Goal: Task Accomplishment & Management: Manage account settings

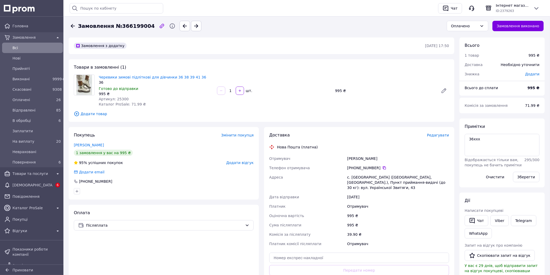
click at [444, 132] on div "Доставка Редагувати Нова Пошта (платна) Отримувач Шурко Люда Телефон отримувача…" at bounding box center [359, 215] width 190 height 177
click at [444, 134] on span "Редагувати" at bounding box center [438, 135] width 22 height 4
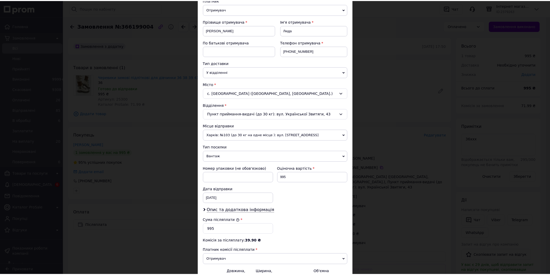
scroll to position [122, 0]
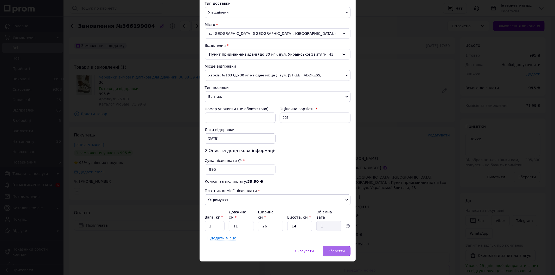
click at [337, 249] on span "Зберегти" at bounding box center [336, 251] width 16 height 4
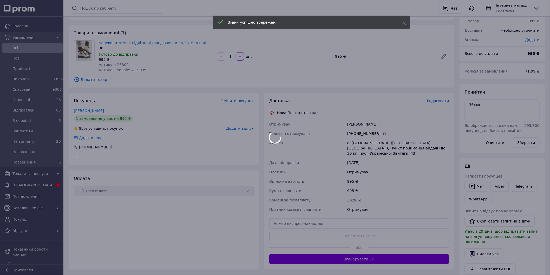
scroll to position [87, 0]
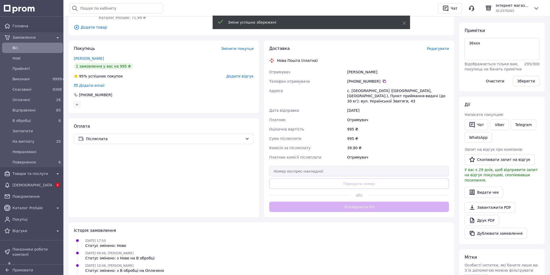
click at [381, 205] on div "Доставка Редагувати Нова Пошта (платна) Отримувач Шурко Люда Телефон отримувача…" at bounding box center [359, 129] width 180 height 166
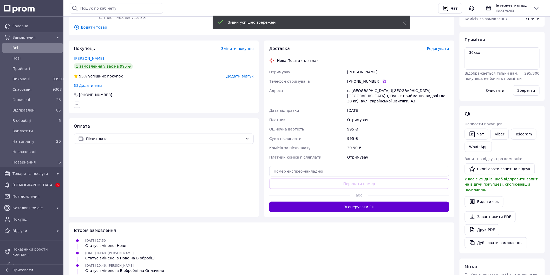
click at [381, 205] on button "Згенерувати ЕН" at bounding box center [359, 207] width 180 height 10
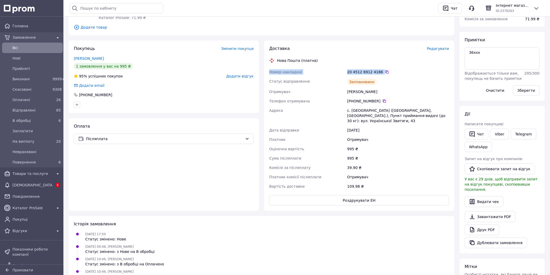
drag, startPoint x: 266, startPoint y: 71, endPoint x: 382, endPoint y: 74, distance: 116.0
click at [382, 74] on div "Доставка Редагувати Нова Пошта (платна) Номер накладної 20 4512 6912 4186   Ста…" at bounding box center [359, 126] width 190 height 170
copy div "Номер накладної 20 4512 6912 4186"
click at [533, 137] on link "Telegram" at bounding box center [523, 134] width 25 height 11
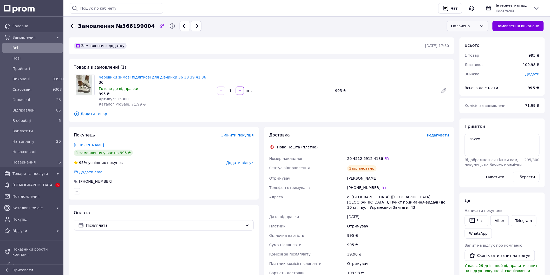
click at [467, 23] on div "Оплачено" at bounding box center [464, 26] width 27 height 6
click at [470, 64] on li "Невраховані" at bounding box center [471, 63] width 41 height 9
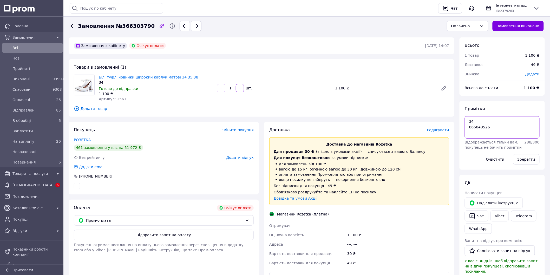
click at [498, 127] on textarea "34 866849526" at bounding box center [502, 127] width 75 height 22
paste textarea "RMP-427859366"
drag, startPoint x: 502, startPoint y: 133, endPoint x: 462, endPoint y: 134, distance: 40.0
click at [462, 134] on div "Примітки 34 866849526 RMP-427859366 Відображається тільки вам, покупець не бачи…" at bounding box center [502, 135] width 85 height 69
type textarea "34 866849526 RMP-427859366"
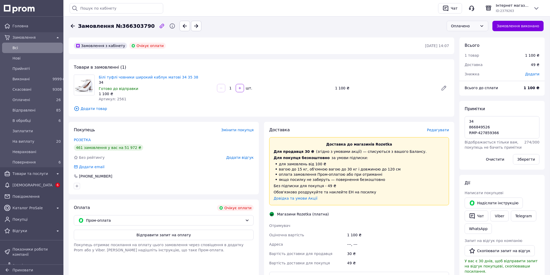
click at [461, 22] on div "Оплачено" at bounding box center [468, 26] width 42 height 10
click at [465, 63] on li "Невраховані" at bounding box center [471, 63] width 41 height 9
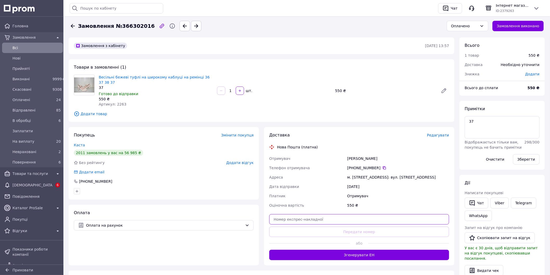
click at [305, 219] on input "text" at bounding box center [359, 219] width 180 height 10
paste input "20451269126242"
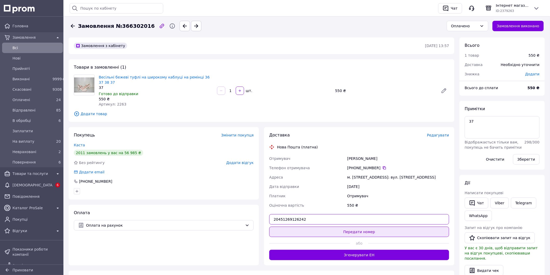
type input "20451269126242"
click at [303, 227] on button "Передати номер" at bounding box center [359, 232] width 180 height 10
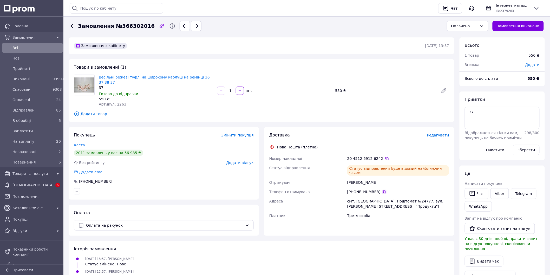
click at [382, 190] on icon at bounding box center [384, 192] width 4 height 4
drag, startPoint x: 130, startPoint y: 182, endPoint x: 155, endPoint y: 165, distance: 30.4
click at [130, 187] on div at bounding box center [164, 191] width 182 height 8
drag, startPoint x: 287, startPoint y: 154, endPoint x: 381, endPoint y: 152, distance: 93.9
click at [381, 152] on div "Доставка Редагувати Нова Пошта (платна) Номер накладної 20 4512 6912 6242   Ста…" at bounding box center [359, 181] width 190 height 109
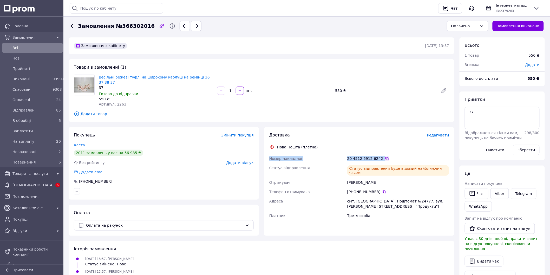
copy div "Номер накладної 20 4512 6912 6242"
click at [484, 27] on icon at bounding box center [482, 26] width 4 height 4
click at [471, 62] on li "Невраховані" at bounding box center [471, 63] width 41 height 9
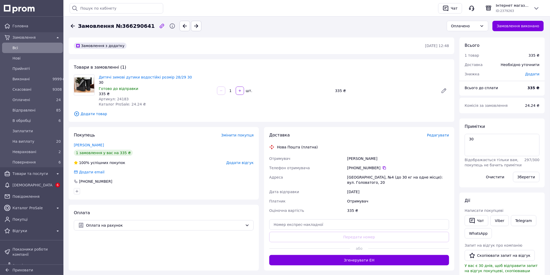
click at [440, 137] on span "Редагувати" at bounding box center [438, 135] width 22 height 4
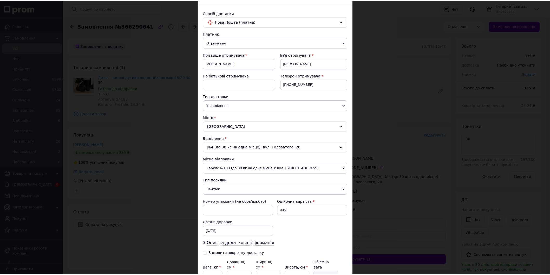
scroll to position [80, 0]
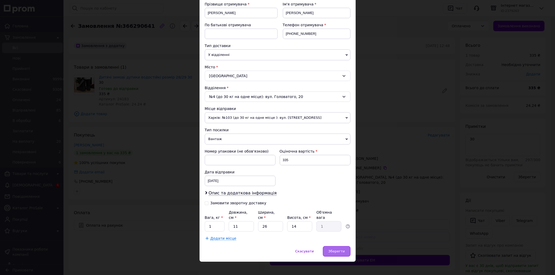
click at [339, 246] on div "Зберегти" at bounding box center [336, 251] width 27 height 10
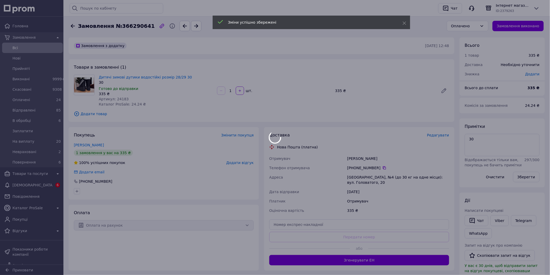
scroll to position [58, 0]
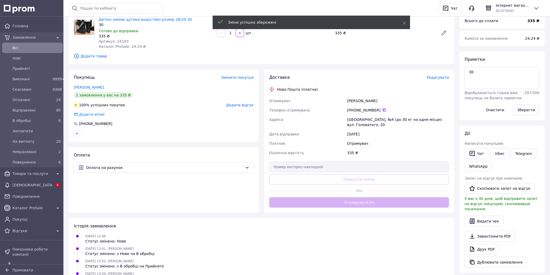
click at [377, 197] on button "Згенерувати ЕН" at bounding box center [359, 202] width 180 height 10
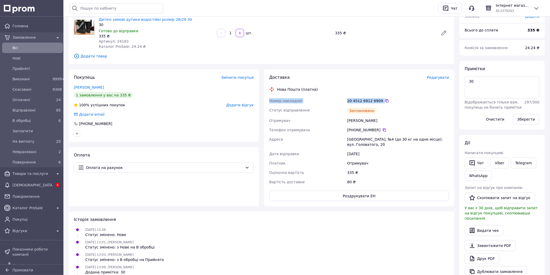
drag, startPoint x: 265, startPoint y: 101, endPoint x: 373, endPoint y: 104, distance: 107.9
click at [373, 104] on div "Доставка Редагувати Нова Пошта (платна) Номер накладної 20 4512 6912 6909   Ста…" at bounding box center [359, 137] width 190 height 137
copy div "Номер накладної 20 4512 6912 6909"
click at [494, 165] on link "Viber" at bounding box center [500, 163] width 18 height 11
click at [518, 27] on div "Всього до сплати" at bounding box center [493, 29] width 63 height 11
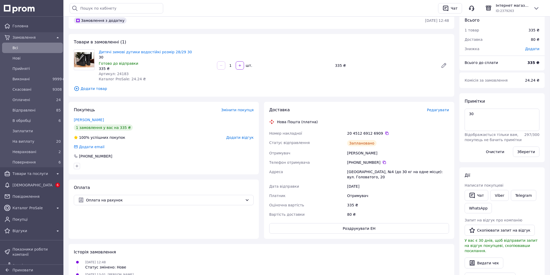
scroll to position [0, 0]
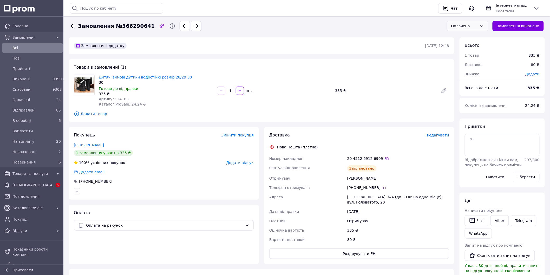
click at [475, 26] on div "Оплачено" at bounding box center [464, 26] width 27 height 6
drag, startPoint x: 471, startPoint y: 61, endPoint x: 350, endPoint y: 21, distance: 126.7
click at [470, 61] on li "Невраховані" at bounding box center [471, 63] width 41 height 9
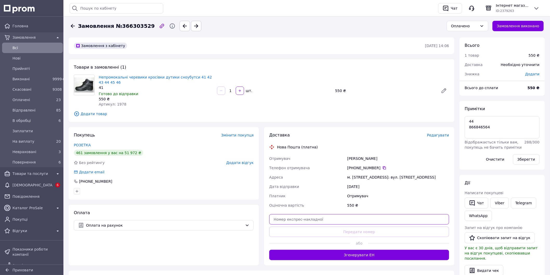
paste input "20451269127776"
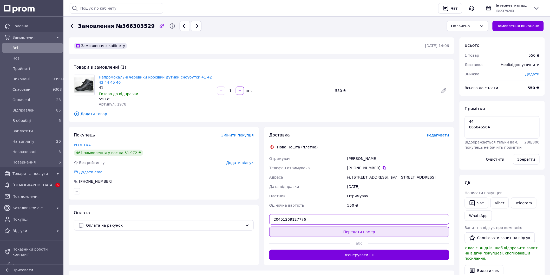
type input "20451269127776"
click at [303, 231] on button "Передати номер" at bounding box center [359, 232] width 180 height 10
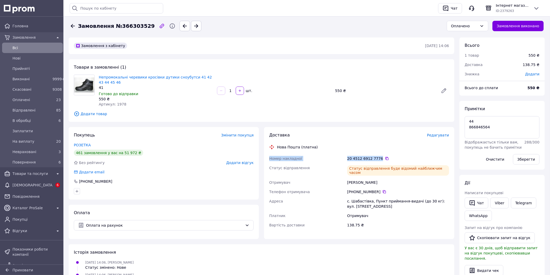
drag, startPoint x: 263, startPoint y: 157, endPoint x: 378, endPoint y: 159, distance: 115.2
click at [378, 159] on div "Доставка Редагувати Нова Пошта (платна) Номер накладної 20 4512 6912 7776   Ста…" at bounding box center [359, 183] width 195 height 112
copy div "Номер накладної 20 4512 6912 7776"
click at [475, 24] on div "Оплачено" at bounding box center [464, 26] width 27 height 6
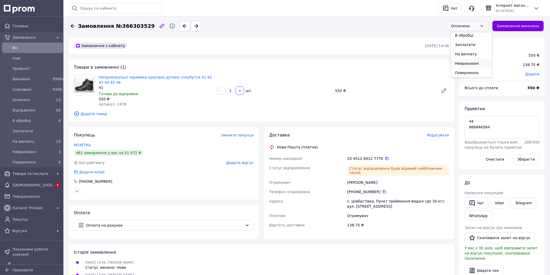
click at [464, 63] on li "Невраховані" at bounding box center [471, 63] width 41 height 9
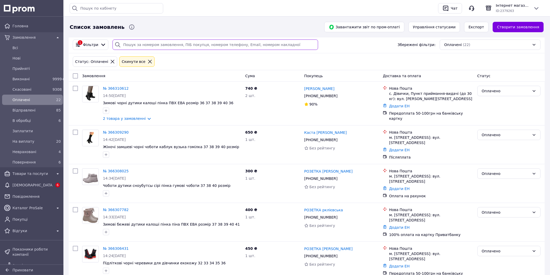
click at [134, 43] on input "search" at bounding box center [216, 45] width 206 height 10
type input "25351"
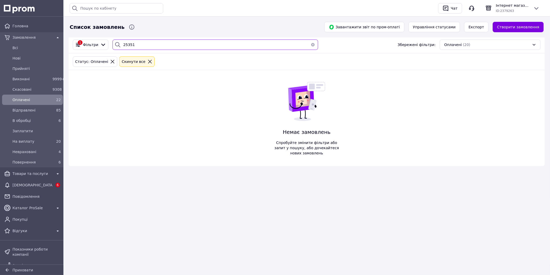
drag, startPoint x: 134, startPoint y: 43, endPoint x: 118, endPoint y: 43, distance: 16.1
click at [118, 43] on div "25351" at bounding box center [216, 45] width 206 height 10
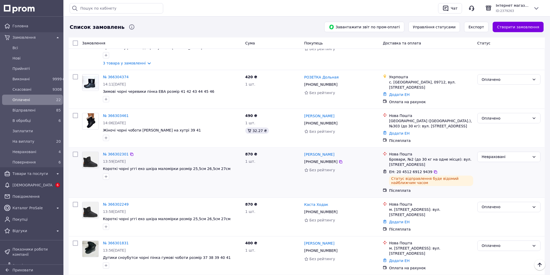
scroll to position [260, 0]
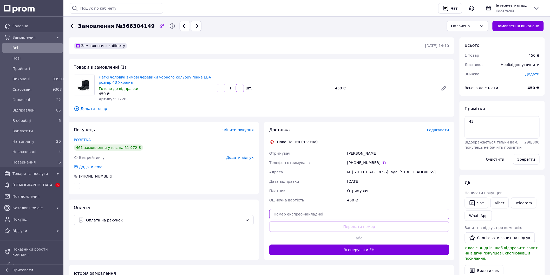
paste input "20451269128750"
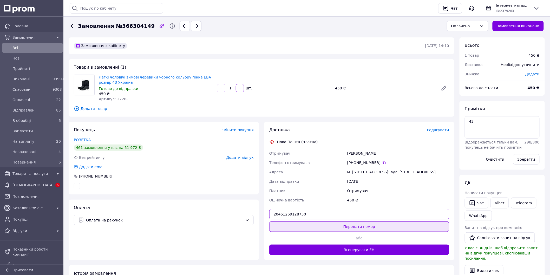
type input "20451269128750"
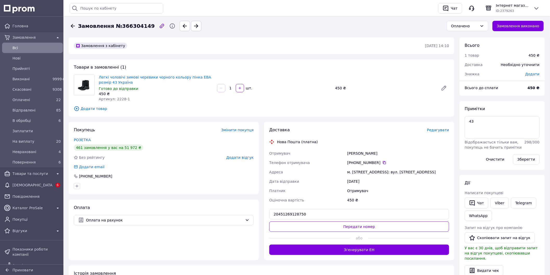
click at [325, 230] on button "Передати номер" at bounding box center [359, 226] width 180 height 10
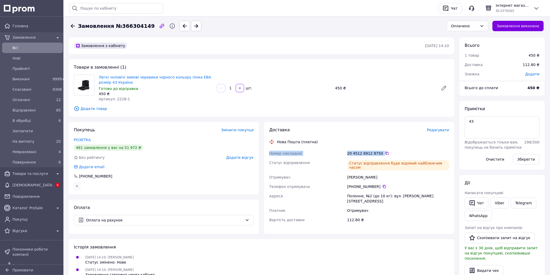
drag, startPoint x: 288, startPoint y: 154, endPoint x: 373, endPoint y: 156, distance: 85.6
click at [373, 156] on div "Доставка Редагувати Нова Пошта (платна) Номер накладної 20 4512 6912 8750   Ста…" at bounding box center [359, 178] width 190 height 112
copy div "Номер накладної 20 4512 6912 8750"
click at [468, 26] on div "Оплачено" at bounding box center [464, 26] width 27 height 6
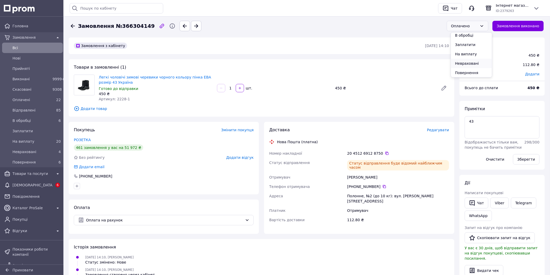
click at [471, 61] on li "Невраховані" at bounding box center [471, 63] width 41 height 9
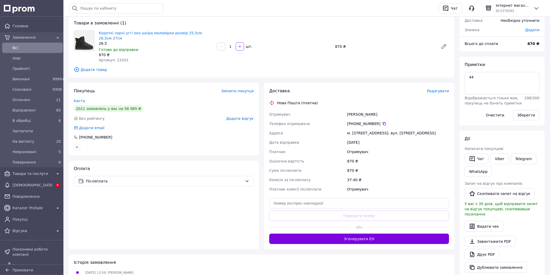
scroll to position [87, 0]
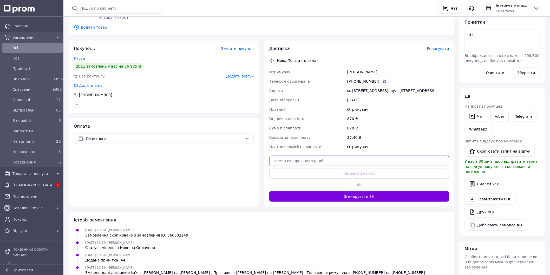
paste input "20451269129439"
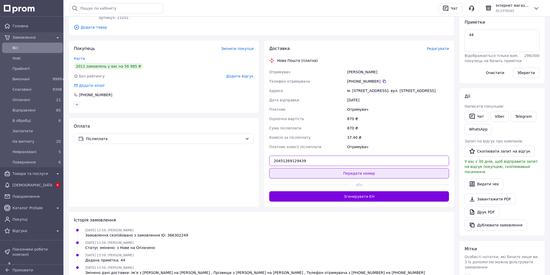
type input "20451269129439"
click at [334, 168] on button "Передати номер" at bounding box center [359, 173] width 180 height 10
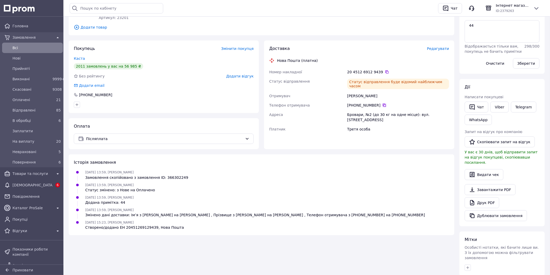
click at [382, 103] on icon at bounding box center [384, 105] width 4 height 4
click at [122, 245] on div "Замовлення з кабінету 12.10.2025 • 13:59 Товари в замовленні (1) Короткі чорні …" at bounding box center [261, 113] width 391 height 325
drag, startPoint x: 267, startPoint y: 66, endPoint x: 380, endPoint y: 67, distance: 112.8
click at [380, 67] on div "Доставка Редагувати Нова Пошта (платна) Номер накладної 20 4512 6912 9439   Ста…" at bounding box center [359, 95] width 190 height 109
copy div "Номер накладної 20 4512 6912 9439"
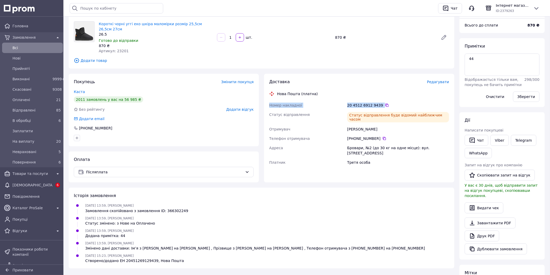
scroll to position [0, 0]
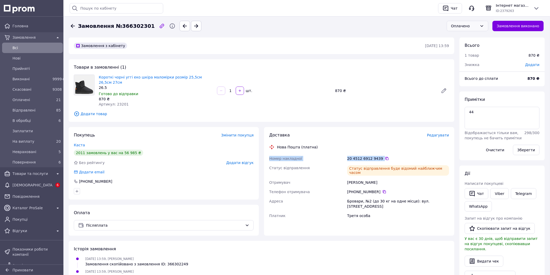
click at [475, 24] on div "Оплачено" at bounding box center [464, 26] width 27 height 6
click at [472, 63] on li "Невраховані" at bounding box center [471, 63] width 41 height 9
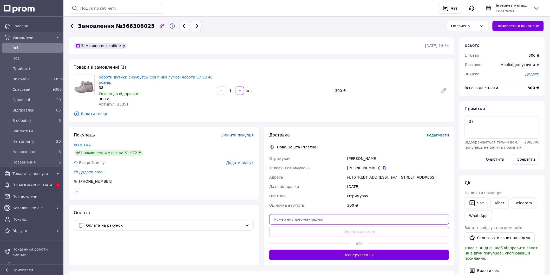
paste input "20451269130469"
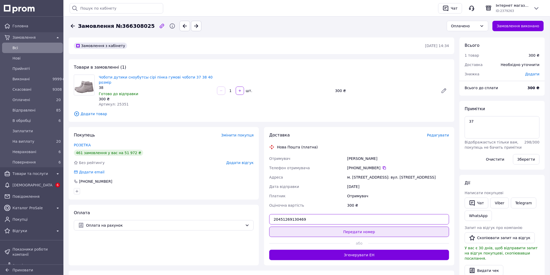
type input "20451269130469"
click at [344, 227] on button "Передати номер" at bounding box center [359, 232] width 180 height 10
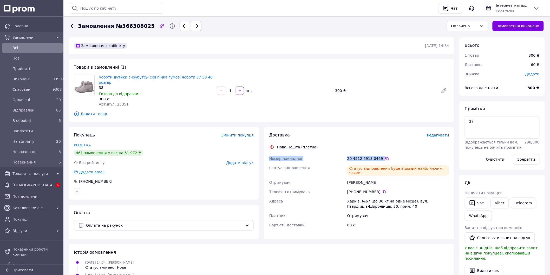
drag, startPoint x: 269, startPoint y: 154, endPoint x: 381, endPoint y: 152, distance: 111.8
click at [381, 154] on div "Номер накладної 20 4512 6913 0469   Статус відправлення Статус відправлення буд…" at bounding box center [359, 192] width 182 height 76
copy div "Номер накладної 20 4512 6913 0469"
click at [470, 25] on div "Оплачено" at bounding box center [464, 26] width 27 height 6
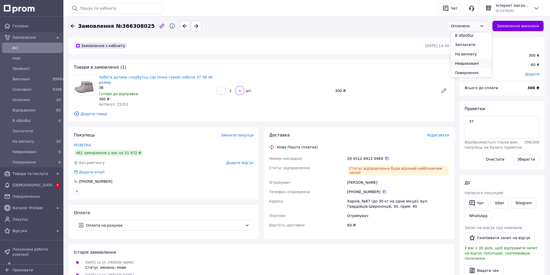
click at [473, 63] on li "Невраховані" at bounding box center [471, 63] width 41 height 9
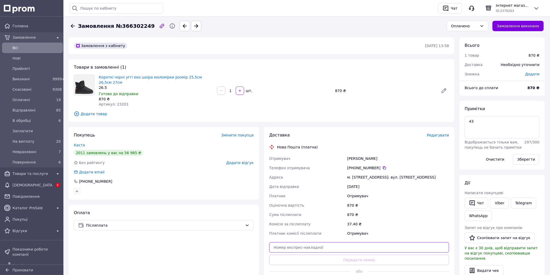
click at [313, 242] on input "text" at bounding box center [359, 247] width 180 height 10
paste input "20451269130922"
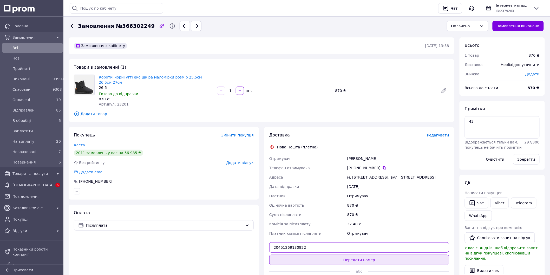
type input "20451269130922"
click at [308, 255] on button "Передати номер" at bounding box center [359, 260] width 180 height 10
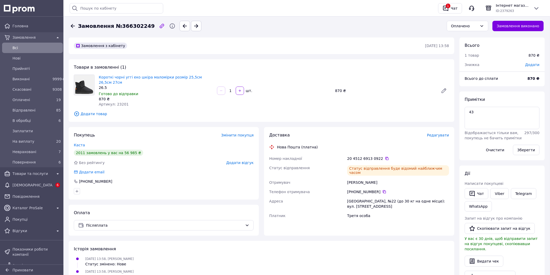
drag, startPoint x: 382, startPoint y: 183, endPoint x: 259, endPoint y: 224, distance: 128.7
click at [382, 190] on icon at bounding box center [384, 192] width 4 height 4
click at [122, 169] on div "Додати email" at bounding box center [164, 171] width 180 height 5
drag, startPoint x: 271, startPoint y: 152, endPoint x: 387, endPoint y: 154, distance: 116.0
click at [387, 154] on div "Номер накладної 20 4512 6913 0922   Статус відправлення Статус відправлення буд…" at bounding box center [359, 187] width 182 height 67
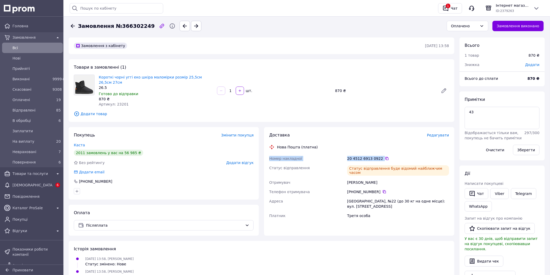
copy div "Номер накладної 20 4512 6913 0922"
click at [467, 26] on div "Оплачено" at bounding box center [464, 26] width 27 height 6
click at [465, 62] on li "Невраховані" at bounding box center [471, 63] width 41 height 9
click at [456, 7] on div "Чат" at bounding box center [454, 8] width 9 height 8
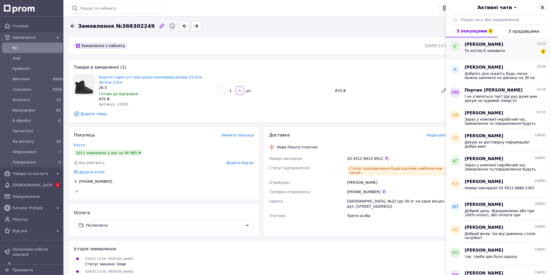
click at [487, 50] on span "То хотіла б замовити" at bounding box center [485, 51] width 40 height 4
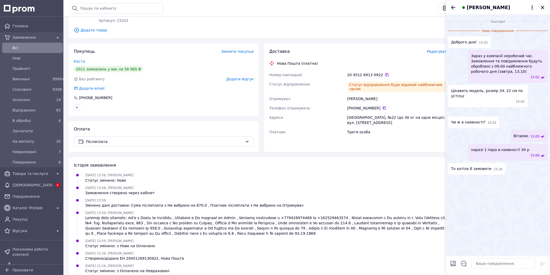
scroll to position [97, 0]
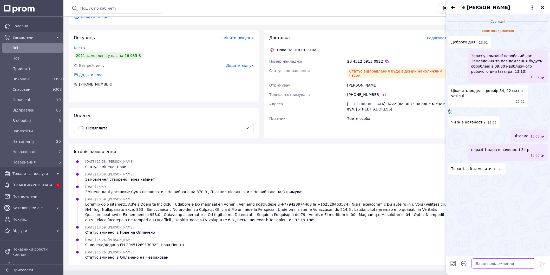
click at [492, 266] on textarea at bounding box center [504, 263] width 64 height 10
paste textarea "Укрпоштою відправляємо по 100% передплаті або аванс 50 грн, решта при отриманні…"
type textarea "Укрпоштою відправляємо по 100% передплаті або аванс 50 грн, решта при отриманні…"
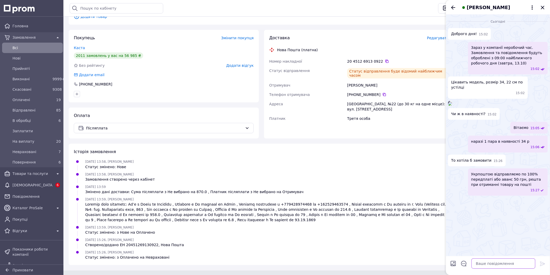
scroll to position [9, 0]
click at [499, 266] on textarea at bounding box center [504, 263] width 64 height 10
paste textarea "Новою поштою або 100% оплата, або аванс 100грн, а решта при отриманні. Якщо баж…"
type textarea "Новою поштою або 100% оплата, або аванс 100грн, а решта при отриманні. Якщо баж…"
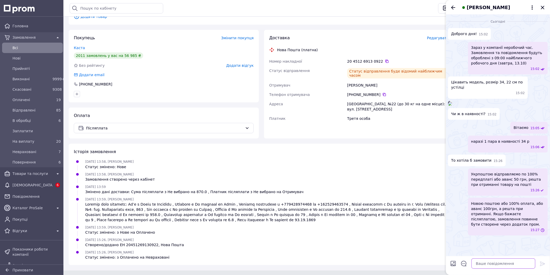
scroll to position [43, 0]
click at [544, 5] on icon "Закрити" at bounding box center [543, 7] width 6 height 6
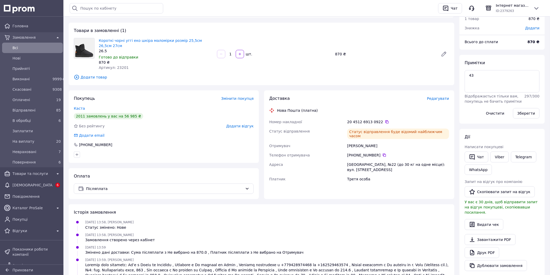
scroll to position [0, 0]
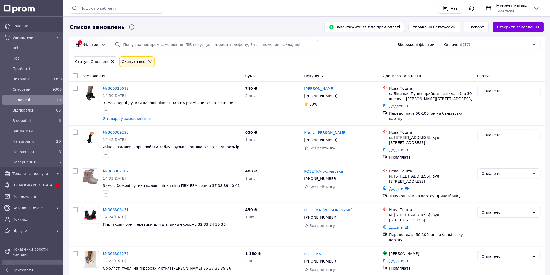
click at [17, 260] on link "Аналітика" at bounding box center [32, 265] width 65 height 10
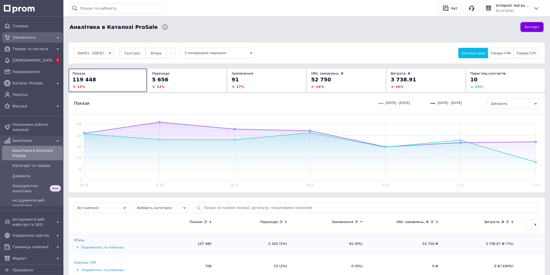
click at [25, 37] on span "Замовлення" at bounding box center [32, 37] width 40 height 5
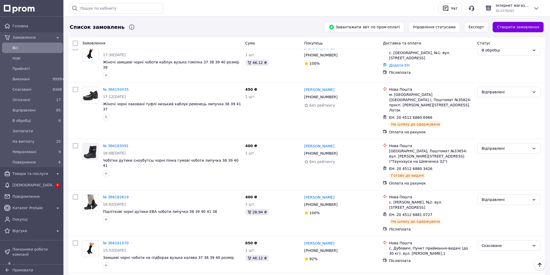
scroll to position [1444, 0]
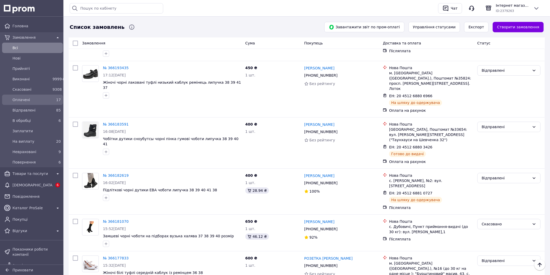
click at [22, 101] on span "Оплачені" at bounding box center [31, 99] width 38 height 5
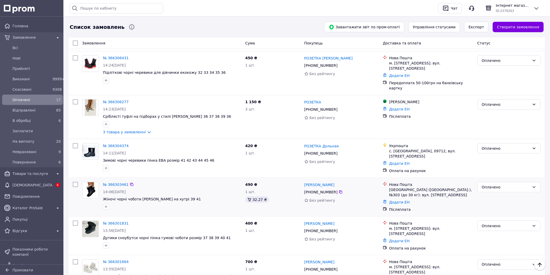
scroll to position [65, 0]
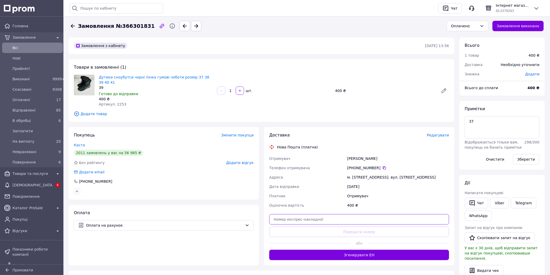
click at [318, 216] on input "text" at bounding box center [359, 219] width 180 height 10
paste input "20451269134636"
type input "20451269134636"
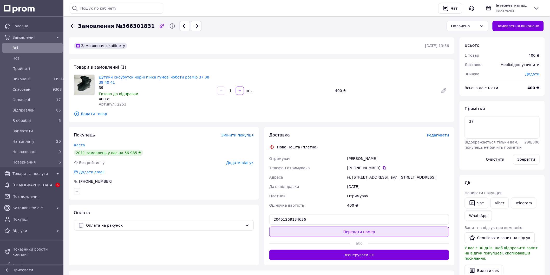
click at [315, 227] on button "Передати номер" at bounding box center [359, 232] width 180 height 10
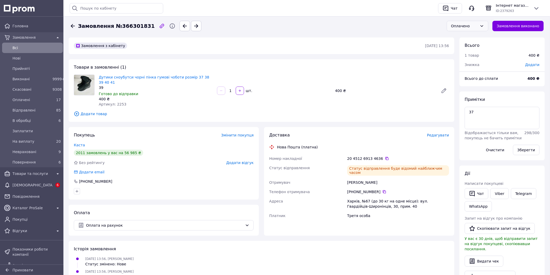
click at [478, 24] on div "Оплачено" at bounding box center [464, 26] width 27 height 6
drag, startPoint x: 469, startPoint y: 62, endPoint x: 438, endPoint y: 123, distance: 68.6
click at [469, 62] on li "Невраховані" at bounding box center [471, 63] width 41 height 9
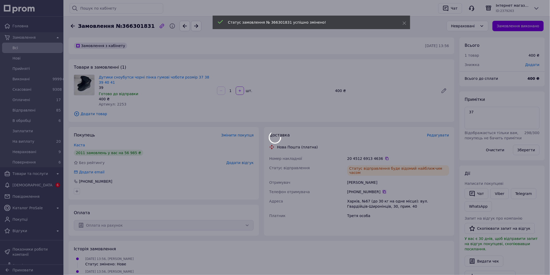
click at [381, 182] on div at bounding box center [275, 137] width 550 height 275
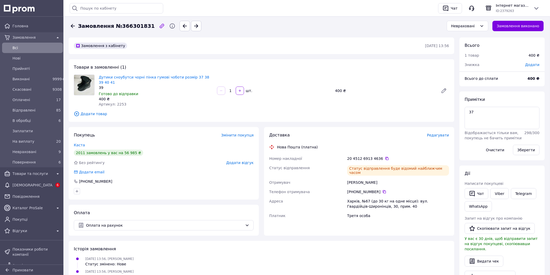
drag, startPoint x: 252, startPoint y: 264, endPoint x: 283, endPoint y: 250, distance: 33.8
click at [253, 269] on div "[DATE] 13:56, [PERSON_NAME] Замовлення створено через кабінет" at bounding box center [262, 274] width 380 height 10
click at [383, 190] on icon at bounding box center [384, 191] width 3 height 3
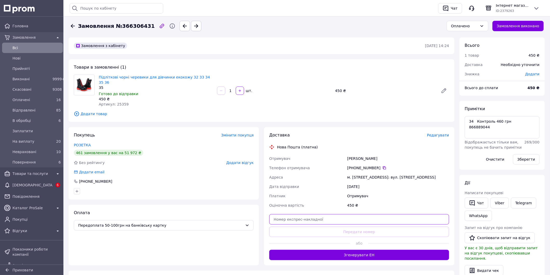
paste input "20451269136001"
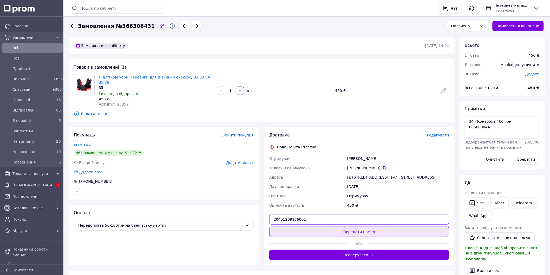
type input "20451269136001"
click at [309, 227] on button "Передати номер" at bounding box center [359, 232] width 180 height 10
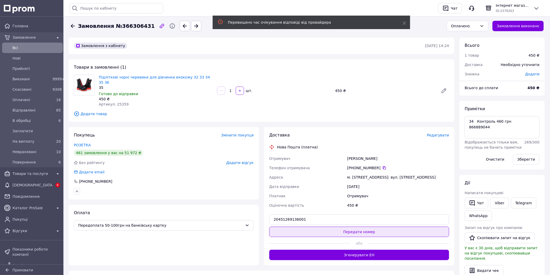
click at [329, 228] on button "Передати номер" at bounding box center [359, 232] width 180 height 10
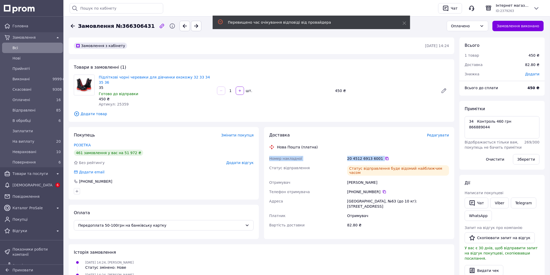
drag, startPoint x: 267, startPoint y: 155, endPoint x: 381, endPoint y: 154, distance: 113.3
click at [381, 154] on div "Доставка Редагувати Нова Пошта (платна) Номер накладної 20 4512 6913 6001   Ста…" at bounding box center [359, 183] width 190 height 112
copy div "Номер накладної 20 4512 6913 6001"
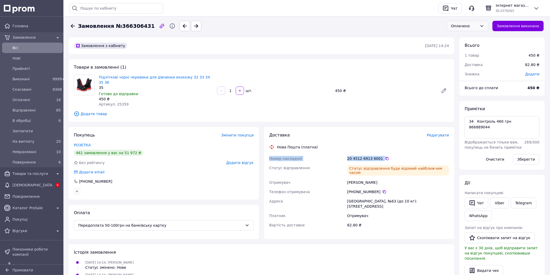
click at [466, 25] on div "Оплачено" at bounding box center [464, 26] width 27 height 6
drag, startPoint x: 473, startPoint y: 64, endPoint x: 464, endPoint y: 62, distance: 9.3
click at [473, 64] on li "Невраховані" at bounding box center [471, 63] width 41 height 9
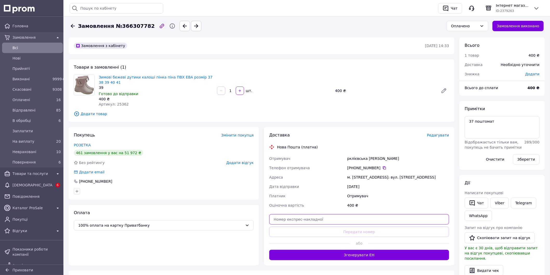
click at [317, 217] on input "text" at bounding box center [359, 219] width 180 height 10
paste input "20451269137595"
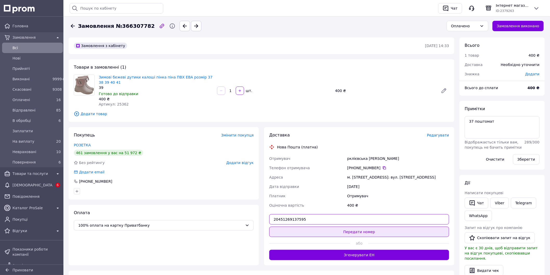
type input "20451269137595"
click at [315, 229] on button "Передати номер" at bounding box center [359, 232] width 180 height 10
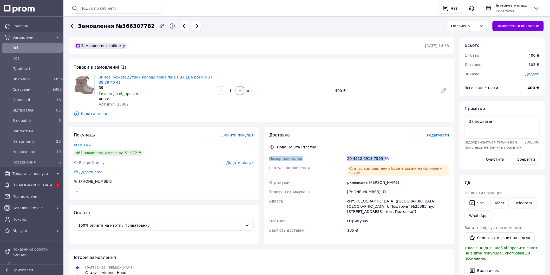
drag, startPoint x: 264, startPoint y: 159, endPoint x: 380, endPoint y: 161, distance: 116.2
click at [380, 161] on div "Доставка Редагувати Нова Пошта (платна) Номер накладної 20 4512 6913 7595   Ста…" at bounding box center [359, 185] width 190 height 117
copy div "Номер накладної 20 4512 6913 7595"
drag, startPoint x: 482, startPoint y: 18, endPoint x: 481, endPoint y: 22, distance: 3.6
click at [482, 20] on div "Оплачено" at bounding box center [468, 26] width 46 height 15
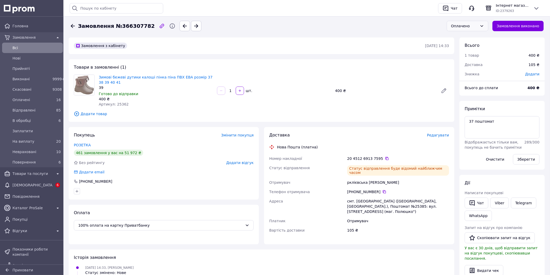
click at [478, 23] on div "Оплачено" at bounding box center [464, 26] width 27 height 6
click at [468, 63] on li "Невраховані" at bounding box center [471, 63] width 41 height 9
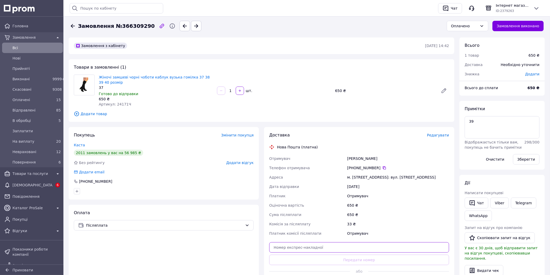
click at [284, 250] on input "text" at bounding box center [359, 247] width 180 height 10
paste input "20451269140036"
type input "20451269140036"
click at [285, 254] on div "Доставка Редагувати Нова Пошта (платна) Отримувач крохтяк леся Телефон отримува…" at bounding box center [359, 210] width 180 height 156
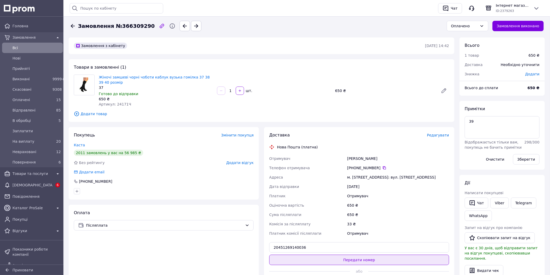
click at [294, 255] on button "Передати номер" at bounding box center [359, 260] width 180 height 10
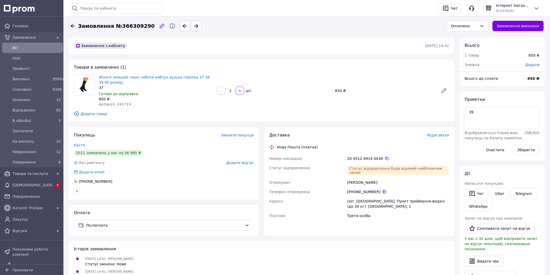
click at [383, 190] on icon at bounding box center [384, 191] width 3 height 3
drag, startPoint x: 159, startPoint y: 264, endPoint x: 168, endPoint y: 259, distance: 10.7
click at [160, 264] on div "12.10.2025 14:42, Аліна Рибакова Статус змінено: Нове" at bounding box center [262, 261] width 380 height 10
drag, startPoint x: 266, startPoint y: 158, endPoint x: 380, endPoint y: 160, distance: 114.1
click at [380, 160] on div "Доставка Редагувати Нова Пошта (платна) Номер накладної 20 4512 6914 0036   Ста…" at bounding box center [359, 181] width 190 height 109
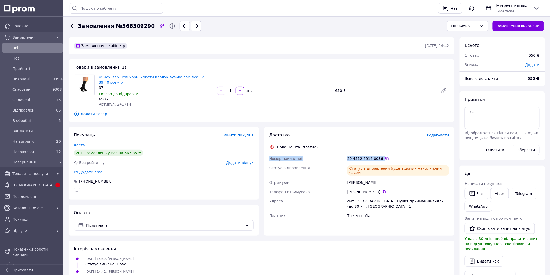
copy div "Номер накладної 20 4512 6914 0036"
click at [207, 266] on div "12.10.2025 14:42, Аліна Рибакова Статус змінено: Нове" at bounding box center [262, 261] width 380 height 10
click at [471, 26] on div "Оплачено" at bounding box center [464, 26] width 27 height 6
click at [469, 62] on li "Невраховані" at bounding box center [471, 63] width 41 height 9
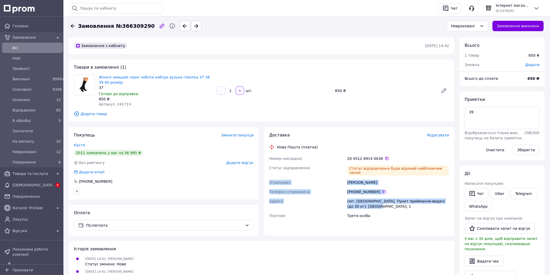
drag, startPoint x: 263, startPoint y: 180, endPoint x: 405, endPoint y: 201, distance: 143.6
click at [405, 201] on div "Доставка Редагувати Нова Пошта (платна) Номер накладної 20 4512 6914 0036   Ста…" at bounding box center [359, 181] width 195 height 109
copy div "Отримувач крохтяк леся Телефон отримувача +380 67 772 20 92   Адреса смт. Стара…"
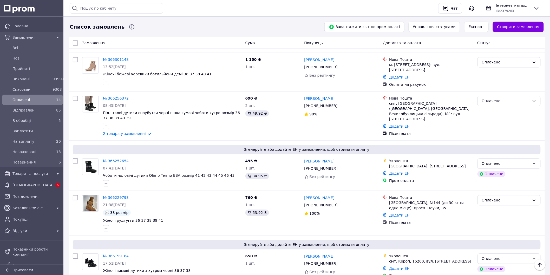
scroll to position [459, 0]
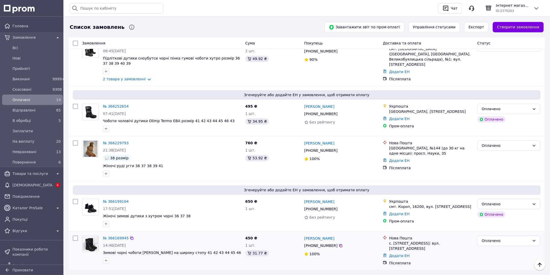
click at [151, 235] on div "№ 366169945" at bounding box center [171, 238] width 139 height 6
click at [139, 22] on div "Список замовлень" at bounding box center [194, 27] width 251 height 10
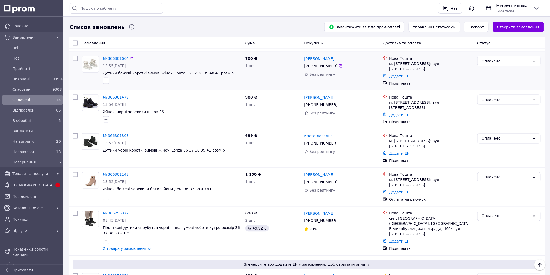
scroll to position [257, 0]
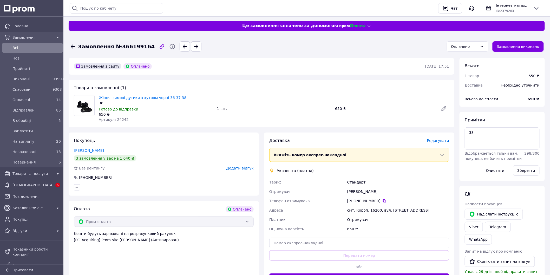
click at [445, 140] on span "Редагувати" at bounding box center [438, 141] width 22 height 4
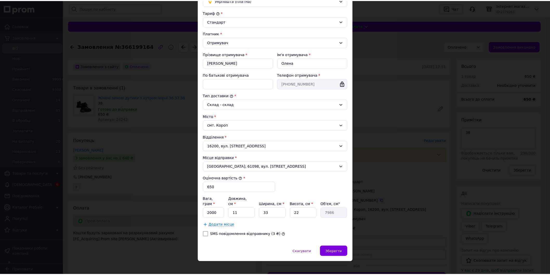
scroll to position [50, 0]
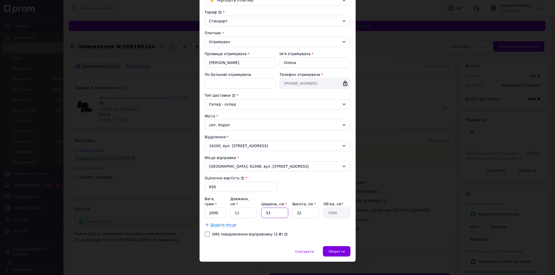
drag, startPoint x: 279, startPoint y: 207, endPoint x: 258, endPoint y: 207, distance: 20.5
click at [258, 207] on div "Вага, грам * 2000 Довжина, см * 11 Ширина, см * 33 Висота, см * 22 Об'єм, см³ 7…" at bounding box center [278, 207] width 146 height 22
type input "2"
type input "484"
type input "28"
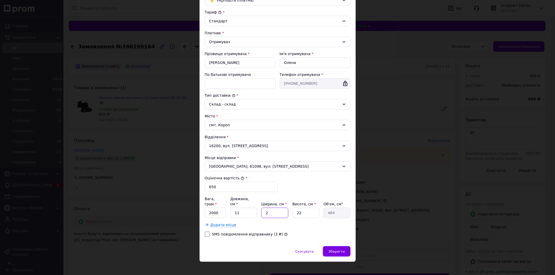
type input "6776"
type input "28"
drag, startPoint x: 238, startPoint y: 209, endPoint x: 224, endPoint y: 206, distance: 14.0
click at [224, 206] on div "Вага, грам * 2000 Довжина, см * 11 Ширина, см * 28 Висота, см * 22 Об'єм, см³ 6…" at bounding box center [278, 207] width 146 height 22
type input "1"
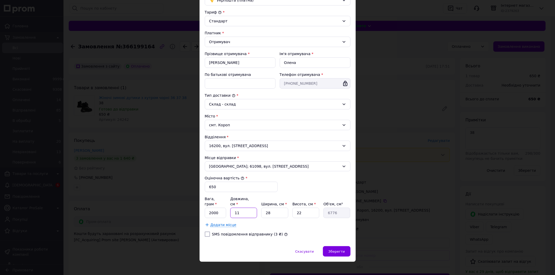
type input "616"
type input "12"
type input "7392"
type input "12"
click at [341, 250] on span "Зберегти" at bounding box center [336, 252] width 16 height 4
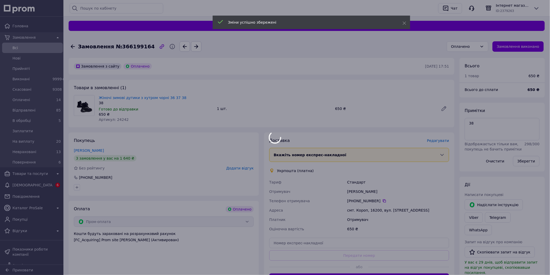
scroll to position [87, 0]
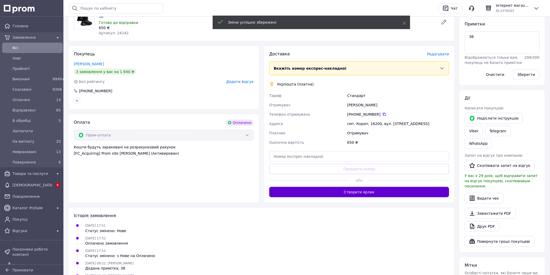
click at [362, 193] on button "Створити ярлик" at bounding box center [359, 192] width 180 height 10
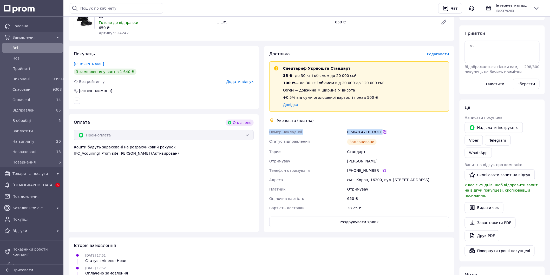
drag, startPoint x: 294, startPoint y: 133, endPoint x: 382, endPoint y: 131, distance: 87.9
click at [382, 131] on div "Доставка Редагувати Спецтариф Укрпошта Стандарт 35 ₴ - до 30 кг і об'ємом до 20…" at bounding box center [359, 139] width 195 height 186
copy div "Номер накладної 0 5048 4710 1820"
click at [483, 135] on link "Viber" at bounding box center [474, 140] width 18 height 10
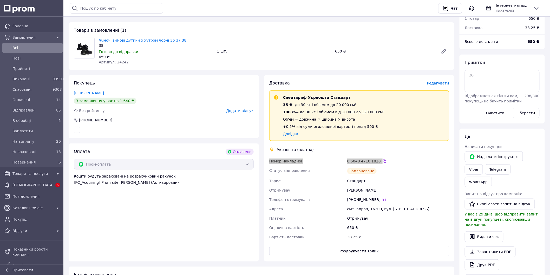
scroll to position [0, 0]
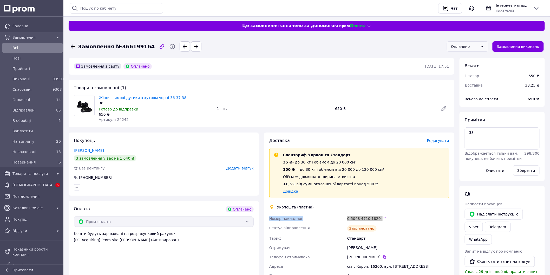
drag, startPoint x: 485, startPoint y: 46, endPoint x: 486, endPoint y: 49, distance: 2.7
click at [483, 46] on icon at bounding box center [481, 47] width 3 height 2
click at [473, 83] on li "Невраховані" at bounding box center [471, 83] width 41 height 9
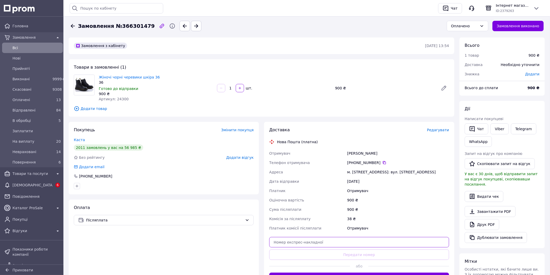
click at [334, 245] on input "text" at bounding box center [359, 242] width 180 height 10
paste input "20451269148481"
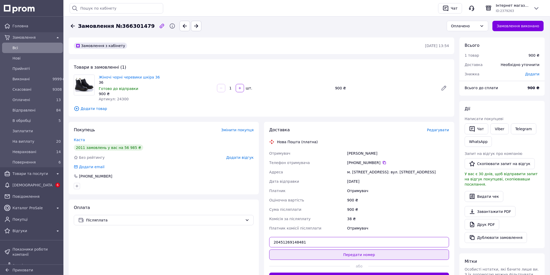
type input "20451269148481"
click at [329, 252] on button "Передати номер" at bounding box center [359, 255] width 180 height 10
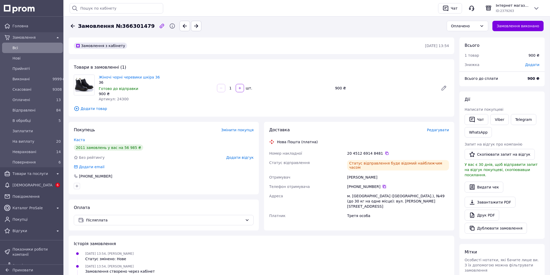
click at [382, 185] on icon at bounding box center [384, 187] width 4 height 4
click at [126, 210] on div "Оплата Післяплата" at bounding box center [164, 215] width 190 height 31
drag, startPoint x: 271, startPoint y: 154, endPoint x: 379, endPoint y: 152, distance: 107.9
click at [379, 152] on div "Доставка Редагувати Нова Пошта (платна) Номер накладної 20 4512 6914 8481   Ста…" at bounding box center [359, 176] width 190 height 109
copy div "Номер накладної 20 4512 6914 8481"
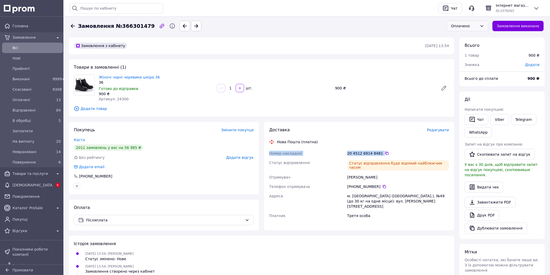
click at [488, 23] on div "Оплачено" at bounding box center [468, 26] width 42 height 10
click at [475, 24] on div "Оплачено" at bounding box center [464, 26] width 27 height 6
click at [468, 63] on li "Невраховані" at bounding box center [471, 63] width 41 height 9
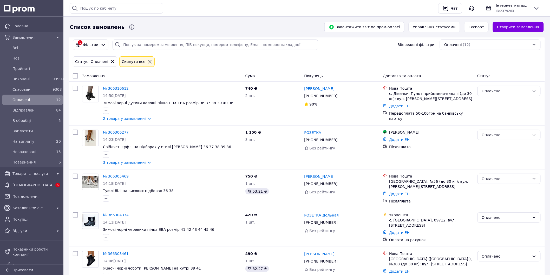
scroll to position [115, 0]
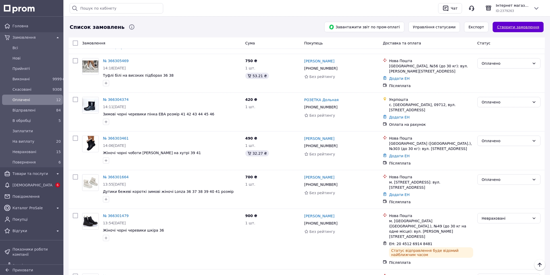
click at [516, 26] on link "Створити замовлення" at bounding box center [518, 27] width 51 height 10
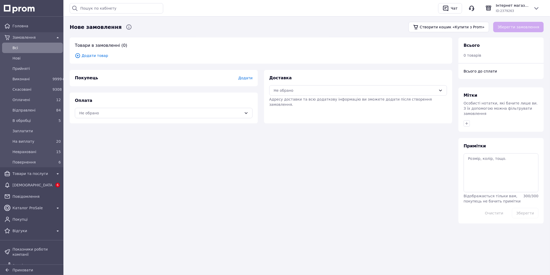
click at [94, 56] on span "Додати товар" at bounding box center [261, 56] width 372 height 6
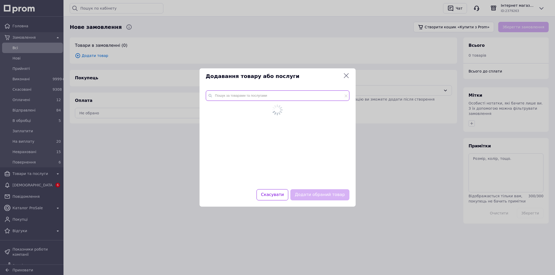
click at [237, 94] on input "text" at bounding box center [278, 95] width 144 height 10
paste input "24242"
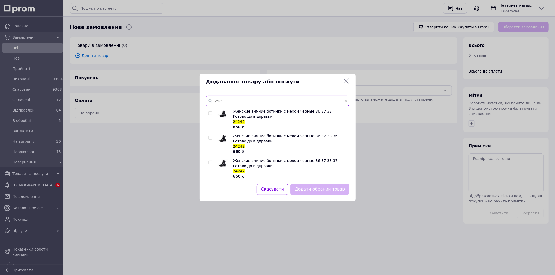
type input "24242"
click at [210, 112] on input "checkbox" at bounding box center [209, 113] width 3 height 3
checkbox input "true"
drag, startPoint x: 334, startPoint y: 192, endPoint x: 352, endPoint y: 190, distance: 18.3
click at [334, 192] on button "Додати обраний товар" at bounding box center [319, 189] width 59 height 11
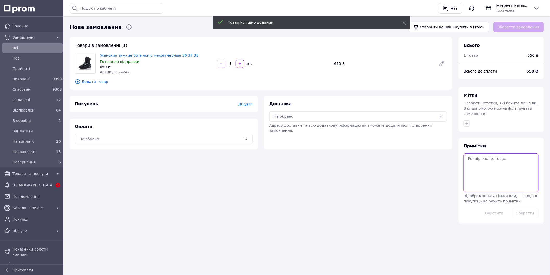
click at [491, 167] on textarea at bounding box center [501, 172] width 75 height 39
type textarea "38"
click at [529, 208] on button "Зберегти" at bounding box center [525, 213] width 27 height 10
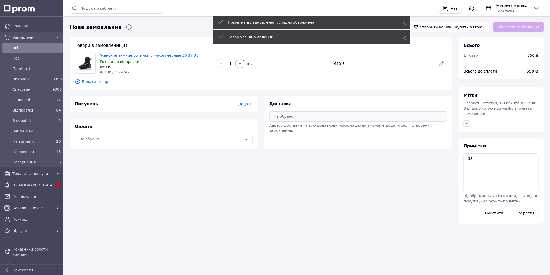
click at [318, 113] on div "Не обрано" at bounding box center [358, 116] width 178 height 10
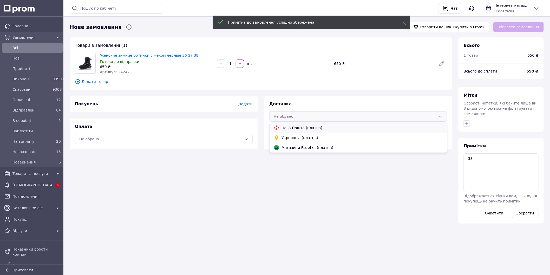
click at [309, 126] on span "Нова Пошта (платна)" at bounding box center [362, 127] width 161 height 5
click at [175, 139] on div "Не обрано" at bounding box center [160, 139] width 163 height 6
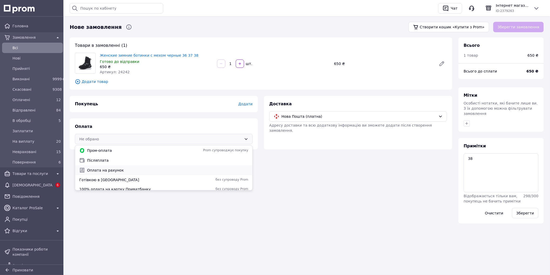
click at [96, 172] on span "Оплата на рахунок" at bounding box center [167, 170] width 161 height 5
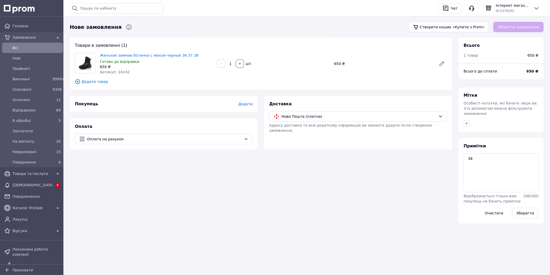
click at [244, 106] on span "Додати" at bounding box center [245, 104] width 14 height 4
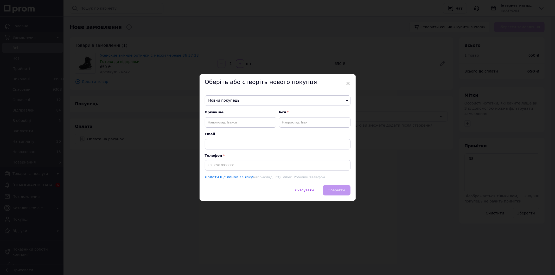
click at [231, 103] on span "Новий покупець" at bounding box center [278, 100] width 146 height 10
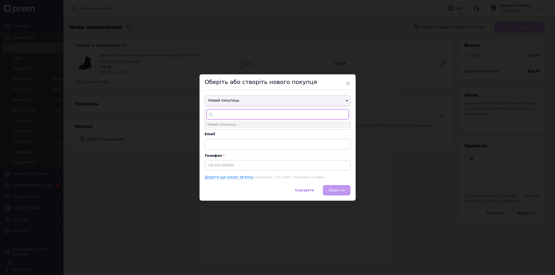
click at [233, 111] on input "text" at bounding box center [277, 114] width 142 height 10
type input "каста"
click at [220, 131] on span "+380984434644" at bounding box center [234, 132] width 31 height 4
type input "Каста"
type input "+380984434644"
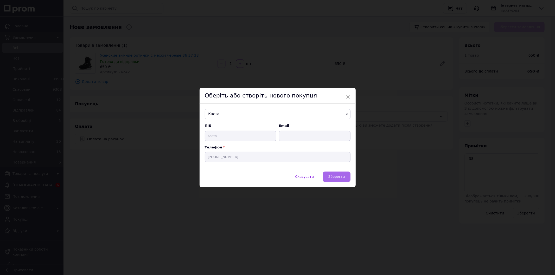
click at [345, 177] on button "Зберегти" at bounding box center [336, 177] width 27 height 10
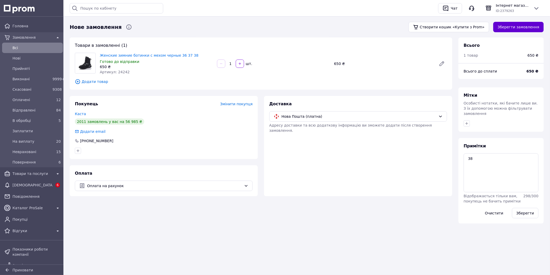
click at [516, 28] on button "Зберегти замовлення" at bounding box center [518, 27] width 50 height 10
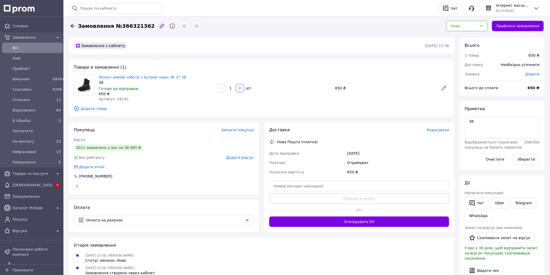
click at [444, 128] on span "Редагувати" at bounding box center [438, 130] width 22 height 4
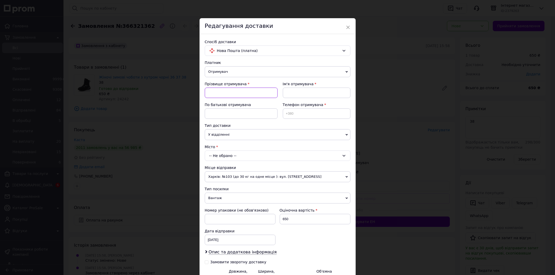
click at [214, 94] on input at bounding box center [241, 93] width 73 height 10
paste input "Сисоєва Наталія Миколаївна 380990008318"
drag, startPoint x: 218, startPoint y: 92, endPoint x: 287, endPoint y: 93, distance: 68.9
click at [287, 93] on div "Прізвище отримувача Сисоєва Наталія Миколаївна 380990008318 Ім'я отримувача По …" at bounding box center [278, 102] width 146 height 42
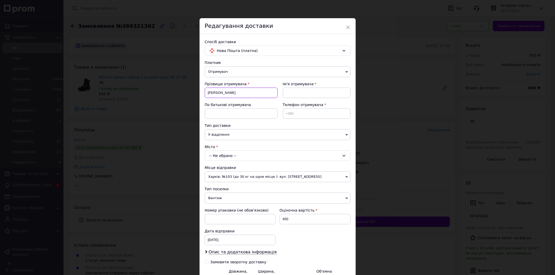
scroll to position [0, 0]
type input "Сисоєва"
click at [300, 93] on input at bounding box center [317, 93] width 68 height 10
paste input "Наталія Миколаївна 380990008318"
drag, startPoint x: 296, startPoint y: 92, endPoint x: 348, endPoint y: 94, distance: 51.3
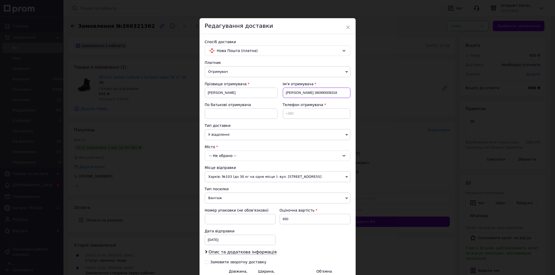
click at [348, 94] on input "Наталія Миколаївна 380990008318" at bounding box center [317, 93] width 68 height 10
type input "Наталія"
click at [283, 112] on input at bounding box center [317, 113] width 68 height 10
paste input "Миколаївна 380990008318"
drag, startPoint x: 287, startPoint y: 113, endPoint x: 259, endPoint y: 111, distance: 27.7
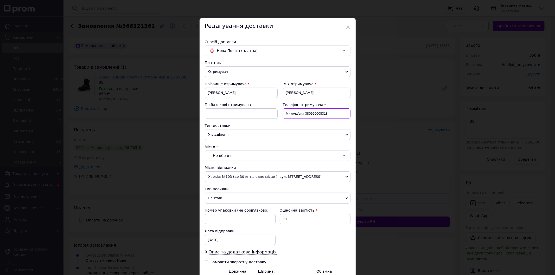
click at [259, 111] on div "Прізвище отримувача Сисоєва Ім'я отримувача Наталія По батькові отримувача Теле…" at bounding box center [278, 102] width 146 height 42
type input "+380990008318"
click at [232, 154] on div "-- Не обрано --" at bounding box center [278, 156] width 146 height 10
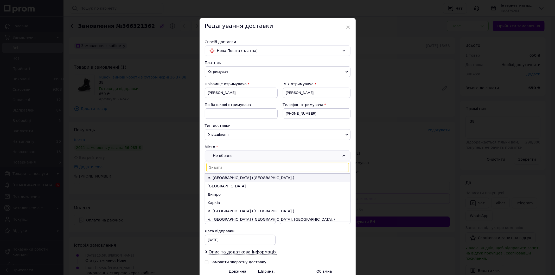
click at [233, 180] on li "м. [GEOGRAPHIC_DATA] ([GEOGRAPHIC_DATA].)" at bounding box center [277, 178] width 145 height 8
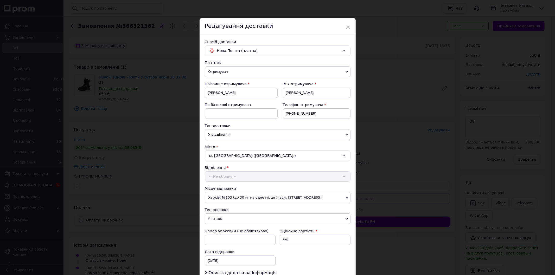
click at [235, 174] on div "Відділення -- Не обрано --" at bounding box center [278, 173] width 146 height 17
click at [235, 174] on div "-- Не обрано --" at bounding box center [278, 176] width 146 height 10
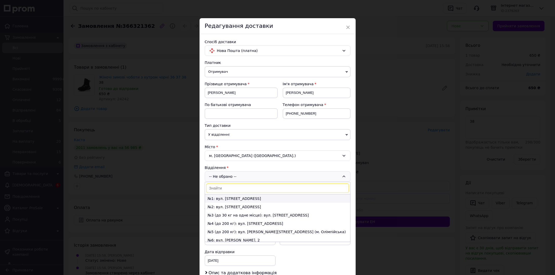
click at [229, 200] on li "№1: вул. Пирогівський шлях, 135" at bounding box center [277, 198] width 145 height 8
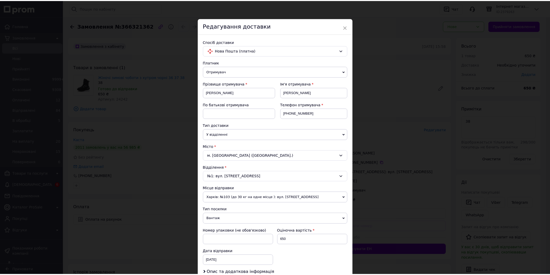
scroll to position [80, 0]
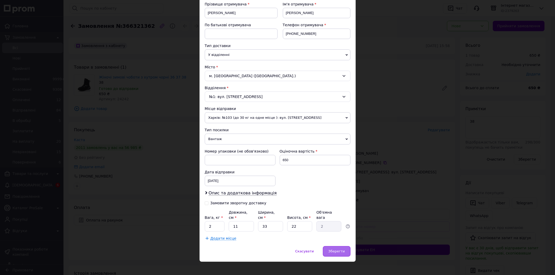
click at [333, 249] on span "Зберегти" at bounding box center [336, 251] width 16 height 4
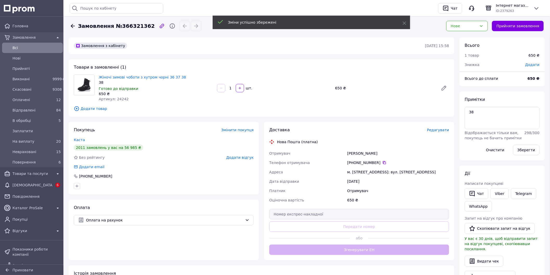
click at [465, 26] on div "Нове" at bounding box center [464, 26] width 27 height 6
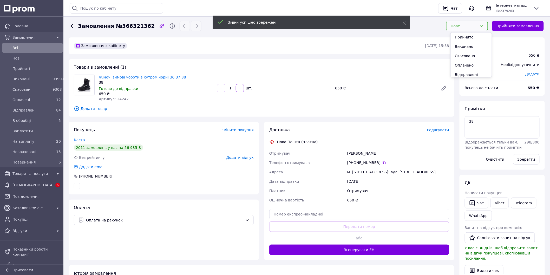
drag, startPoint x: 463, startPoint y: 65, endPoint x: 458, endPoint y: 64, distance: 5.1
click at [461, 65] on li "Оплачено" at bounding box center [471, 65] width 41 height 9
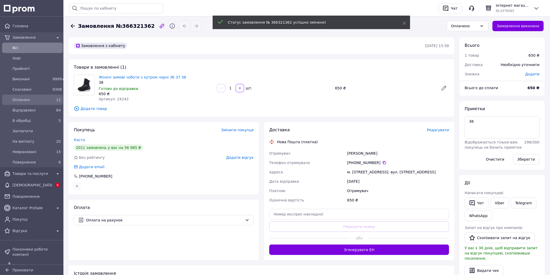
click at [24, 99] on span "Оплачені" at bounding box center [31, 99] width 38 height 5
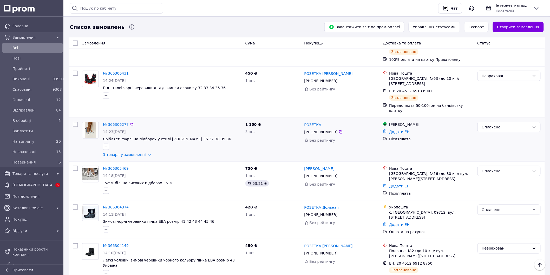
scroll to position [260, 0]
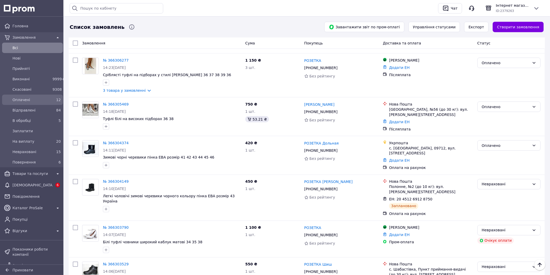
click at [17, 101] on span "Оплачені" at bounding box center [31, 99] width 38 height 5
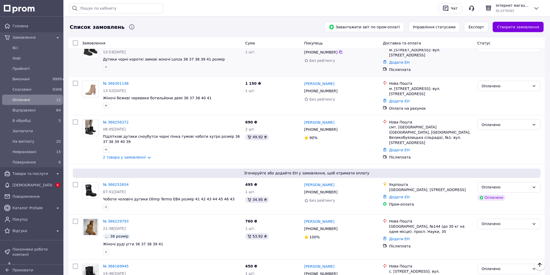
scroll to position [263, 0]
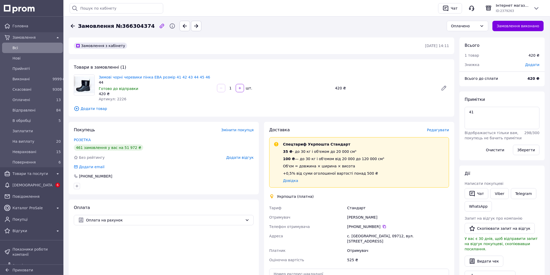
click at [440, 131] on span "Редагувати" at bounding box center [438, 130] width 22 height 4
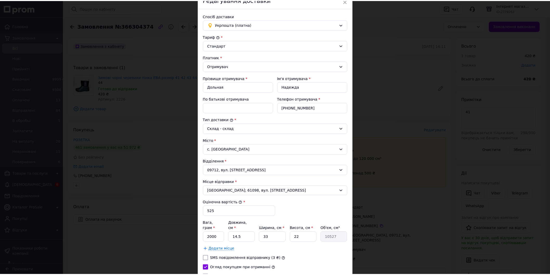
scroll to position [69, 0]
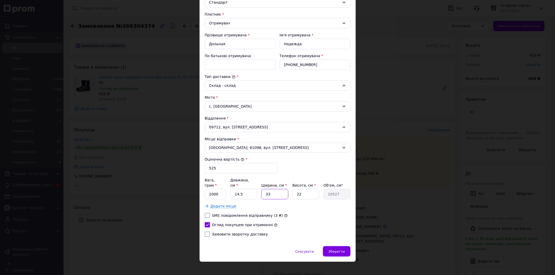
drag, startPoint x: 266, startPoint y: 191, endPoint x: 257, endPoint y: 192, distance: 8.3
click at [257, 192] on div "Вага, грам * 2000 Довжина, см * 14.5 Ширина, см * 33 Висота, см * 22 Об'єм, см³…" at bounding box center [278, 189] width 146 height 22
type input "3"
type input "957"
type input "30"
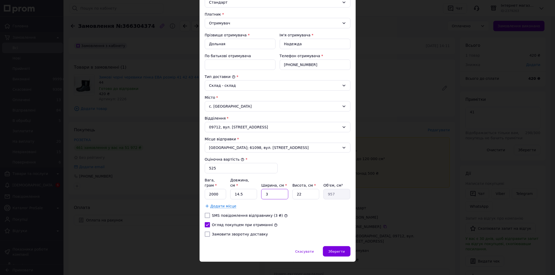
type input "9570"
type input "30"
drag, startPoint x: 302, startPoint y: 189, endPoint x: 287, endPoint y: 189, distance: 14.6
click at [287, 189] on div "Вага, грам * 2000 Довжина, см * 14.5 Ширина, см * 30 Висота, см * 22 Об'єм, см³…" at bounding box center [278, 189] width 146 height 22
type input "2"
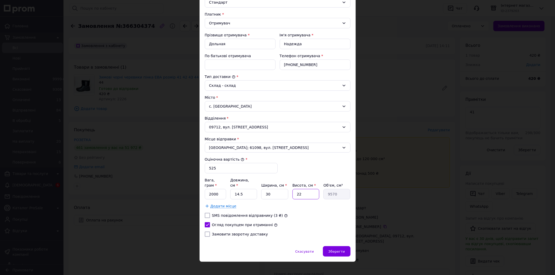
type input "870"
type input "20"
type input "8700"
type input "20"
drag, startPoint x: 245, startPoint y: 191, endPoint x: 233, endPoint y: 191, distance: 11.4
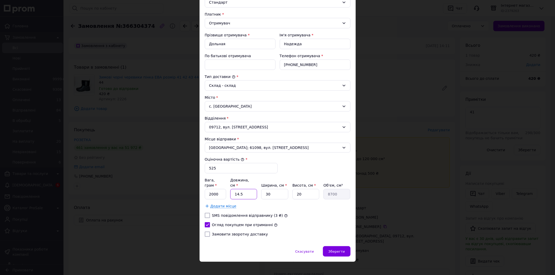
click at [233, 191] on input "14.5" at bounding box center [243, 194] width 27 height 10
type input "1"
type input "600"
type input "15"
type input "9000"
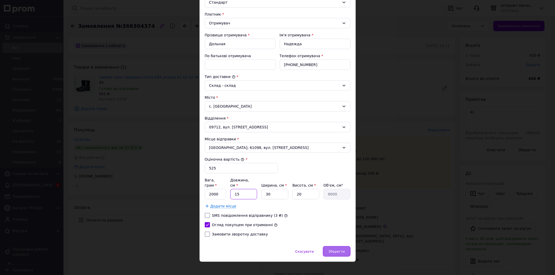
type input "15"
click at [339, 250] on span "Зберегти" at bounding box center [336, 252] width 16 height 4
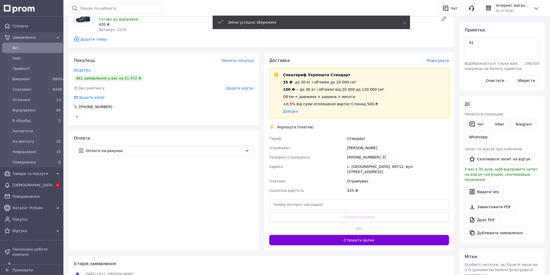
scroll to position [115, 0]
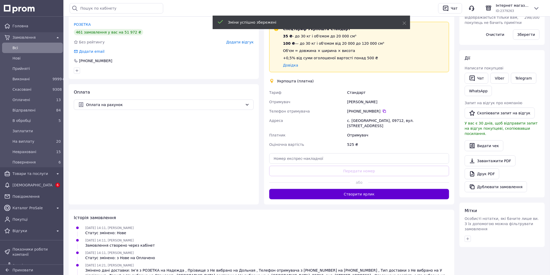
click at [358, 190] on button "Створити ярлик" at bounding box center [359, 194] width 180 height 10
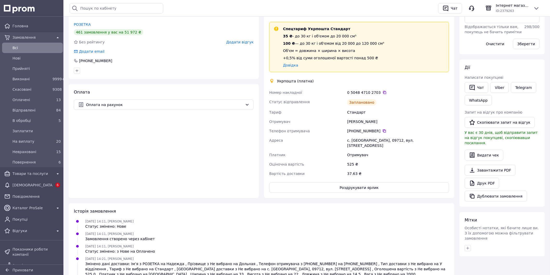
drag, startPoint x: 380, startPoint y: 92, endPoint x: 313, endPoint y: 36, distance: 87.9
click at [383, 92] on icon at bounding box center [385, 92] width 4 height 4
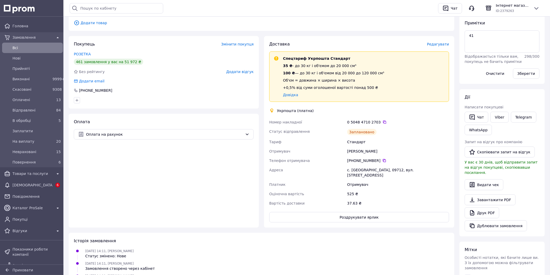
scroll to position [58, 0]
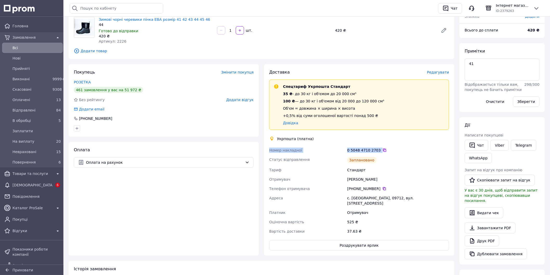
drag, startPoint x: 269, startPoint y: 147, endPoint x: 381, endPoint y: 149, distance: 111.8
click at [381, 149] on div "Номер накладної 0 5048 4710 2703   Статус відправлення Заплановано Тариф Станда…" at bounding box center [359, 191] width 182 height 90
copy div "Номер накладної 0 5048 4710 2703"
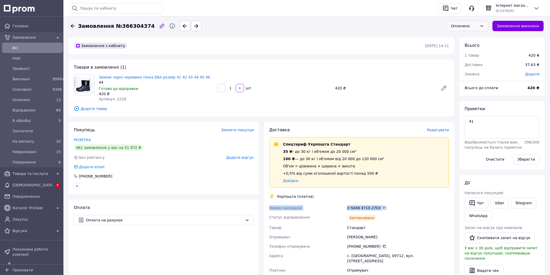
click at [473, 22] on div "Оплачено" at bounding box center [468, 26] width 42 height 10
click at [465, 73] on li "Невраховані" at bounding box center [471, 73] width 41 height 9
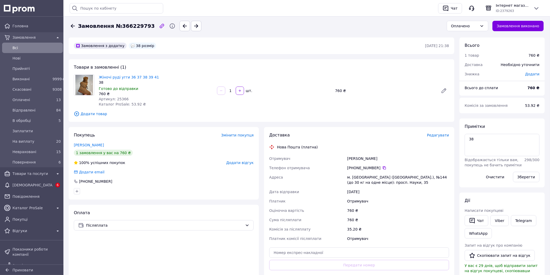
click at [436, 135] on span "Редагувати" at bounding box center [438, 135] width 22 height 4
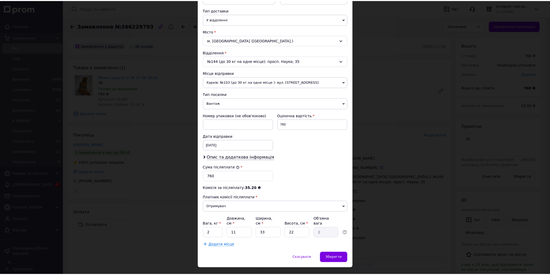
scroll to position [122, 0]
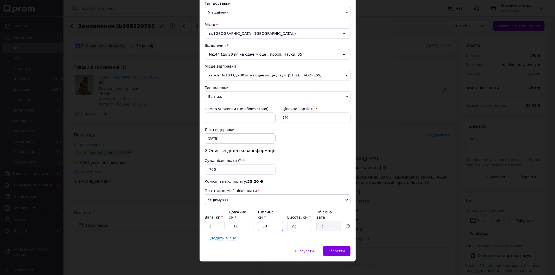
drag, startPoint x: 267, startPoint y: 225, endPoint x: 260, endPoint y: 225, distance: 6.8
click at [260, 225] on input "33" at bounding box center [270, 226] width 25 height 10
type input "2"
type input "0.12"
type input "29"
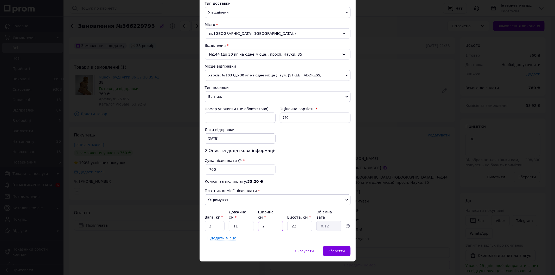
type input "1.75"
type input "29"
drag, startPoint x: 300, startPoint y: 220, endPoint x: 283, endPoint y: 220, distance: 16.9
click at [283, 220] on div "Вага, кг * 2 Довжина, см * 11 Ширина, см * 29 Висота, см * 22 Об'ємна вага 1.75" at bounding box center [278, 221] width 146 height 22
type input "2"
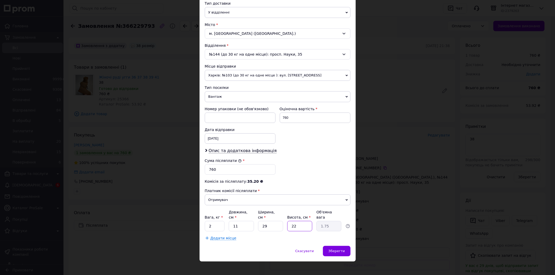
type input "0.16"
type input "23"
type input "1.83"
type input "23"
drag, startPoint x: 244, startPoint y: 224, endPoint x: 230, endPoint y: 223, distance: 13.3
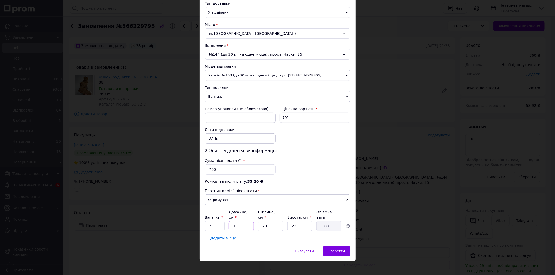
click at [230, 223] on input "11" at bounding box center [241, 226] width 25 height 10
type input "1"
type input "0.17"
type input "13"
type input "2.17"
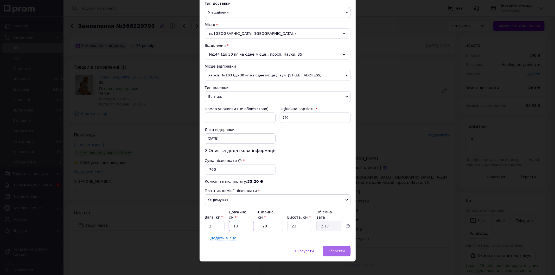
type input "13"
click at [342, 249] on span "Зберегти" at bounding box center [336, 251] width 16 height 4
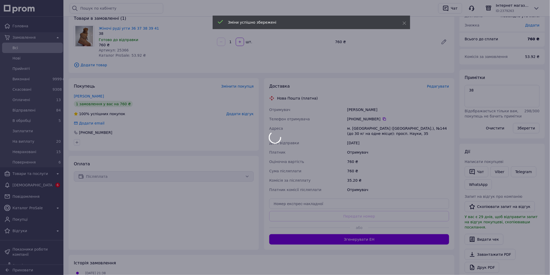
scroll to position [87, 0]
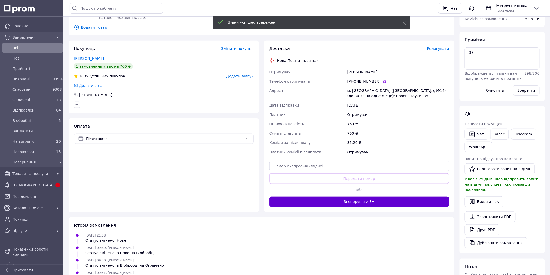
click at [390, 201] on button "Згенерувати ЕН" at bounding box center [359, 202] width 180 height 10
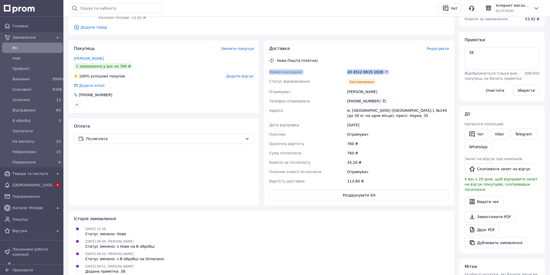
drag, startPoint x: 267, startPoint y: 71, endPoint x: 381, endPoint y: 79, distance: 114.7
click at [385, 73] on div "Доставка Редагувати Нова Пошта (платна) Номер накладної 20 4512 6915 1028   Ста…" at bounding box center [359, 123] width 190 height 165
copy div "Номер накладної 20 4512 6915 1028"
click at [502, 133] on link "Viber" at bounding box center [500, 134] width 18 height 11
click at [514, 37] on div "Примітки 38 Відображається тільки вам, покупець не бачить примітки 298 / 300 Оч…" at bounding box center [502, 66] width 85 height 69
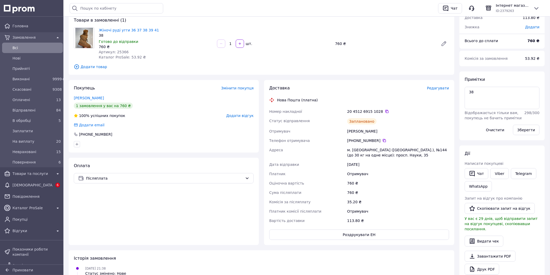
scroll to position [0, 0]
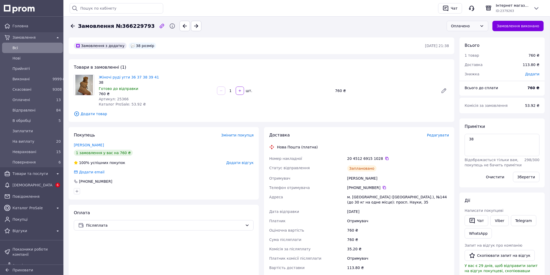
click at [464, 28] on div "Оплачено" at bounding box center [464, 26] width 27 height 6
drag, startPoint x: 464, startPoint y: 63, endPoint x: 330, endPoint y: 31, distance: 136.7
click at [461, 63] on li "Невраховані" at bounding box center [471, 63] width 41 height 9
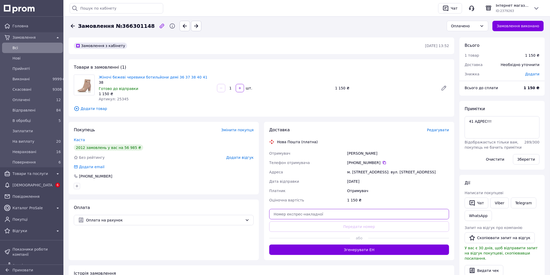
click at [335, 211] on input "text" at bounding box center [359, 214] width 180 height 10
paste input "20451269151626"
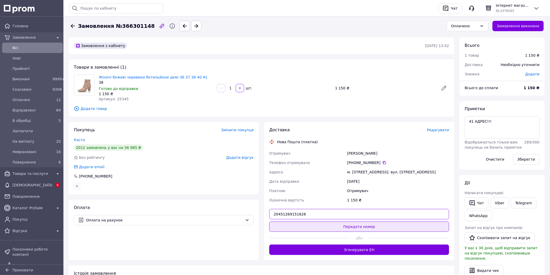
type input "20451269151626"
click at [326, 223] on button "Передати номер" at bounding box center [359, 226] width 180 height 10
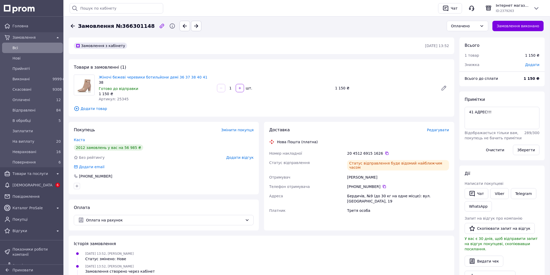
drag, startPoint x: 382, startPoint y: 182, endPoint x: 295, endPoint y: 214, distance: 92.6
click at [382, 185] on icon at bounding box center [384, 187] width 4 height 4
drag, startPoint x: 188, startPoint y: 268, endPoint x: 195, endPoint y: 264, distance: 7.9
click at [191, 266] on div "[DATE] 13:52, [PERSON_NAME] Замовлення створено через кабінет" at bounding box center [262, 269] width 380 height 10
drag, startPoint x: 266, startPoint y: 152, endPoint x: 382, endPoint y: 153, distance: 115.2
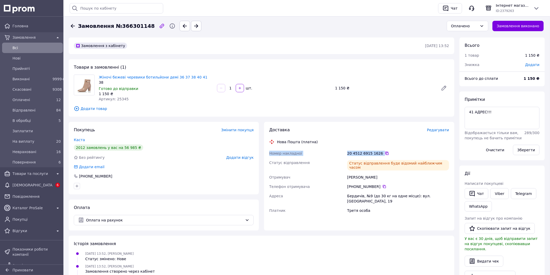
click at [382, 153] on div "Доставка Редагувати Нова Пошта (платна) Номер накладної 20 4512 6915 1626   Ста…" at bounding box center [359, 176] width 190 height 109
copy div "Номер накладної 20 4512 6915 1626"
click at [484, 27] on icon at bounding box center [482, 26] width 4 height 4
click at [478, 27] on div "Оплачено" at bounding box center [464, 26] width 27 height 6
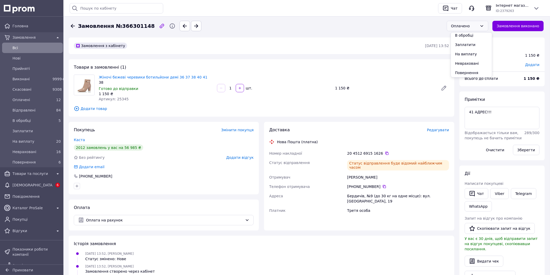
drag, startPoint x: 462, startPoint y: 64, endPoint x: 397, endPoint y: 50, distance: 66.5
click at [462, 64] on li "Невраховані" at bounding box center [471, 63] width 41 height 9
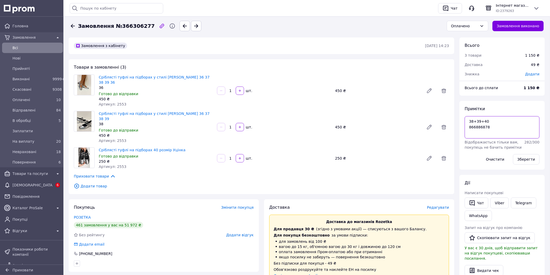
click at [495, 129] on textarea "38+39+40 866886878" at bounding box center [502, 127] width 75 height 22
paste textarea "RMP-583611550"
type textarea "38+39+40 866886878 RMP-583611550"
click at [530, 161] on button "Зберегти" at bounding box center [526, 159] width 27 height 10
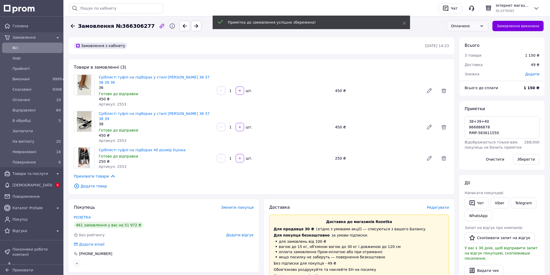
click at [483, 25] on div "Оплачено" at bounding box center [468, 26] width 42 height 10
click at [470, 64] on li "Невраховані" at bounding box center [471, 63] width 41 height 9
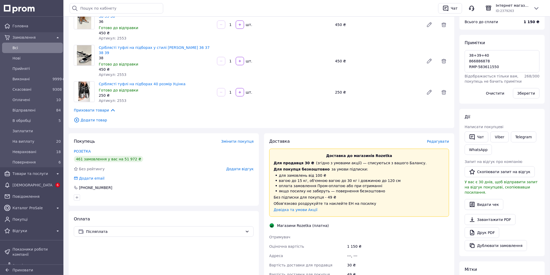
scroll to position [115, 0]
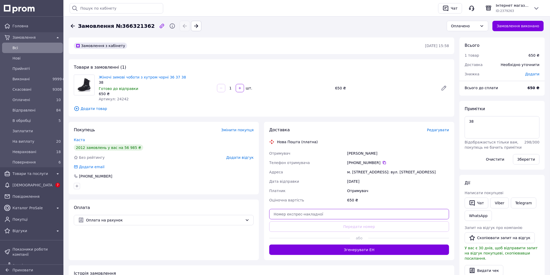
click at [305, 212] on input "text" at bounding box center [359, 214] width 180 height 10
paste input "20451269154961"
type input "20451269154961"
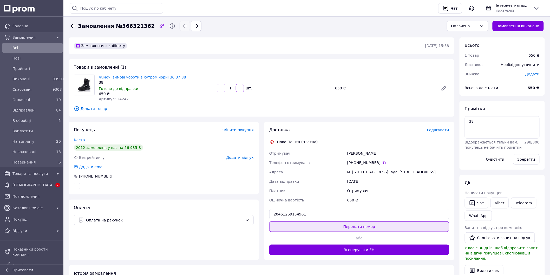
click at [310, 224] on button "Передати номер" at bounding box center [359, 226] width 180 height 10
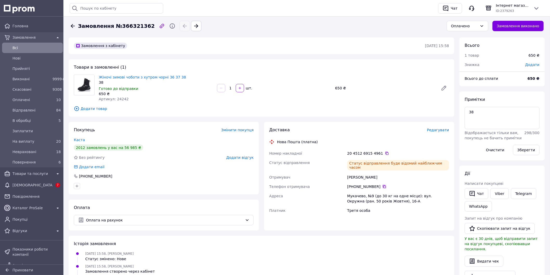
click at [382, 185] on icon at bounding box center [384, 187] width 4 height 4
drag, startPoint x: 266, startPoint y: 152, endPoint x: 381, endPoint y: 151, distance: 114.1
click at [381, 151] on div "Доставка Редагувати Нова Пошта (платна) Номер накладної 20 4512 6915 4961   Ста…" at bounding box center [359, 176] width 190 height 109
copy div "Номер накладної 20 4512 6915 4961"
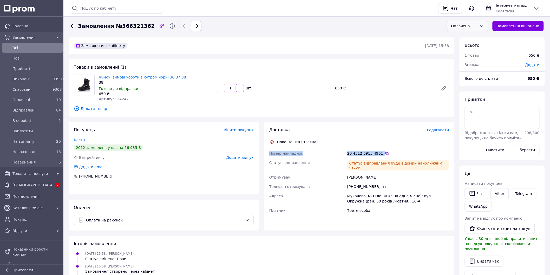
click at [483, 26] on div "Оплачено" at bounding box center [468, 26] width 42 height 10
click at [467, 62] on li "Невраховані" at bounding box center [471, 63] width 41 height 9
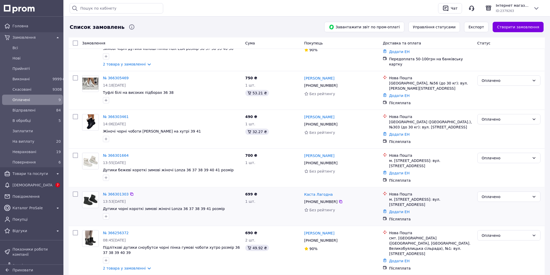
scroll to position [144, 0]
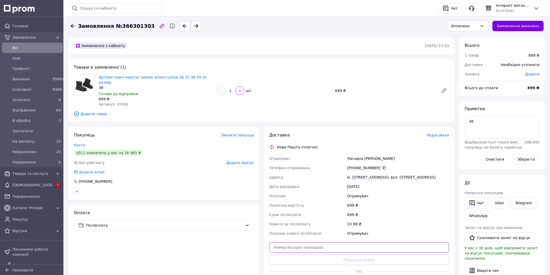
click at [321, 243] on input "text" at bounding box center [359, 247] width 180 height 10
paste input "20451269155923"
type input "20451269155923"
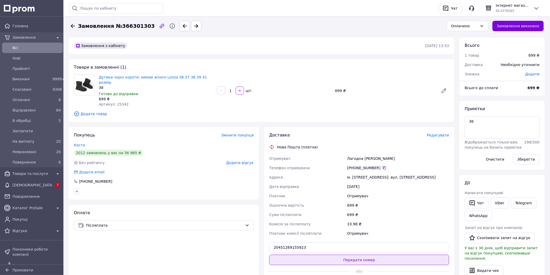
click at [318, 255] on button "Передати номер" at bounding box center [359, 260] width 180 height 10
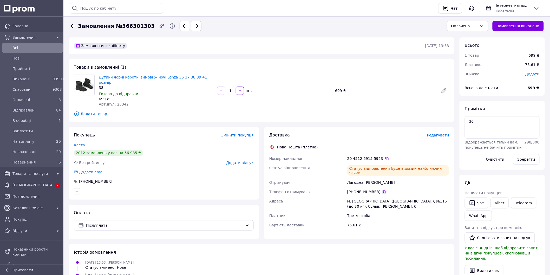
click at [383, 190] on icon at bounding box center [384, 191] width 3 height 3
click at [328, 260] on div "12.10.2025 13:53, Аліна Рибакова Статус змінено: Нове" at bounding box center [262, 265] width 380 height 10
click at [467, 29] on div "Оплачено" at bounding box center [468, 26] width 42 height 10
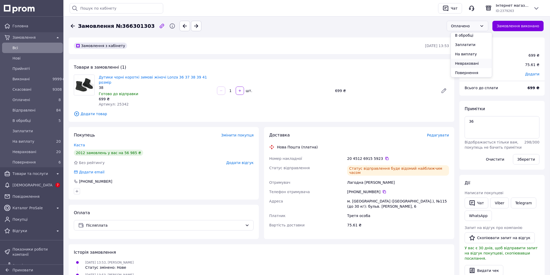
click at [464, 63] on li "Невраховані" at bounding box center [471, 63] width 41 height 9
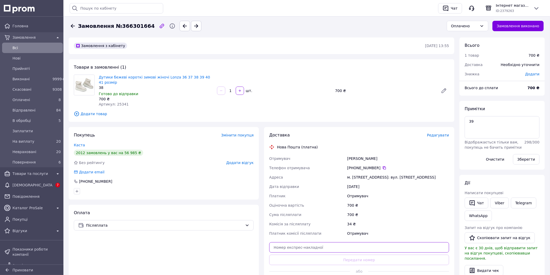
click at [320, 242] on input "text" at bounding box center [359, 247] width 180 height 10
paste input "20451269156809"
type input "20451269156809"
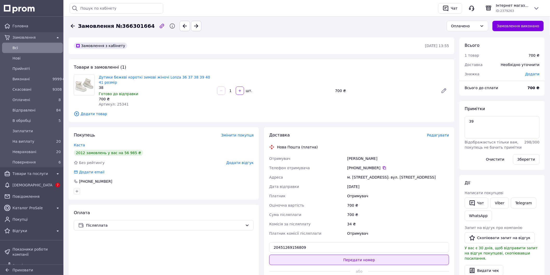
click at [316, 255] on button "Передати номер" at bounding box center [359, 260] width 180 height 10
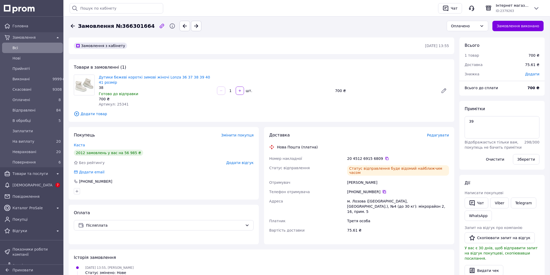
click at [383, 190] on icon at bounding box center [384, 191] width 3 height 3
drag, startPoint x: 270, startPoint y: 152, endPoint x: 388, endPoint y: 150, distance: 118.6
click at [388, 154] on div "Номер накладної 20 4512 6915 6809   Статус відправлення Статус відправлення буд…" at bounding box center [359, 194] width 182 height 81
copy div "Номер накладної 20 4512 6915 6809"
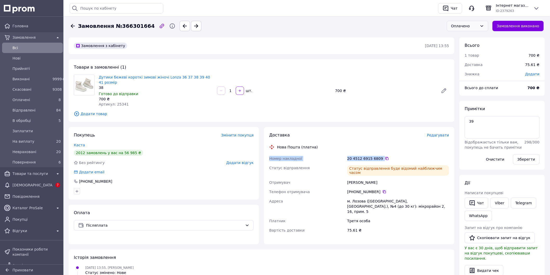
click at [478, 26] on div "Оплачено" at bounding box center [464, 26] width 27 height 6
click at [464, 59] on li "Невраховані" at bounding box center [471, 63] width 41 height 9
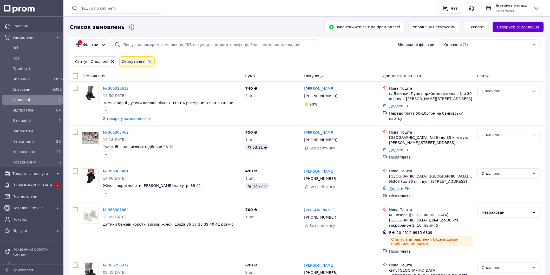
click at [513, 27] on link "Створити замовлення" at bounding box center [518, 27] width 51 height 10
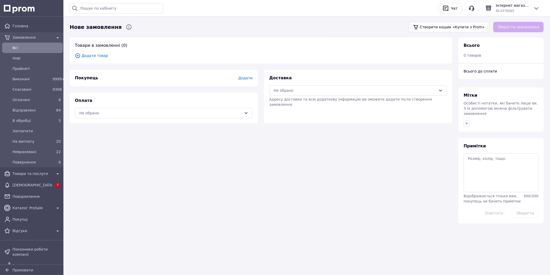
click at [93, 53] on span "Додати товар" at bounding box center [261, 56] width 372 height 6
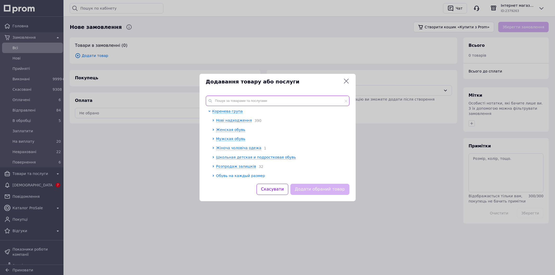
click at [253, 99] on input "text" at bounding box center [278, 101] width 144 height 10
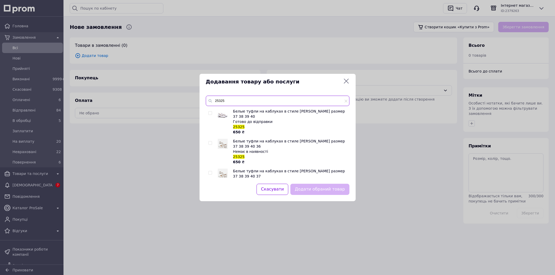
type input "25325"
click at [209, 171] on input "checkbox" at bounding box center [209, 172] width 3 height 3
checkbox input "true"
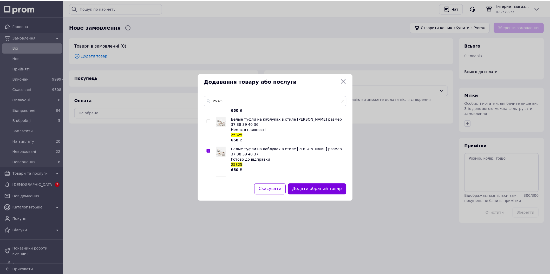
scroll to position [58, 0]
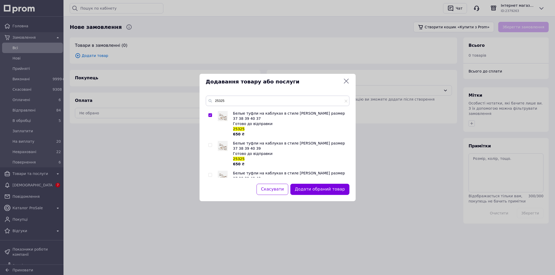
click at [211, 144] on input "checkbox" at bounding box center [209, 145] width 3 height 3
checkbox input "true"
click at [308, 189] on button "Додати обрані товари" at bounding box center [320, 189] width 57 height 11
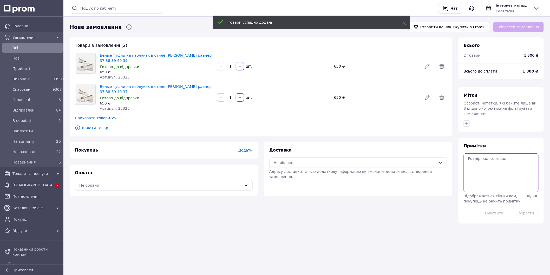
click at [496, 160] on textarea at bounding box center [501, 172] width 75 height 39
type textarea "37+39"
drag, startPoint x: 523, startPoint y: 207, endPoint x: 517, endPoint y: 205, distance: 6.8
click at [521, 208] on button "Зберегти" at bounding box center [525, 213] width 27 height 10
click at [296, 158] on div "Не обрано" at bounding box center [358, 163] width 178 height 10
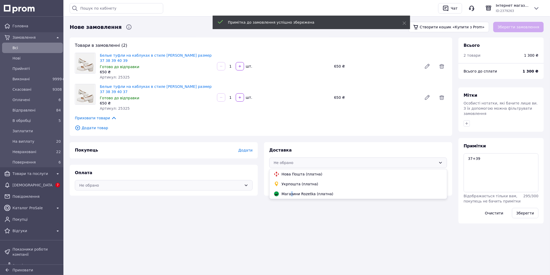
drag, startPoint x: 292, startPoint y: 193, endPoint x: 219, endPoint y: 190, distance: 72.3
click at [289, 193] on span "Магазини Rozetka (платна)" at bounding box center [362, 193] width 161 height 5
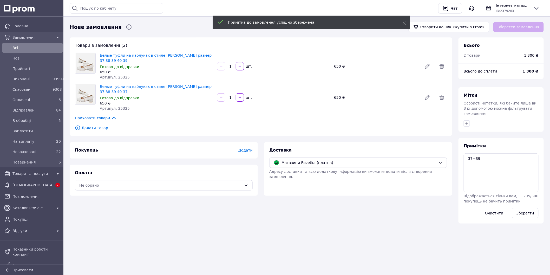
click at [190, 191] on div "Оплата Не обрано" at bounding box center [164, 180] width 188 height 31
click at [188, 188] on div "Не обрано" at bounding box center [160, 185] width 163 height 6
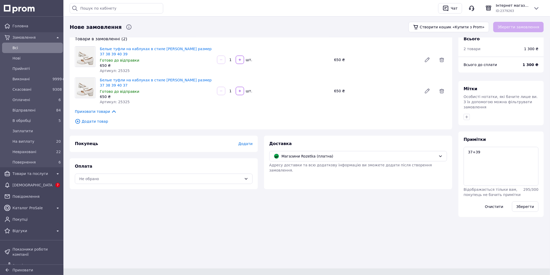
scroll to position [10, 0]
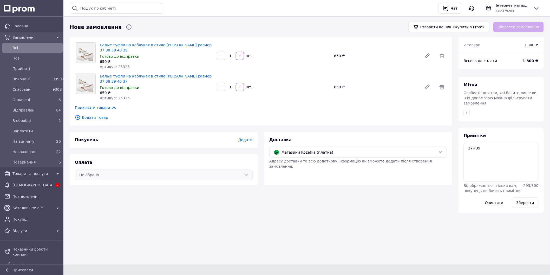
click at [141, 173] on div "Не обрано" at bounding box center [160, 175] width 163 height 6
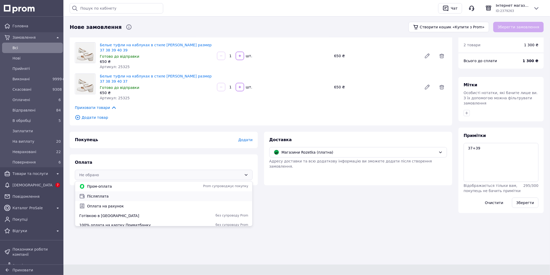
click at [100, 196] on span "Післяплата" at bounding box center [167, 196] width 161 height 5
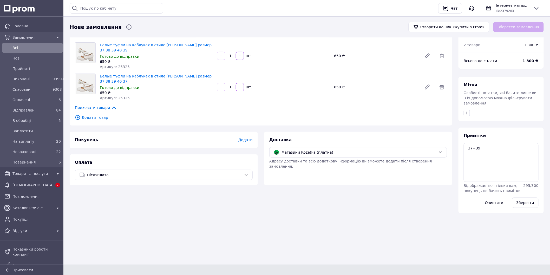
click at [243, 139] on span "Додати" at bounding box center [245, 140] width 14 height 4
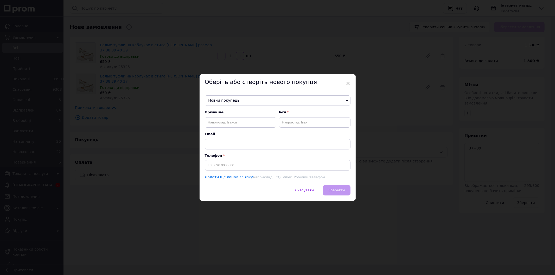
click at [233, 99] on span "Новий покупець" at bounding box center [278, 100] width 146 height 10
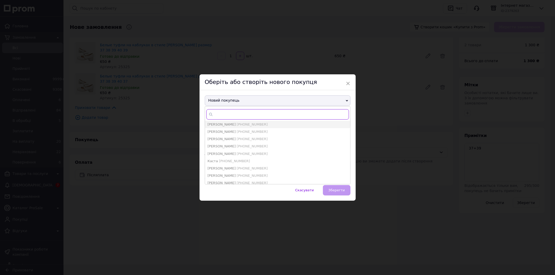
click at [231, 109] on input "text" at bounding box center [277, 114] width 142 height 10
type input "Розетка"
click at [217, 131] on span "РОЗЕТКА" at bounding box center [215, 132] width 16 height 4
type input "РОЗЕТКА"
type input "+380637720269"
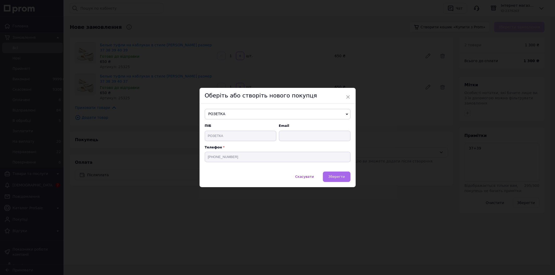
click at [340, 175] on span "Зберегти" at bounding box center [336, 177] width 16 height 4
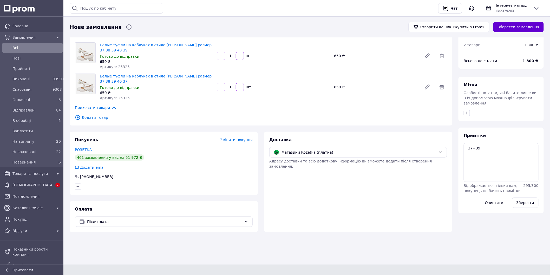
drag, startPoint x: 520, startPoint y: 27, endPoint x: 272, endPoint y: 0, distance: 249.5
click at [519, 27] on button "Зберегти замовлення" at bounding box center [518, 27] width 50 height 10
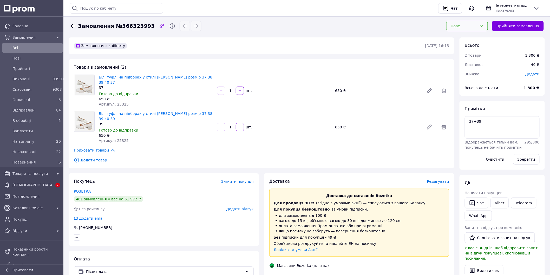
drag, startPoint x: 470, startPoint y: 22, endPoint x: 469, endPoint y: 30, distance: 8.3
click at [470, 22] on div "Нове" at bounding box center [467, 26] width 42 height 10
click at [467, 66] on li "Оплачено" at bounding box center [471, 65] width 41 height 9
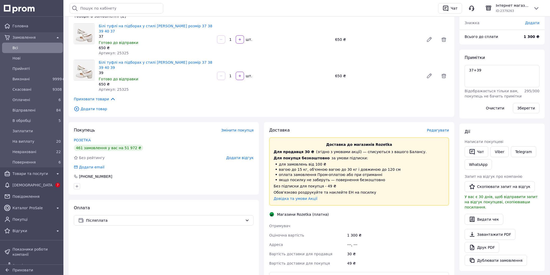
scroll to position [87, 0]
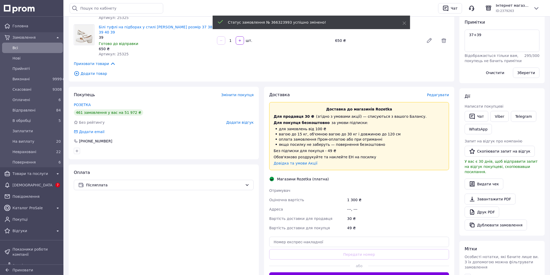
click at [442, 93] on span "Редагувати" at bounding box center [438, 95] width 22 height 4
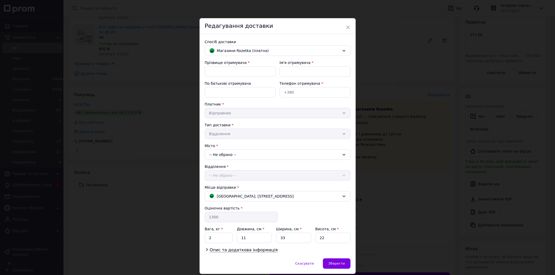
click at [510, 45] on div "× Редагування доставки Спосіб доставки Магазини Rozetka (платна) Прізвище отрим…" at bounding box center [277, 137] width 555 height 275
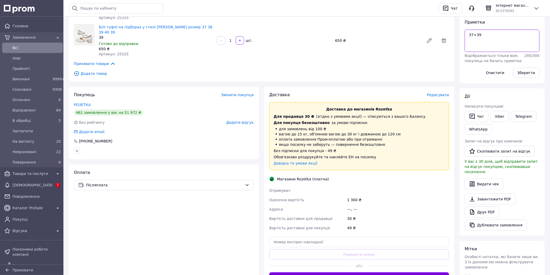
click at [495, 36] on textarea "37+39" at bounding box center [502, 41] width 75 height 22
paste textarea "+380631766538"
click at [524, 73] on button "Зберегти" at bounding box center [526, 73] width 27 height 10
click at [508, 42] on textarea "37+39 +380631766538" at bounding box center [502, 41] width 75 height 22
paste textarea "866929837"
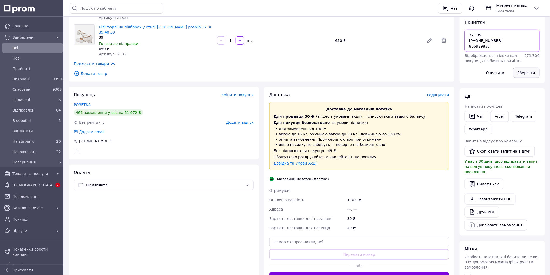
type textarea "37+39 +380631766538 866929837"
click at [531, 70] on button "Зберегти" at bounding box center [526, 73] width 27 height 10
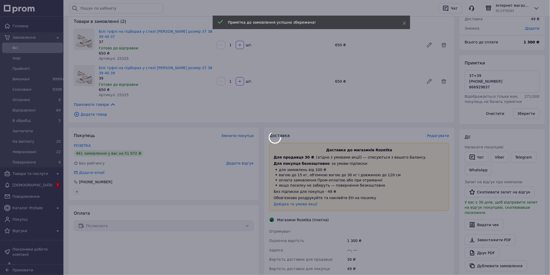
scroll to position [0, 0]
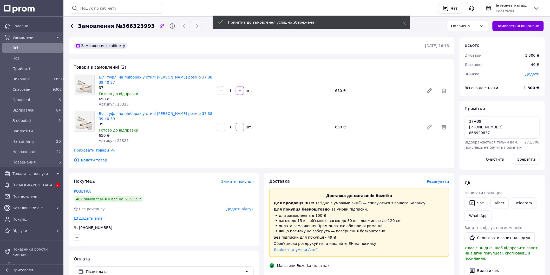
click at [19, 47] on span "Всi" at bounding box center [36, 47] width 48 height 5
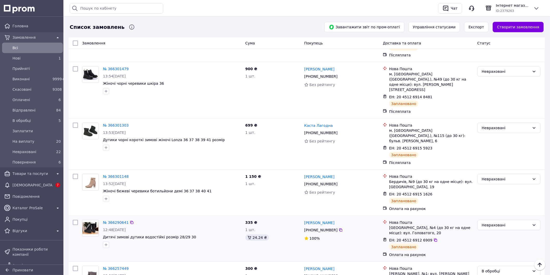
scroll to position [838, 0]
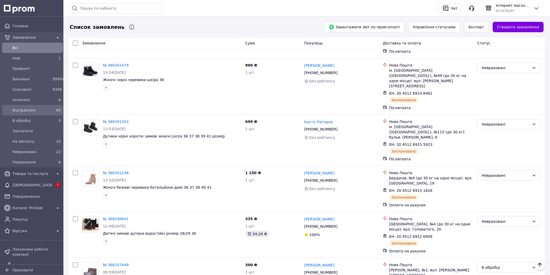
click at [18, 111] on span "Відправлені" at bounding box center [31, 110] width 38 height 5
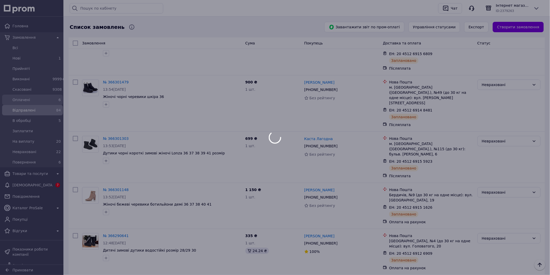
scroll to position [854, 0]
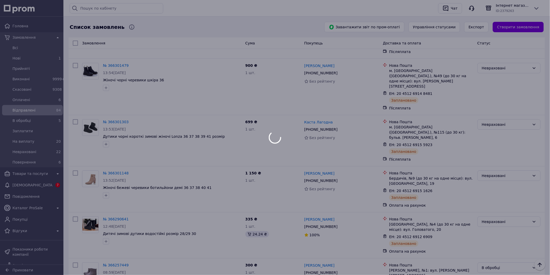
click at [27, 100] on div at bounding box center [275, 137] width 550 height 275
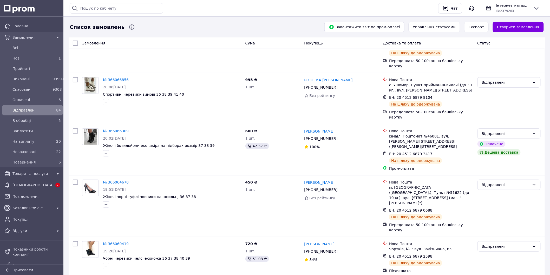
scroll to position [0, 0]
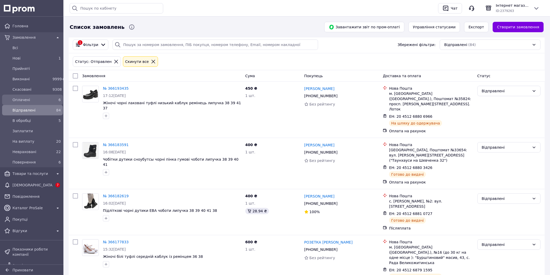
click at [27, 100] on span "Оплачені" at bounding box center [31, 99] width 38 height 5
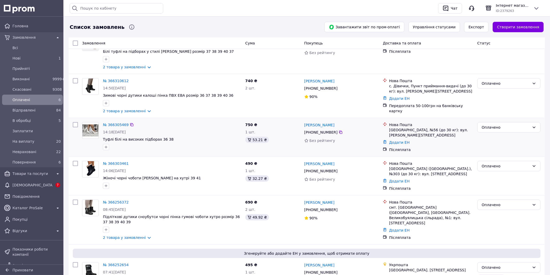
scroll to position [58, 0]
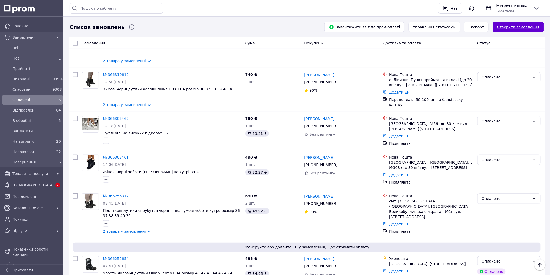
click at [518, 27] on link "Створити замовлення" at bounding box center [518, 27] width 51 height 10
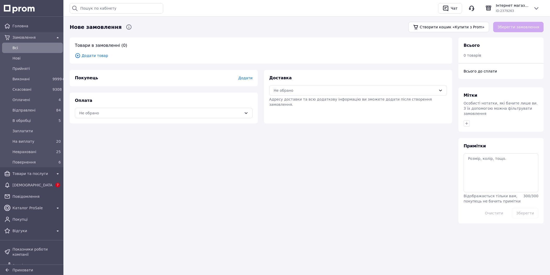
click at [100, 57] on span "Додати товар" at bounding box center [261, 56] width 372 height 6
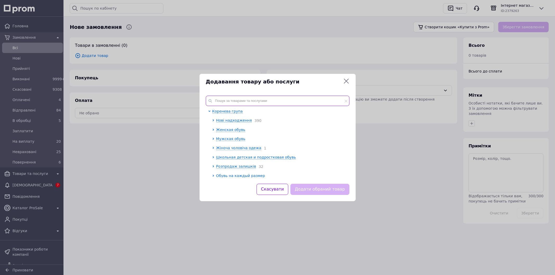
paste input "23169-1"
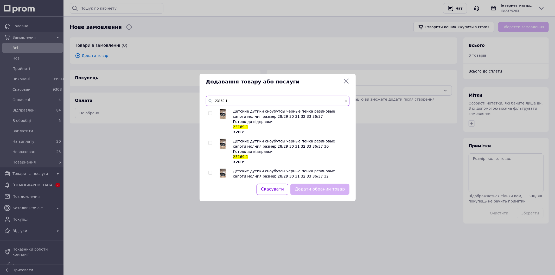
type input "23169-1"
click at [211, 143] on input "checkbox" at bounding box center [209, 142] width 3 height 3
checkbox input "true"
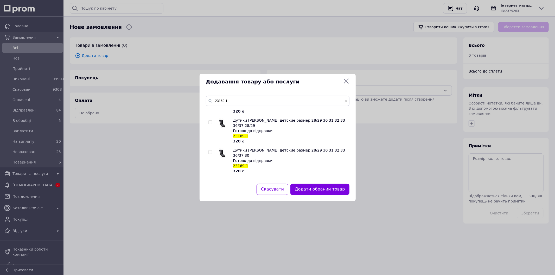
scroll to position [173, 0]
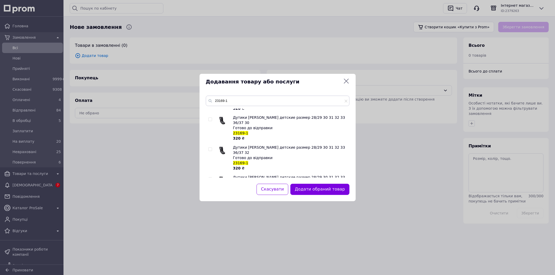
click at [209, 178] on input "checkbox" at bounding box center [209, 179] width 3 height 3
checkbox input "true"
click at [331, 194] on button "Додати обрані товари" at bounding box center [320, 189] width 57 height 11
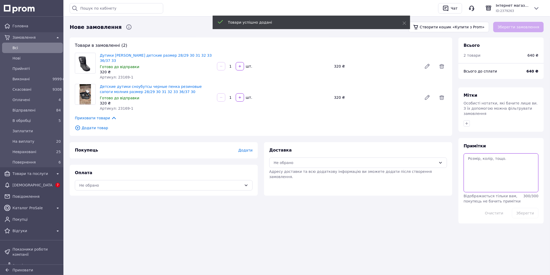
click at [500, 173] on textarea at bounding box center [501, 172] width 75 height 39
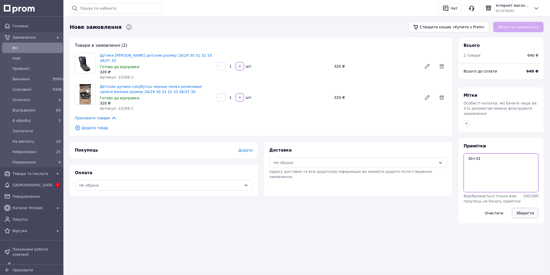
type textarea "30+33"
drag, startPoint x: 526, startPoint y: 205, endPoint x: 519, endPoint y: 202, distance: 6.7
click at [525, 208] on button "Зберегти" at bounding box center [525, 213] width 27 height 10
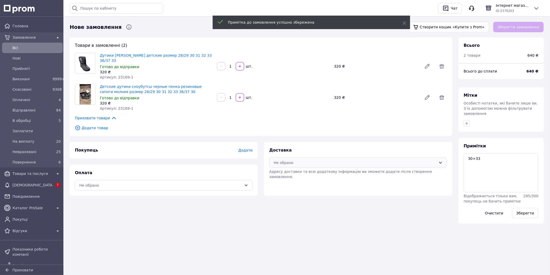
click at [316, 160] on div "Не обрано" at bounding box center [355, 163] width 163 height 6
click at [301, 165] on div "Нова Пошта (платна)" at bounding box center [358, 169] width 177 height 10
click at [197, 173] on div "Оплата Не обрано" at bounding box center [164, 180] width 188 height 31
click at [192, 182] on div "Не обрано" at bounding box center [160, 185] width 163 height 6
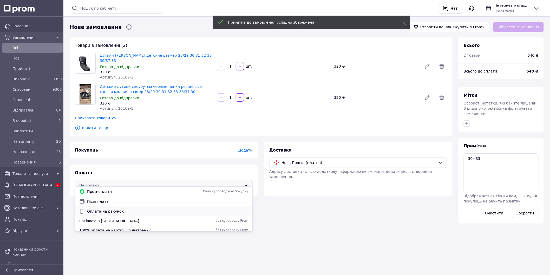
click at [122, 211] on span "Оплата на рахунок" at bounding box center [167, 211] width 161 height 5
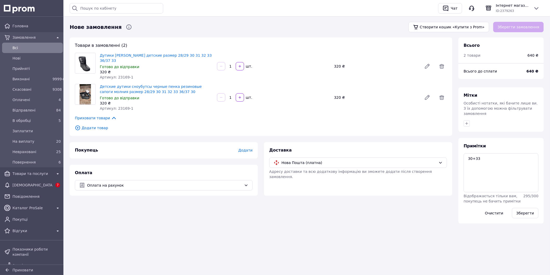
click at [247, 148] on span "Додати" at bounding box center [245, 150] width 14 height 4
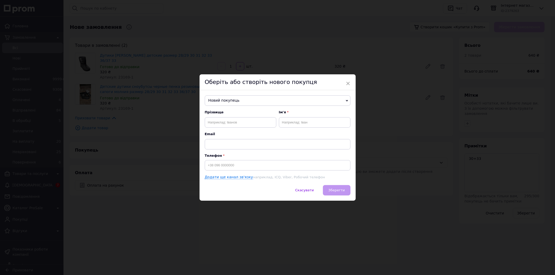
click at [241, 102] on span "Новий покупець" at bounding box center [278, 100] width 146 height 10
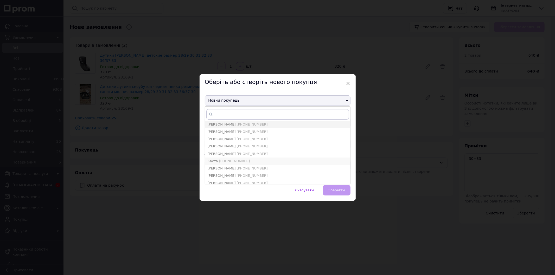
click at [215, 159] on span "Каста +380984434644" at bounding box center [228, 161] width 42 height 4
type input "Каста"
type input "+380984434644"
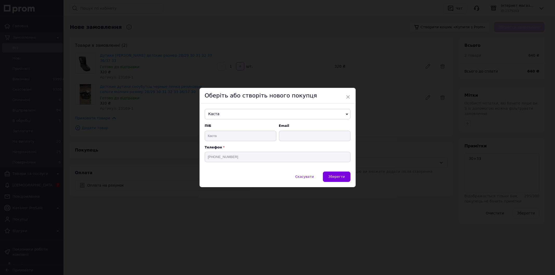
click at [329, 176] on button "Зберегти" at bounding box center [336, 177] width 27 height 10
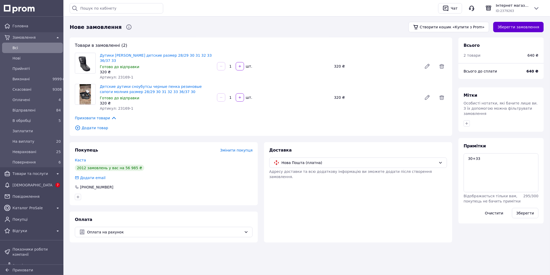
click at [514, 25] on button "Зберегти замовлення" at bounding box center [518, 27] width 50 height 10
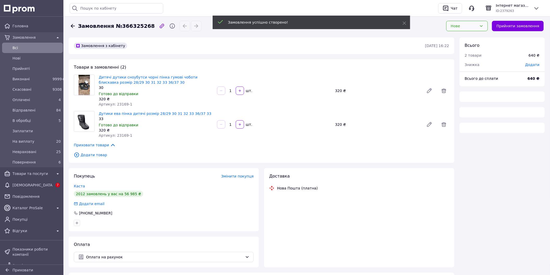
click at [472, 23] on div "Нове" at bounding box center [467, 26] width 42 height 10
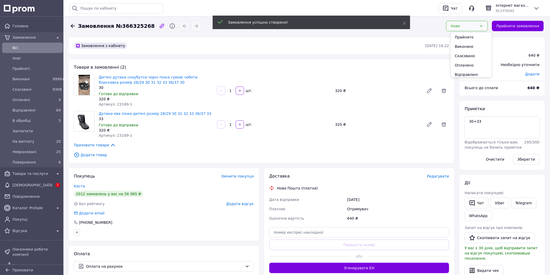
drag, startPoint x: 464, startPoint y: 64, endPoint x: 460, endPoint y: 61, distance: 4.4
click at [463, 64] on li "Оплачено" at bounding box center [471, 65] width 41 height 9
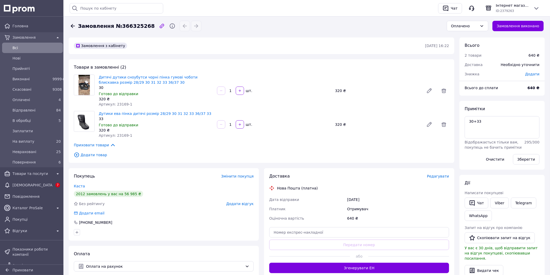
click at [439, 178] on span "Редагувати" at bounding box center [438, 176] width 22 height 4
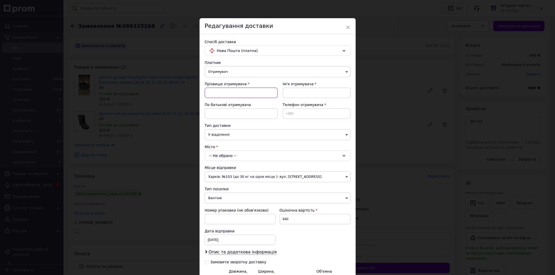
click at [218, 92] on input at bounding box center [241, 93] width 73 height 10
paste input "Приходько Тетяна Миколаївна 380936572544"
drag, startPoint x: 219, startPoint y: 92, endPoint x: 274, endPoint y: 101, distance: 55.8
click at [274, 101] on div "Прізвище отримувача Приходько Тетяна Миколаївна 380936572544" at bounding box center [241, 91] width 73 height 21
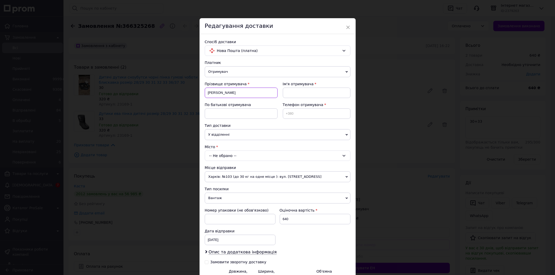
scroll to position [0, 0]
type input "Приходько"
click at [297, 95] on input at bounding box center [317, 93] width 68 height 10
paste input "Тетяна Миколаївна 380936572544"
drag, startPoint x: 302, startPoint y: 94, endPoint x: 339, endPoint y: 108, distance: 39.3
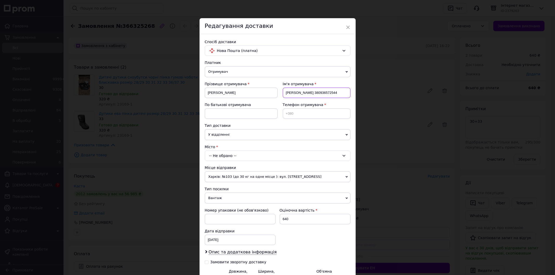
click at [339, 108] on div "Прізвище отримувача Приходько Ім'я отримувача Тетяна Миколаївна 380936572544 По…" at bounding box center [278, 102] width 146 height 42
type input "Тетяна"
click at [297, 114] on input at bounding box center [317, 113] width 68 height 10
paste input "Миколаївна 380936572544"
drag, startPoint x: 305, startPoint y: 113, endPoint x: 271, endPoint y: 112, distance: 34.9
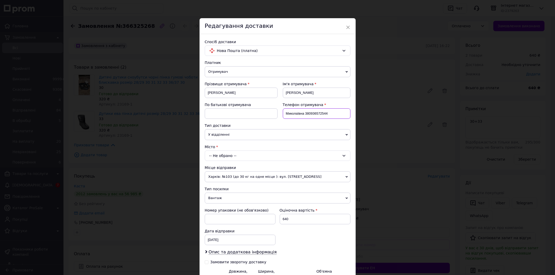
click at [271, 112] on div "Прізвище отримувача Приходько Ім'я отримувача Тетяна По батькові отримувача Тел…" at bounding box center [278, 102] width 146 height 42
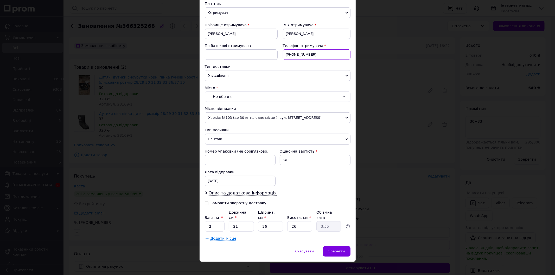
type input "+380936572544"
click at [225, 96] on div "-- Не обрано --" at bounding box center [278, 97] width 146 height 10
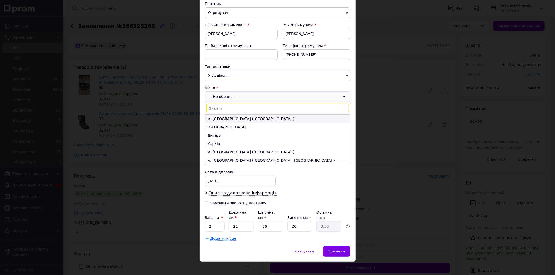
click at [222, 118] on li "м. Київ (Київська обл.)" at bounding box center [277, 119] width 145 height 8
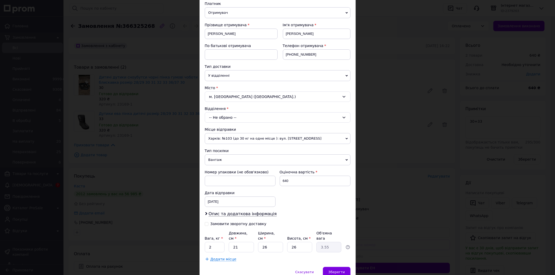
click at [223, 119] on div "-- Не обрано --" at bounding box center [278, 117] width 146 height 10
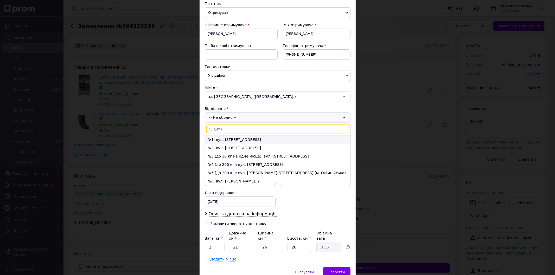
click at [221, 139] on li "№1: вул. Пирогівський шлях, 135" at bounding box center [277, 139] width 145 height 8
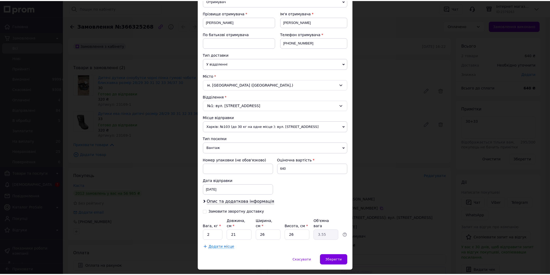
scroll to position [80, 0]
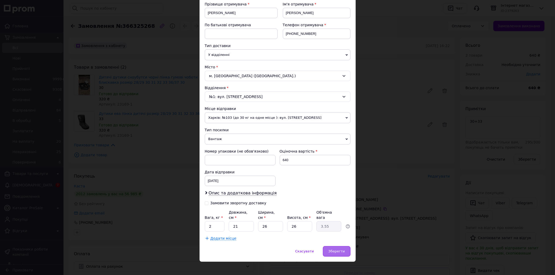
click at [349, 250] on div "Зберегти" at bounding box center [336, 251] width 27 height 10
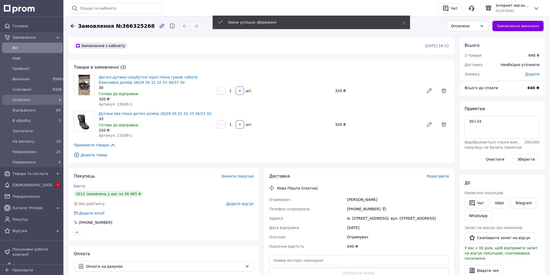
click at [25, 100] on span "Оплачені" at bounding box center [31, 99] width 38 height 5
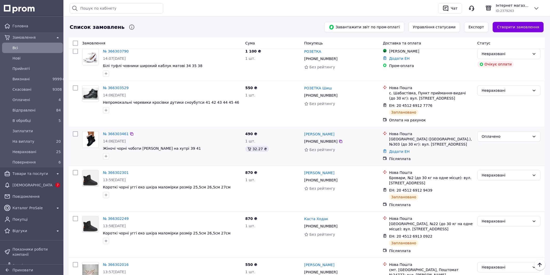
scroll to position [635, 0]
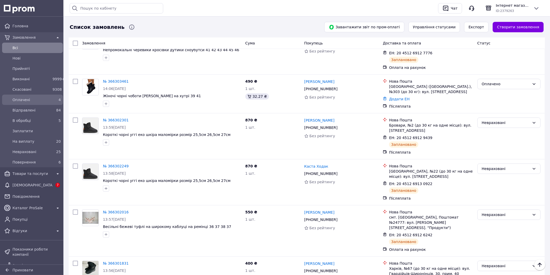
click at [23, 100] on span "Оплачені" at bounding box center [31, 99] width 38 height 5
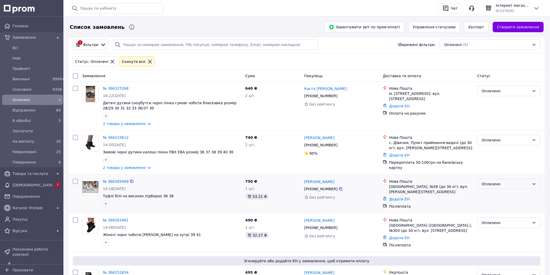
click at [513, 184] on div "Оплачено" at bounding box center [506, 184] width 48 height 6
click at [490, 231] on li "В обробці" at bounding box center [509, 233] width 63 height 9
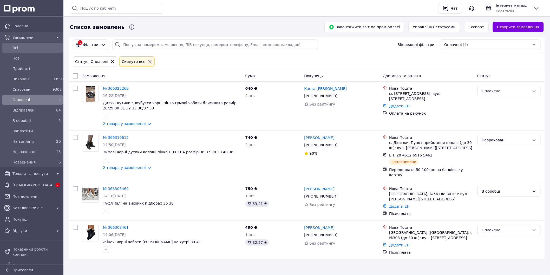
click at [20, 48] on span "Всi" at bounding box center [36, 47] width 48 height 5
click at [109, 61] on div at bounding box center [112, 61] width 7 height 5
click at [110, 61] on icon at bounding box center [112, 61] width 5 height 5
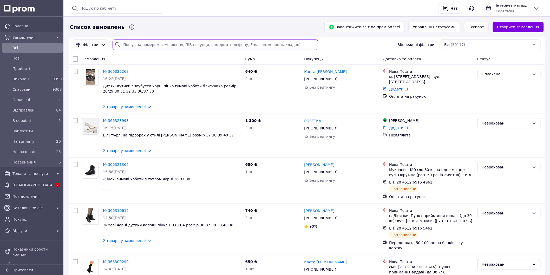
click at [137, 44] on input "search" at bounding box center [216, 45] width 206 height 10
paste input "20451267248838"
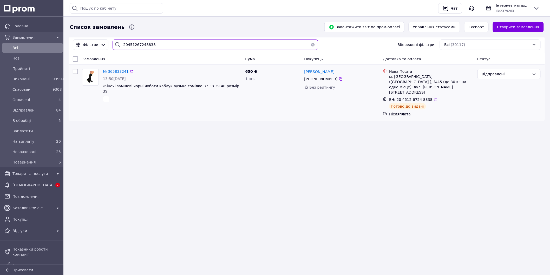
type input "20451267248838"
click at [115, 71] on span "№ 365833241" at bounding box center [116, 71] width 26 height 4
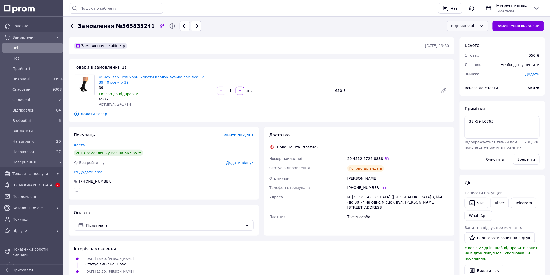
click at [482, 25] on div "Відправлені" at bounding box center [468, 26] width 42 height 10
click at [466, 71] on li "Повернення" at bounding box center [471, 72] width 41 height 9
click at [22, 102] on span "Оплачені" at bounding box center [31, 99] width 38 height 5
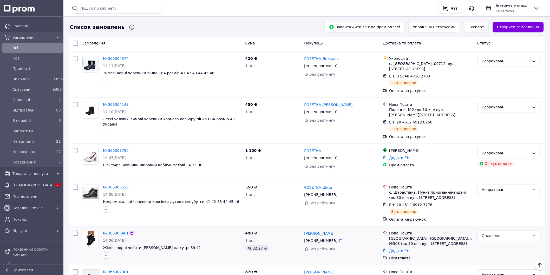
scroll to position [578, 0]
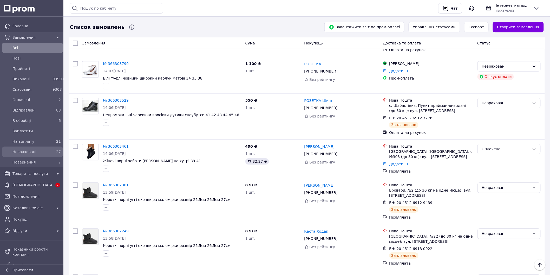
click at [25, 151] on span "Невраховані" at bounding box center [31, 151] width 38 height 5
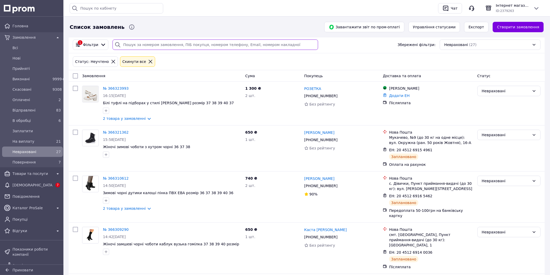
click at [146, 44] on input "search" at bounding box center [216, 45] width 206 height 10
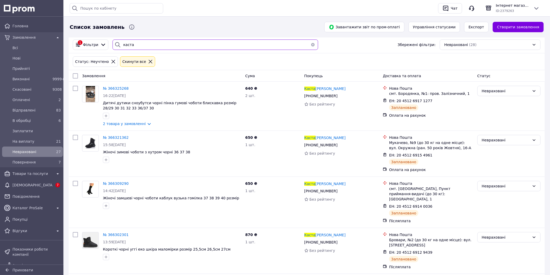
drag, startPoint x: 131, startPoint y: 44, endPoint x: 115, endPoint y: 45, distance: 15.9
click at [115, 45] on div "каста" at bounding box center [216, 45] width 206 height 10
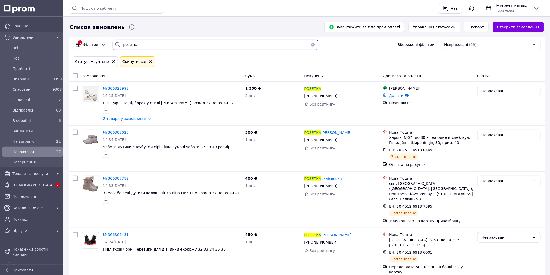
type input "розетка"
click at [311, 44] on button "button" at bounding box center [313, 45] width 10 height 10
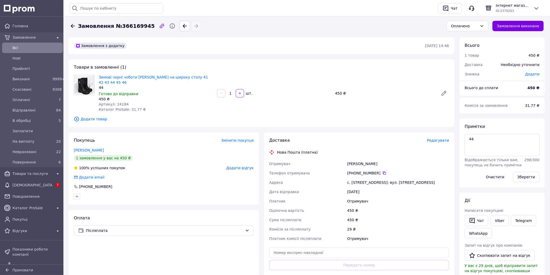
click at [446, 138] on span "Редагувати" at bounding box center [438, 140] width 22 height 4
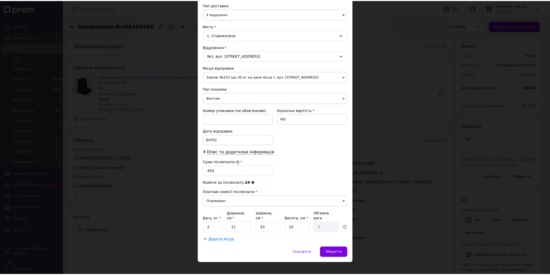
scroll to position [122, 0]
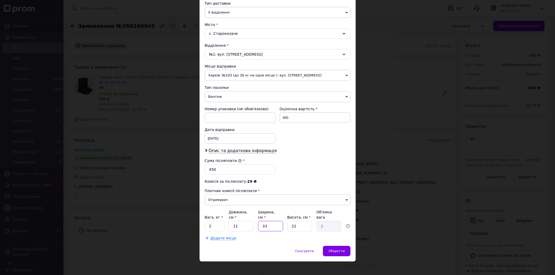
drag, startPoint x: 274, startPoint y: 223, endPoint x: 251, endPoint y: 224, distance: 22.9
click at [251, 224] on div "Вага, кг * 2 Довжина, см * 11 Ширина, см * 33 Висота, см * 22 Об'ємна вага 2" at bounding box center [278, 221] width 146 height 22
type input "3"
type input "0.18"
type input "33"
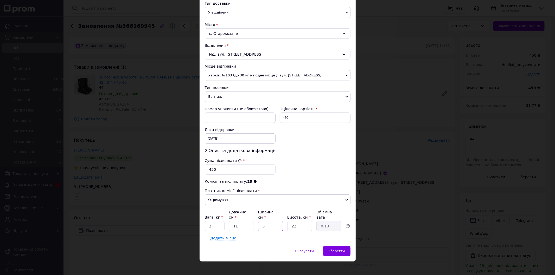
type input "2"
drag, startPoint x: 294, startPoint y: 223, endPoint x: 281, endPoint y: 224, distance: 13.5
click at [281, 224] on div "Вага, кг * 2 Довжина, см * 11 Ширина, см * 33 Висота, см * 22 Об'ємна вага 2" at bounding box center [278, 221] width 146 height 22
type input "2"
type input "0.18"
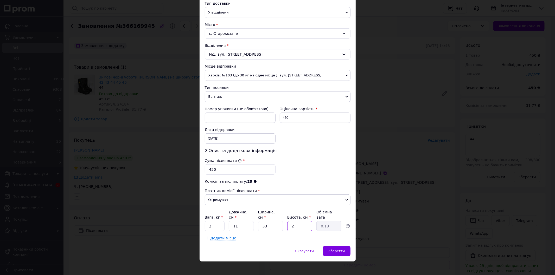
type input "24"
type input "2.18"
type input "24"
drag, startPoint x: 244, startPoint y: 222, endPoint x: 227, endPoint y: 224, distance: 16.7
click at [227, 224] on div "Вага, кг * 2 Довжина, см * 11 Ширина, см * 33 Висота, см * 24 Об'ємна вага 2.18" at bounding box center [278, 221] width 146 height 22
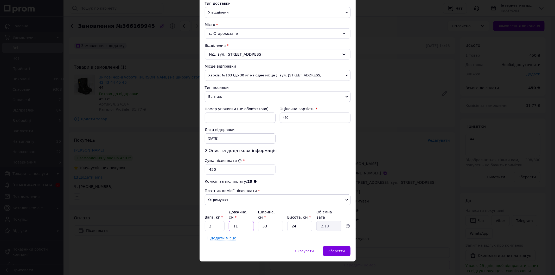
type input "1"
type input "0.2"
type input "14"
type input "2.77"
type input "14"
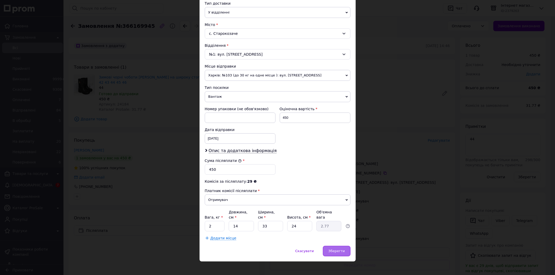
click at [340, 249] on span "Зберегти" at bounding box center [336, 251] width 16 height 4
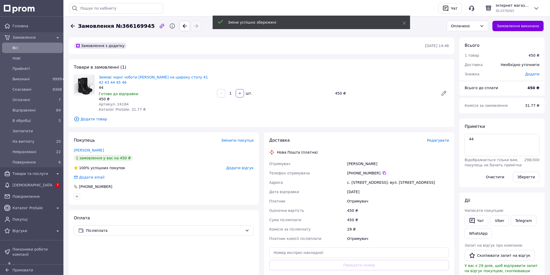
scroll to position [87, 0]
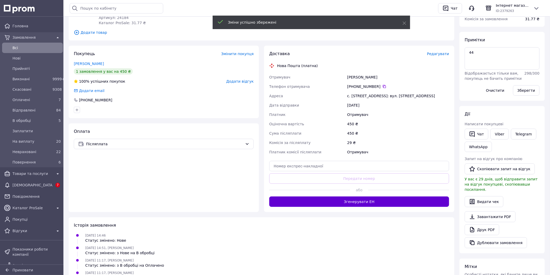
click at [350, 200] on button "Згенерувати ЕН" at bounding box center [359, 202] width 180 height 10
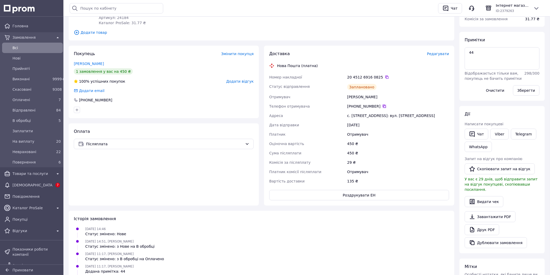
click at [382, 104] on icon at bounding box center [384, 106] width 4 height 4
click at [111, 182] on div "Оплата Післяплата" at bounding box center [164, 164] width 190 height 82
drag, startPoint x: 267, startPoint y: 72, endPoint x: 381, endPoint y: 66, distance: 114.0
click at [381, 66] on div "Доставка Редагувати Нова Пошта (платна) Номер накладної 20 4512 6916 0825   Ста…" at bounding box center [359, 126] width 190 height 160
copy div "Номер накладної 20 4512 6916 0825"
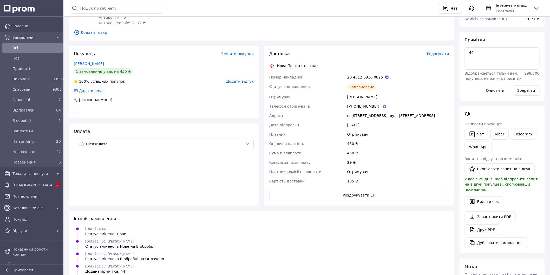
click at [503, 37] on div "Примітки 44 Відображається тільки вам, покупець не бачить примітки 298 / 300 Оч…" at bounding box center [502, 66] width 75 height 58
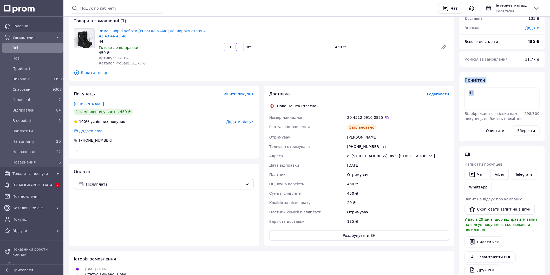
scroll to position [0, 0]
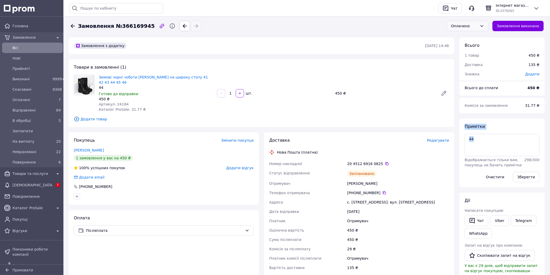
click at [464, 26] on div "Оплачено" at bounding box center [464, 26] width 27 height 6
click at [463, 66] on li "Невраховані" at bounding box center [471, 63] width 41 height 9
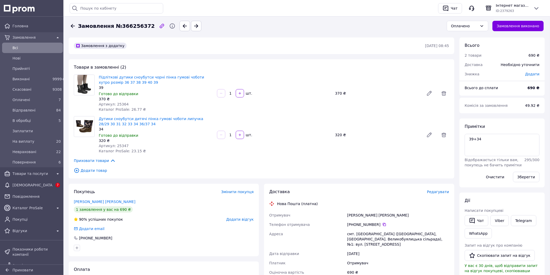
click at [439, 190] on span "Редагувати" at bounding box center [438, 192] width 22 height 4
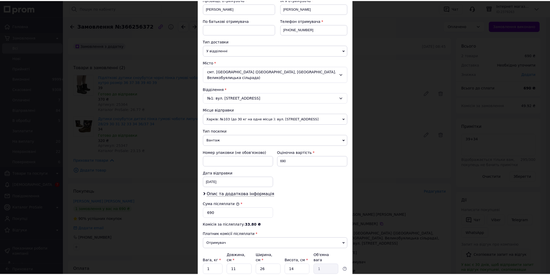
scroll to position [122, 0]
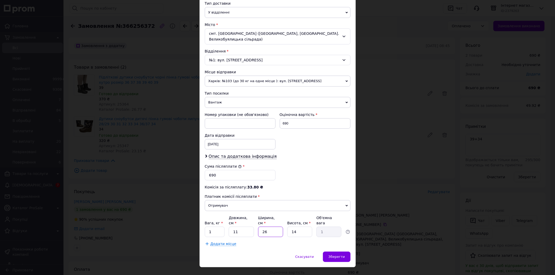
drag, startPoint x: 272, startPoint y: 221, endPoint x: 257, endPoint y: 220, distance: 15.6
click at [258, 227] on input "26" at bounding box center [270, 232] width 25 height 10
type input "2"
type input "0.1"
type input "29"
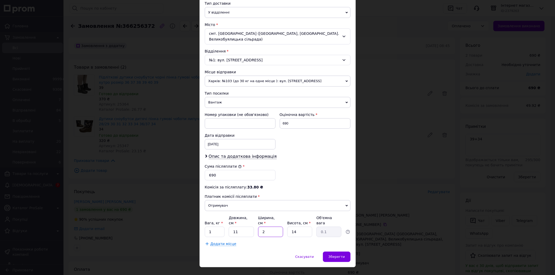
type input "1.12"
type input "29"
drag, startPoint x: 297, startPoint y: 216, endPoint x: 288, endPoint y: 220, distance: 10.0
click at [288, 220] on div "Вага, кг * 1 Довжина, см * 11 Ширина, см * 29 Висота, см * 14 Об'ємна вага 1.12" at bounding box center [278, 226] width 146 height 22
drag, startPoint x: 296, startPoint y: 224, endPoint x: 280, endPoint y: 223, distance: 15.6
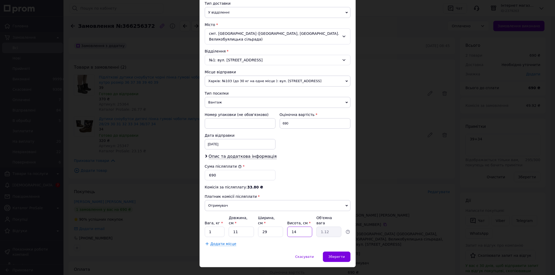
click at [280, 223] on div "Вага, кг * 1 Довжина, см * 11 Ширина, см * 29 Висота, см * 14 Об'ємна вага 1.12" at bounding box center [278, 226] width 146 height 22
type input "2"
type input "0.16"
type input "21"
type input "1.67"
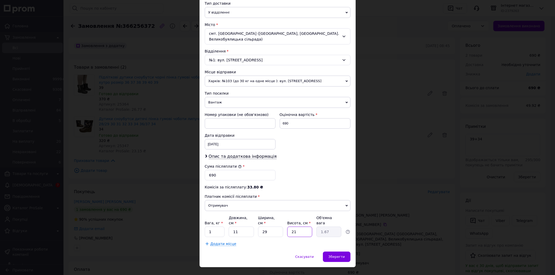
type input "21"
drag, startPoint x: 242, startPoint y: 224, endPoint x: 224, endPoint y: 221, distance: 18.2
click at [224, 221] on div "Вага, кг * 1 Довжина, см * 11 Ширина, см * 29 Висота, см * 21 Об'ємна вага 1.67" at bounding box center [278, 226] width 146 height 22
type input "1"
type input "0.15"
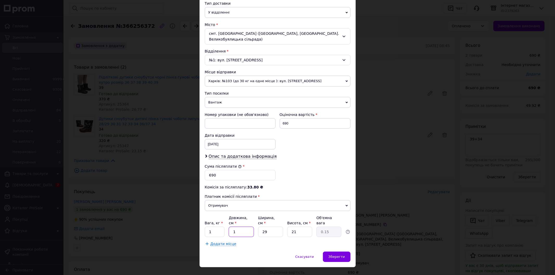
type input "19"
type input "2.89"
type input "19"
drag, startPoint x: 214, startPoint y: 222, endPoint x: 198, endPoint y: 221, distance: 15.6
click at [199, 221] on div "Спосіб доставки Нова Пошта (платна) Платник Отримувач Відправник Прізвище отрим…" at bounding box center [277, 82] width 156 height 340
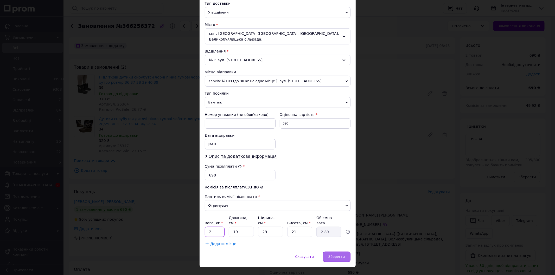
type input "2"
click at [334, 255] on span "Зберегти" at bounding box center [336, 257] width 16 height 4
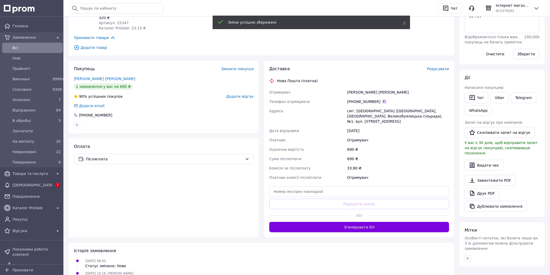
scroll to position [173, 0]
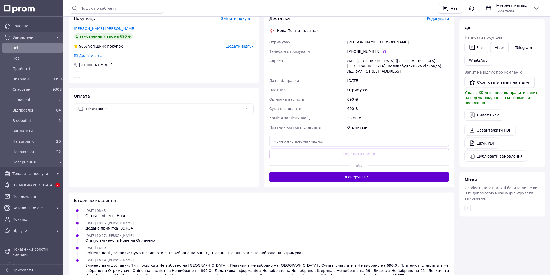
click at [388, 172] on button "Згенерувати ЕН" at bounding box center [359, 177] width 180 height 10
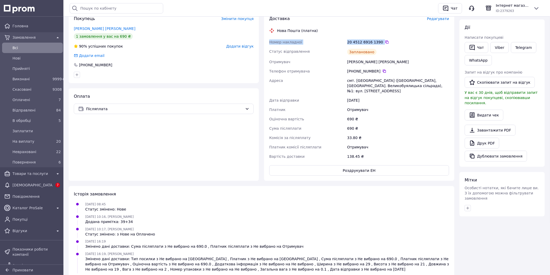
drag, startPoint x: 266, startPoint y: 40, endPoint x: 383, endPoint y: 45, distance: 117.3
click at [383, 45] on div "Доставка Редагувати Нова Пошта (платна) Номер накладної 20 4512 6916 1390   Ста…" at bounding box center [359, 96] width 190 height 170
copy div "Номер накладної 20 4512 6916 1390"
click at [497, 45] on link "Viber" at bounding box center [500, 47] width 18 height 11
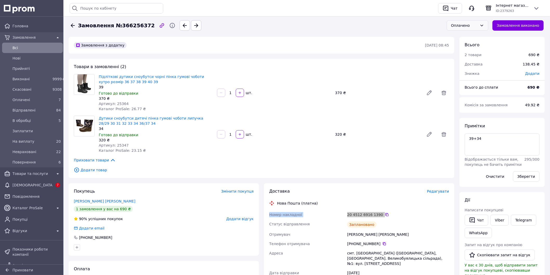
scroll to position [0, 0]
click at [478, 24] on div "Оплачено" at bounding box center [464, 26] width 27 height 6
click at [472, 65] on li "Невраховані" at bounding box center [471, 63] width 41 height 9
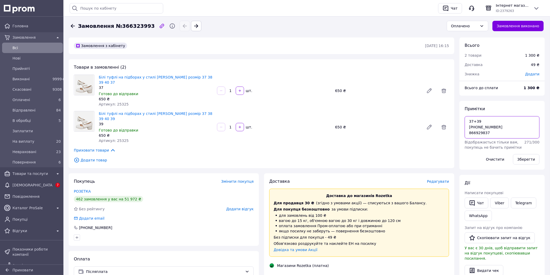
click at [497, 132] on textarea "37+39 [PHONE_NUMBER] 866929837" at bounding box center [502, 127] width 75 height 22
paste textarea "RMP-994351222"
type textarea "37+39 +380631766538 866929837 RMP-994351222"
click at [523, 159] on button "Зберегти" at bounding box center [526, 159] width 27 height 10
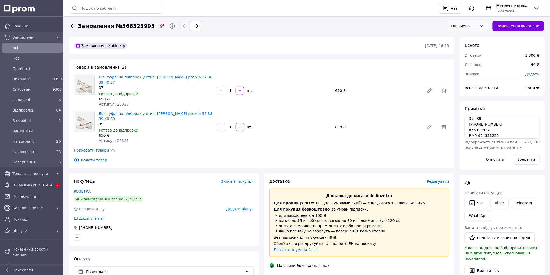
click at [464, 28] on div "Оплачено" at bounding box center [464, 26] width 27 height 6
click at [471, 63] on li "Невраховані" at bounding box center [471, 63] width 41 height 9
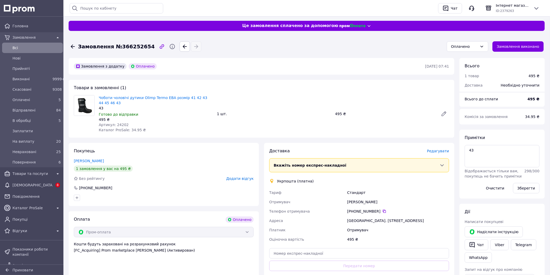
click at [434, 152] on span "Редагувати" at bounding box center [438, 151] width 22 height 4
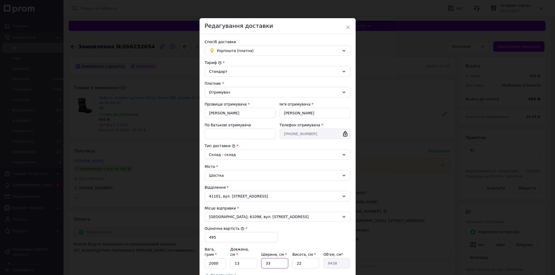
drag, startPoint x: 265, startPoint y: 262, endPoint x: 256, endPoint y: 262, distance: 9.6
click at [256, 262] on div "Вага, грам * 2000 Довжина, см * 13 Ширина, см * 33 Висота, см * 22 Об'єм, см³ 9…" at bounding box center [278, 258] width 146 height 22
type input "3"
type input "858"
type input "2"
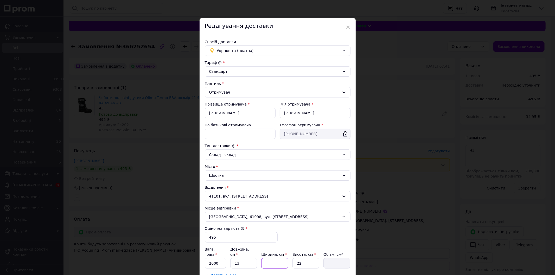
type input "572"
type input "3"
type input "858"
type input "39"
type input "11154"
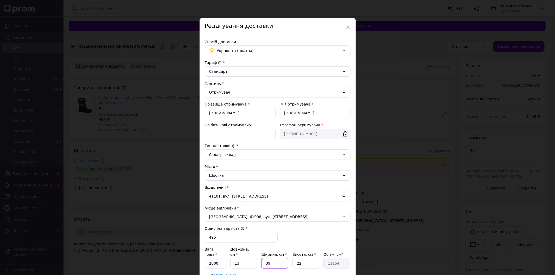
type input "39"
drag, startPoint x: 302, startPoint y: 263, endPoint x: 289, endPoint y: 263, distance: 13.5
click at [289, 263] on div "Вага, грам * 2000 Довжина, см * 13 Ширина, см * 39 Висота, см * 22 Об'єм, см³ 1…" at bounding box center [278, 258] width 146 height 22
type input "3"
type input "1521"
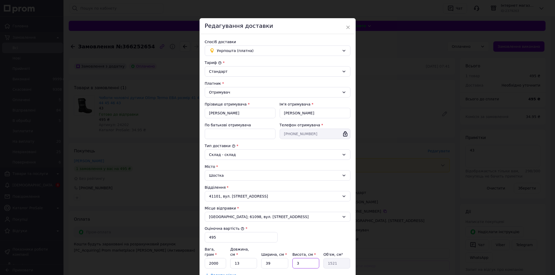
type input "30"
type input "15210"
type input "30"
drag, startPoint x: 242, startPoint y: 259, endPoint x: 234, endPoint y: 259, distance: 7.8
click at [234, 259] on input "13" at bounding box center [243, 263] width 27 height 10
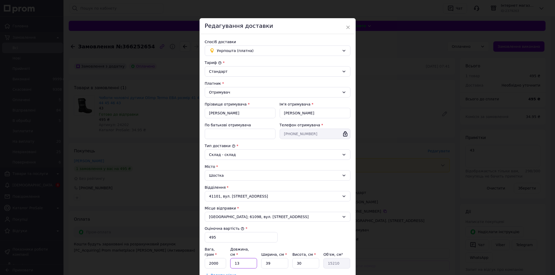
type input "1"
type input "1170"
type input "11"
type input "12870"
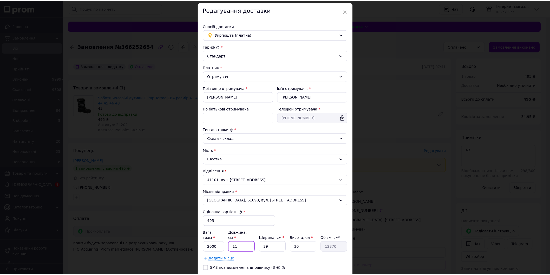
scroll to position [50, 0]
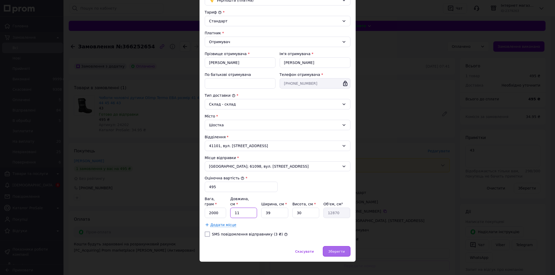
type input "11"
click at [348, 246] on div "Зберегти" at bounding box center [336, 251] width 27 height 10
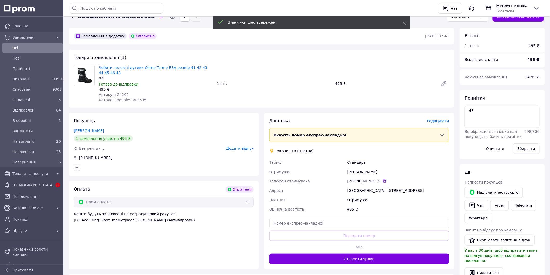
scroll to position [58, 0]
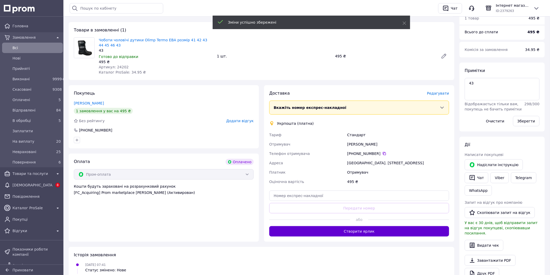
click at [368, 230] on button "Створити ярлик" at bounding box center [359, 231] width 180 height 10
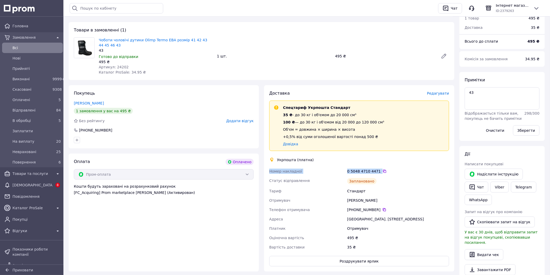
drag, startPoint x: 269, startPoint y: 169, endPoint x: 378, endPoint y: 174, distance: 109.3
click at [378, 174] on div "Доставка Редагувати Спецтариф Укрпошта Стандарт 35 ₴ - до 30 кг і об'ємом до 20…" at bounding box center [359, 178] width 190 height 186
copy div "Номер накладної 0 5048 4710 4471"
click at [504, 186] on link "Viber" at bounding box center [500, 187] width 18 height 11
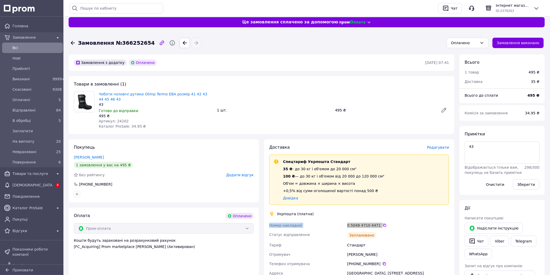
scroll to position [0, 0]
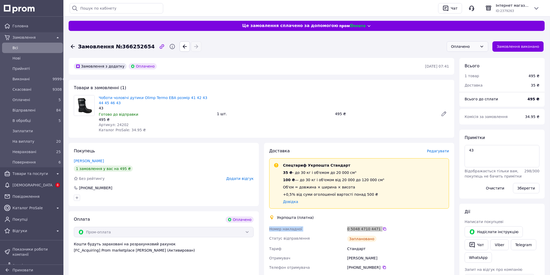
click at [474, 42] on div "Оплачено" at bounding box center [468, 46] width 42 height 10
drag, startPoint x: 462, startPoint y: 83, endPoint x: 298, endPoint y: 28, distance: 173.5
click at [460, 83] on li "Невраховані" at bounding box center [471, 83] width 41 height 9
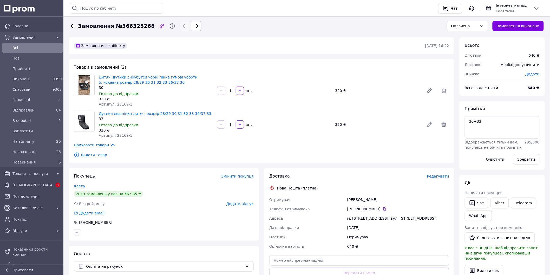
click at [439, 178] on span "Редагувати" at bounding box center [438, 176] width 22 height 4
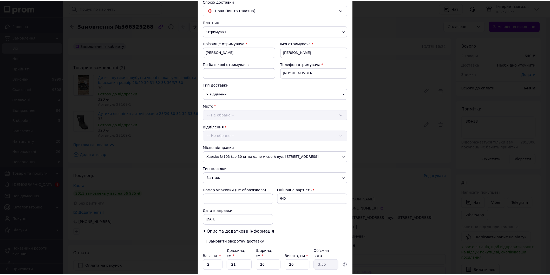
scroll to position [80, 0]
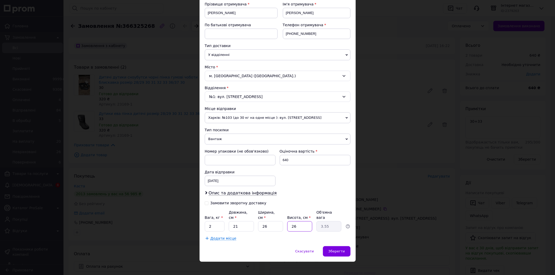
drag, startPoint x: 296, startPoint y: 222, endPoint x: 283, endPoint y: 222, distance: 12.7
click at [283, 222] on div "Вага, кг * 2 Довжина, см * 21 Ширина, см * 26 Висота, см * 26 Об'ємна вага 3.55" at bounding box center [278, 221] width 146 height 22
type input "3"
type input "0.41"
type input "30"
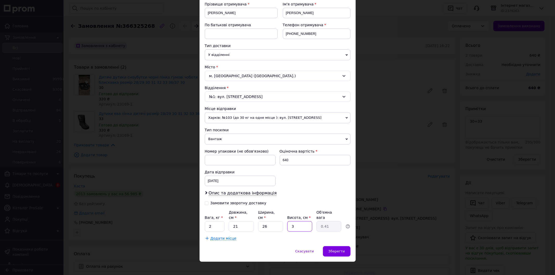
type input "4.1"
type input "30"
drag, startPoint x: 270, startPoint y: 221, endPoint x: 256, endPoint y: 220, distance: 14.1
click at [256, 220] on div "Вага, кг * 2 Довжина, см * 21 Ширина, см * 26 Висота, см * 30 Об'ємна вага 4.1" at bounding box center [278, 221] width 146 height 22
type input "3"
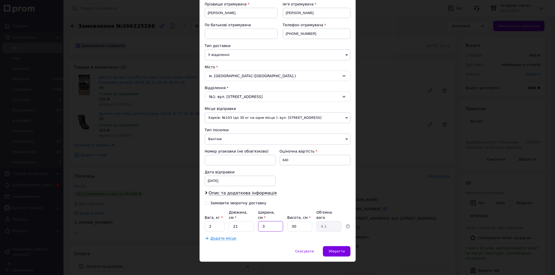
type input "0.47"
type input "39"
type input "6.14"
type input "39"
drag, startPoint x: 243, startPoint y: 222, endPoint x: 232, endPoint y: 223, distance: 10.7
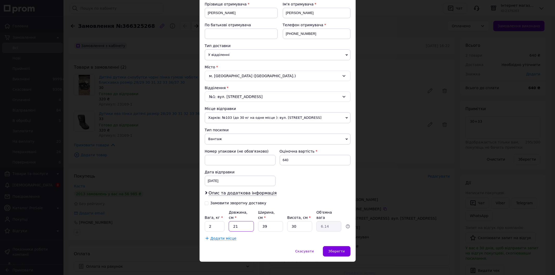
click at [232, 223] on input "21" at bounding box center [241, 226] width 25 height 10
type input "1"
type input "0.29"
type input "13"
type input "3.8"
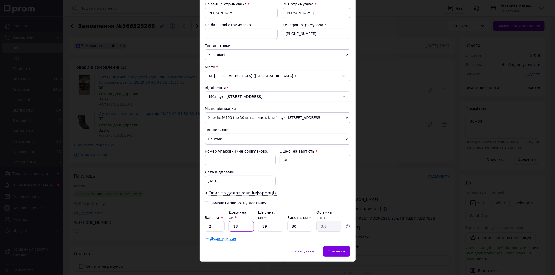
type input "13"
click at [342, 240] on div "Спосіб доставки Нова Пошта (платна) Платник Отримувач Відправник Прізвище отрим…" at bounding box center [277, 100] width 156 height 292
click at [344, 246] on div "Зберегти" at bounding box center [336, 251] width 27 height 10
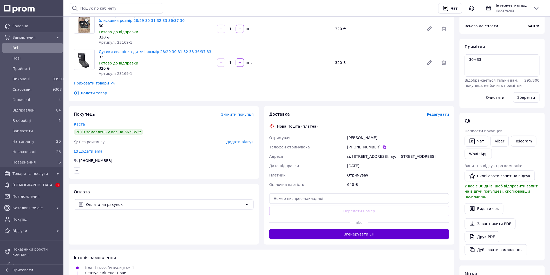
scroll to position [87, 0]
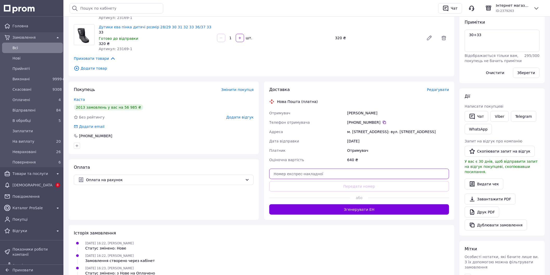
click at [286, 173] on input "text" at bounding box center [359, 174] width 180 height 10
paste input "20451269171277"
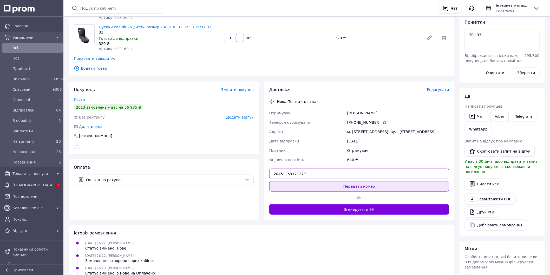
type input "20451269171277"
click at [312, 186] on button "Передати номер" at bounding box center [359, 186] width 180 height 10
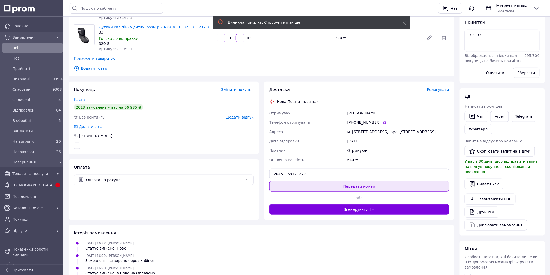
click at [311, 185] on button "Передати номер" at bounding box center [359, 186] width 180 height 10
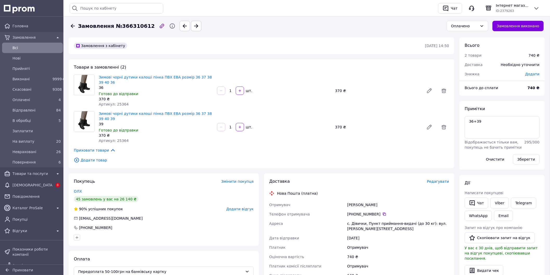
click at [435, 179] on span "Редагувати" at bounding box center [438, 181] width 22 height 4
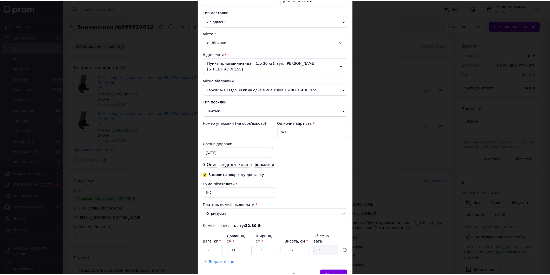
scroll to position [133, 0]
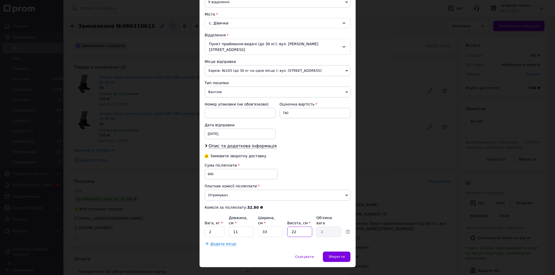
drag, startPoint x: 295, startPoint y: 219, endPoint x: 290, endPoint y: 220, distance: 5.0
click at [290, 227] on input "22" at bounding box center [299, 232] width 25 height 10
type input "3"
type input "0.27"
type input "39"
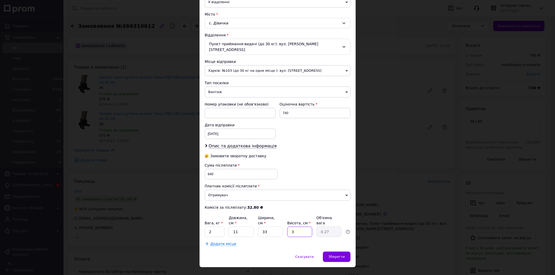
type input "3.54"
type input "39"
drag, startPoint x: 271, startPoint y: 216, endPoint x: 258, endPoint y: 220, distance: 13.6
click at [258, 220] on div "Вага, кг * 2 Довжина, см * 11 Ширина, см * 33 Висота, см * 39 Об'ємна вага 3.54" at bounding box center [278, 226] width 146 height 22
drag, startPoint x: 240, startPoint y: 222, endPoint x: 230, endPoint y: 223, distance: 10.7
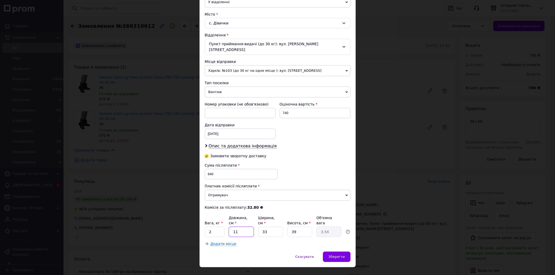
click at [230, 227] on input "11" at bounding box center [241, 232] width 25 height 10
drag, startPoint x: 271, startPoint y: 220, endPoint x: 257, endPoint y: 221, distance: 13.8
click at [258, 227] on input "33" at bounding box center [270, 232] width 25 height 10
type input "3"
type input "0.32"
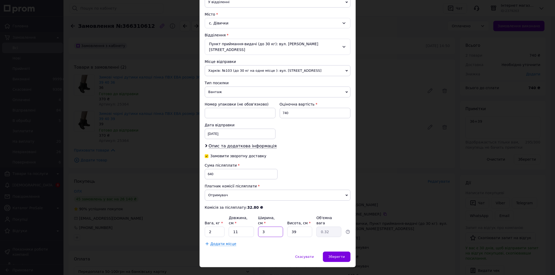
type input "30"
type input "3.22"
type input "30"
drag, startPoint x: 232, startPoint y: 222, endPoint x: 229, endPoint y: 222, distance: 2.6
click at [229, 227] on input "11" at bounding box center [241, 232] width 25 height 10
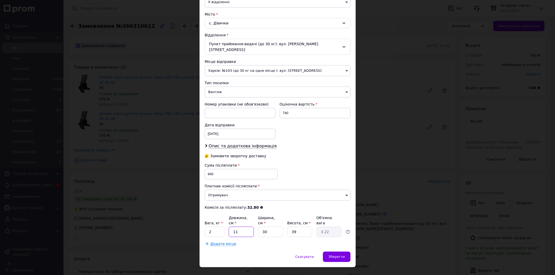
type input "1"
type input "0.29"
type input "13"
type input "3.8"
type input "13"
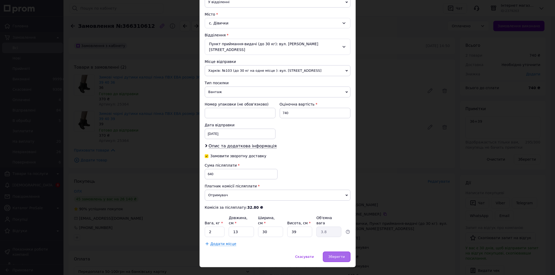
click at [342, 255] on span "Зберегти" at bounding box center [336, 257] width 16 height 4
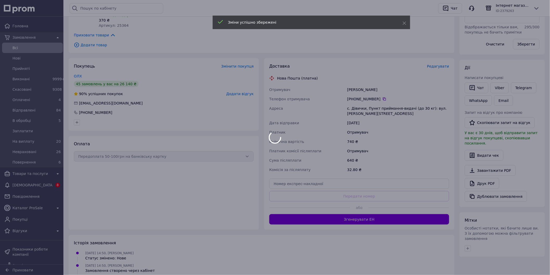
scroll to position [115, 0]
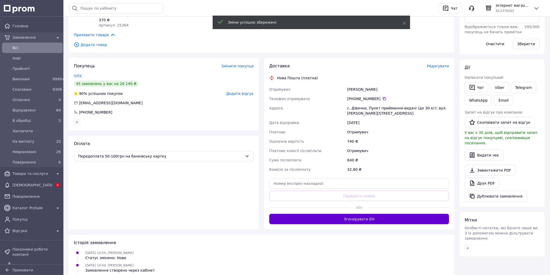
click at [392, 214] on button "Згенерувати ЕН" at bounding box center [359, 219] width 180 height 10
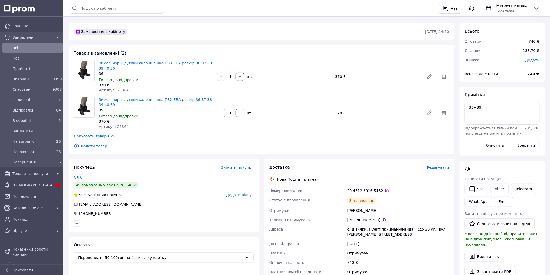
scroll to position [0, 0]
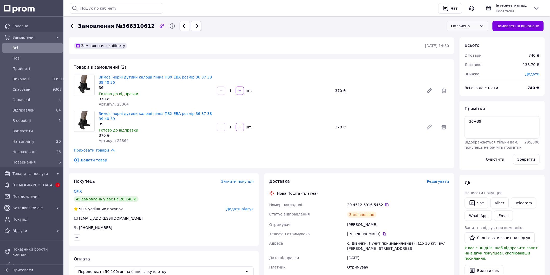
click at [468, 23] on div "Оплачено" at bounding box center [464, 26] width 27 height 6
drag, startPoint x: 469, startPoint y: 62, endPoint x: 453, endPoint y: 67, distance: 16.9
click at [468, 62] on li "Невраховані" at bounding box center [471, 63] width 41 height 9
drag, startPoint x: 268, startPoint y: 195, endPoint x: 376, endPoint y: 194, distance: 107.9
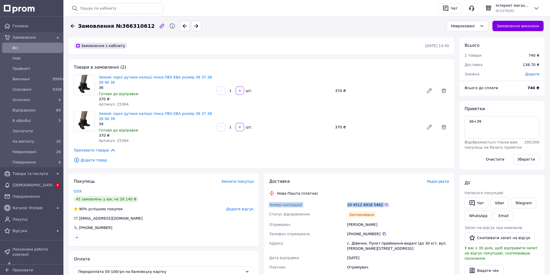
click at [379, 193] on div "Доставка Редагувати Нова Пошта (платна) Номер накладної 20 4512 6916 5462   Ста…" at bounding box center [359, 255] width 190 height 165
copy div "Номер накладної 20 4512 6916 5462"
click at [383, 232] on icon at bounding box center [384, 233] width 3 height 3
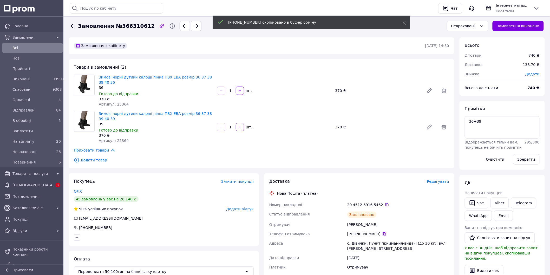
click at [383, 232] on icon at bounding box center [384, 233] width 3 height 3
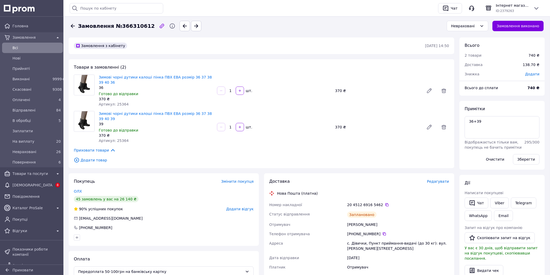
drag, startPoint x: 267, startPoint y: 195, endPoint x: 377, endPoint y: 195, distance: 110.0
click at [377, 195] on div "Доставка Редагувати Нова Пошта (платна) Номер накладної 20 4512 6916 5462   Ста…" at bounding box center [359, 255] width 190 height 165
copy div "Номер накладної 20 4512 6916 5462"
click at [484, 28] on icon at bounding box center [482, 26] width 4 height 4
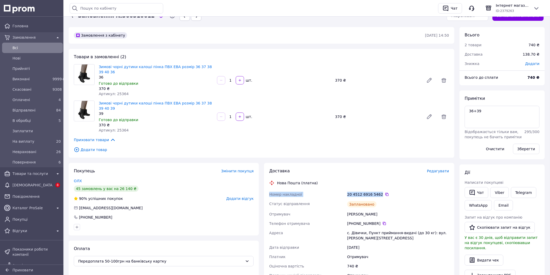
scroll to position [0, 0]
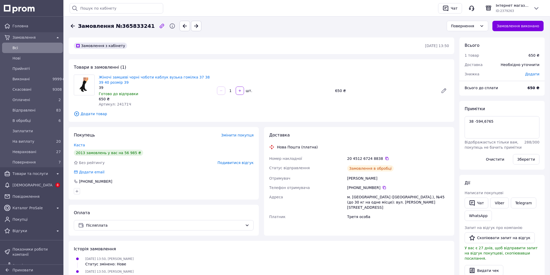
scroll to position [7, 0]
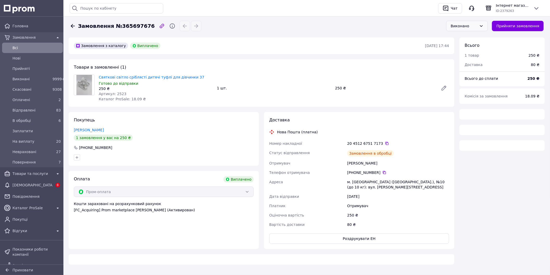
click at [472, 26] on div "Виконано" at bounding box center [464, 26] width 27 height 6
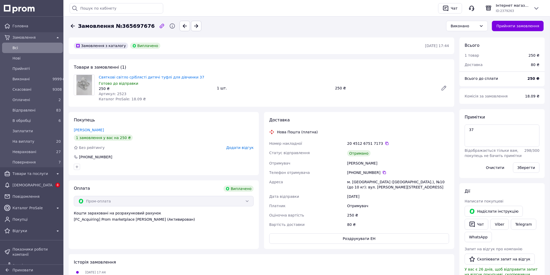
scroll to position [19, 0]
click at [467, 63] on span "Доставка" at bounding box center [474, 65] width 18 height 4
click at [471, 21] on div "Виконано" at bounding box center [467, 26] width 42 height 10
click at [471, 56] on li "На виплату" at bounding box center [471, 53] width 41 height 9
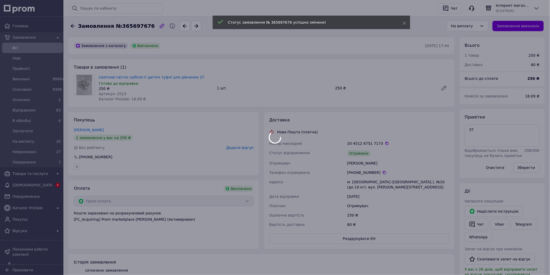
scroll to position [32, 0]
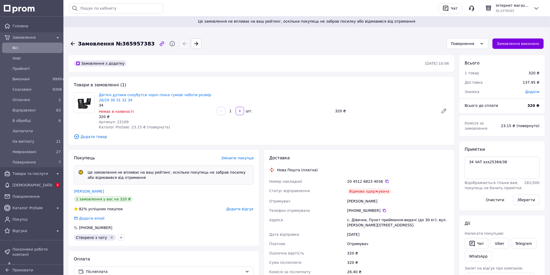
scroll to position [19, 0]
drag, startPoint x: 507, startPoint y: 161, endPoint x: 474, endPoint y: 163, distance: 33.8
click at [474, 163] on textarea "34 ЧАТ ххх25364/38" at bounding box center [502, 168] width 75 height 22
type textarea "34"
click at [533, 204] on button "Зберегти" at bounding box center [526, 200] width 27 height 10
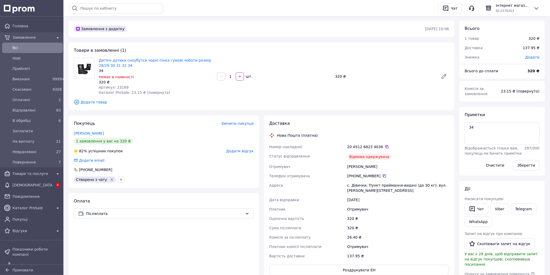
scroll to position [0, 0]
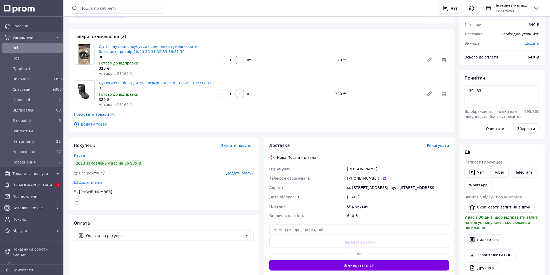
scroll to position [87, 0]
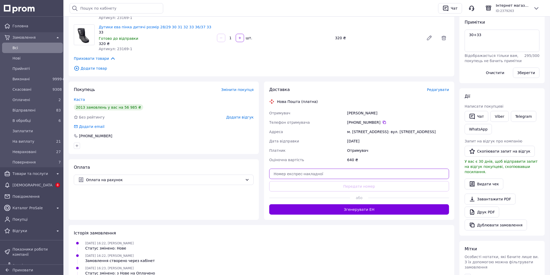
paste input "20451269171277"
type input "20451269171277"
click at [294, 180] on div "Доставка Редагувати Нова Пошта (платна) Отримувач Приходько Тетяна Телефон отри…" at bounding box center [359, 151] width 180 height 128
drag, startPoint x: 298, startPoint y: 184, endPoint x: 300, endPoint y: 181, distance: 3.5
click at [298, 184] on button "Передати номер" at bounding box center [359, 186] width 180 height 10
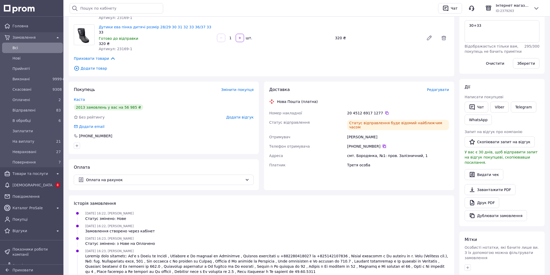
click at [382, 144] on icon at bounding box center [384, 146] width 4 height 4
click at [134, 147] on div at bounding box center [164, 146] width 182 height 8
drag, startPoint x: 270, startPoint y: 113, endPoint x: 378, endPoint y: 115, distance: 107.9
click at [378, 115] on div "Номер накладної 20 4512 6917 1277   Статус відправлення Статус відправлення буд…" at bounding box center [359, 138] width 182 height 61
copy div "Номер накладної 20 4512 6917 1277"
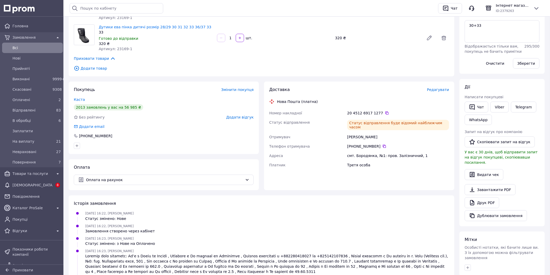
click at [137, 57] on div "Приховати товари" at bounding box center [261, 59] width 375 height 6
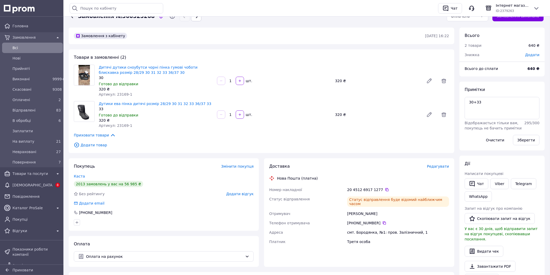
scroll to position [0, 0]
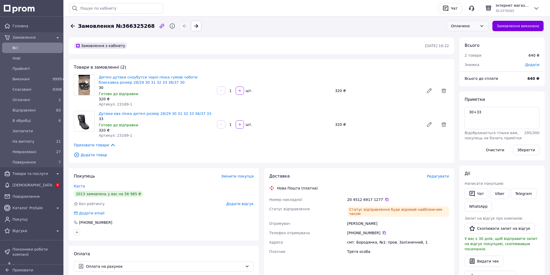
click at [470, 22] on div "Оплачено" at bounding box center [468, 26] width 42 height 10
drag, startPoint x: 471, startPoint y: 63, endPoint x: 278, endPoint y: 6, distance: 201.0
click at [467, 62] on li "Невраховані" at bounding box center [471, 63] width 41 height 9
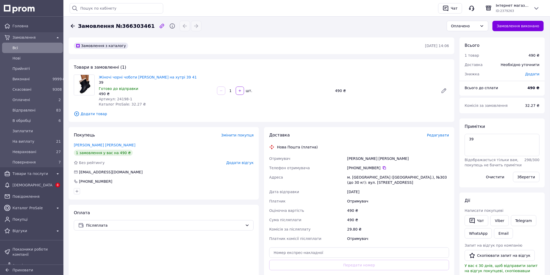
click at [440, 136] on span "Редагувати" at bounding box center [438, 135] width 22 height 4
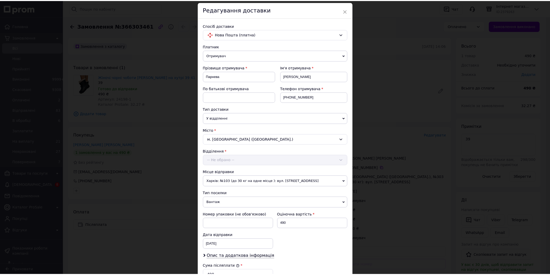
scroll to position [115, 0]
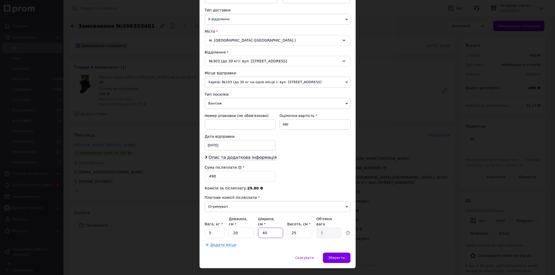
drag, startPoint x: 264, startPoint y: 232, endPoint x: 258, endPoint y: 232, distance: 6.0
click at [258, 232] on input "40" at bounding box center [270, 233] width 25 height 10
type input "2"
type input "0.25"
type input "27"
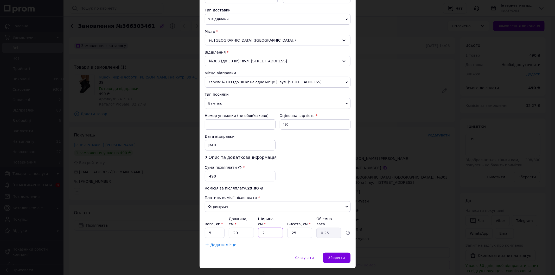
type input "3.38"
type input "27"
drag, startPoint x: 242, startPoint y: 228, endPoint x: 229, endPoint y: 228, distance: 12.7
click at [229, 228] on input "20" at bounding box center [241, 233] width 25 height 10
type input "1"
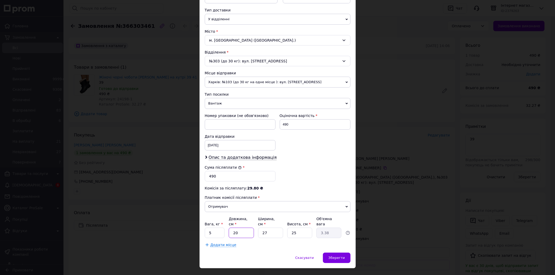
type input "0.17"
type input "14"
type input "2.36"
type input "14"
drag, startPoint x: 206, startPoint y: 229, endPoint x: 202, endPoint y: 229, distance: 4.4
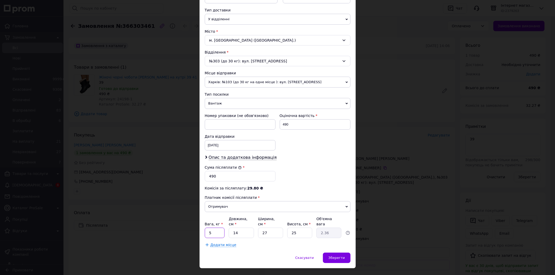
click at [202, 229] on div "Спосіб доставки Нова Пошта (платна) Платник Отримувач Відправник Прізвище отрим…" at bounding box center [277, 86] width 156 height 334
type input "2"
click at [340, 253] on div "Зберегти" at bounding box center [336, 258] width 27 height 10
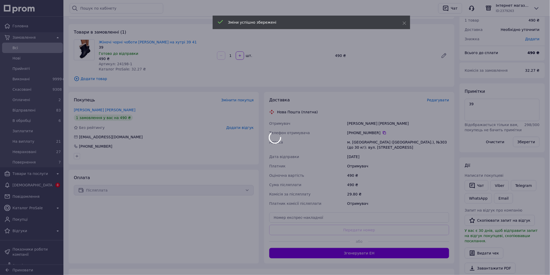
scroll to position [87, 0]
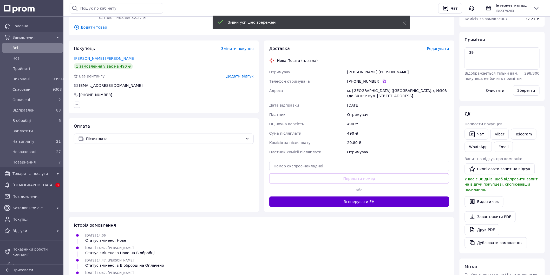
click at [355, 201] on div "Доставка Редагувати Нова Пошта (платна) Отримувач [PERSON_NAME] [PERSON_NAME] Т…" at bounding box center [359, 126] width 180 height 161
click at [355, 201] on button "Згенерувати ЕН" at bounding box center [359, 202] width 180 height 10
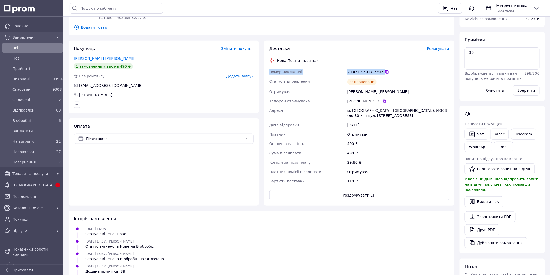
drag, startPoint x: 266, startPoint y: 72, endPoint x: 383, endPoint y: 74, distance: 117.8
click at [383, 74] on div "Доставка Редагувати Нова Пошта (платна) Номер накладної 20 4512 6917 2392   Ста…" at bounding box center [359, 123] width 190 height 165
copy div "Номер накладної 20 4512 6917 2392"
click at [500, 132] on link "Viber" at bounding box center [500, 134] width 18 height 11
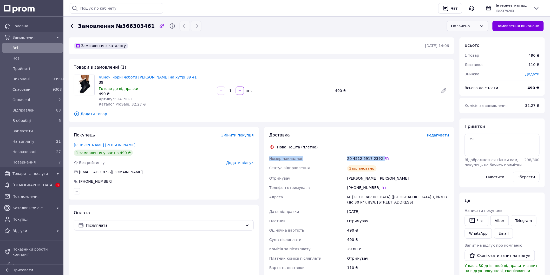
click at [484, 27] on icon at bounding box center [482, 26] width 4 height 4
click at [467, 26] on div "Оплачено" at bounding box center [464, 26] width 27 height 6
drag, startPoint x: 466, startPoint y: 63, endPoint x: 284, endPoint y: 19, distance: 187.1
click at [465, 63] on li "Невраховані" at bounding box center [471, 63] width 41 height 9
